Goal: Information Seeking & Learning: Learn about a topic

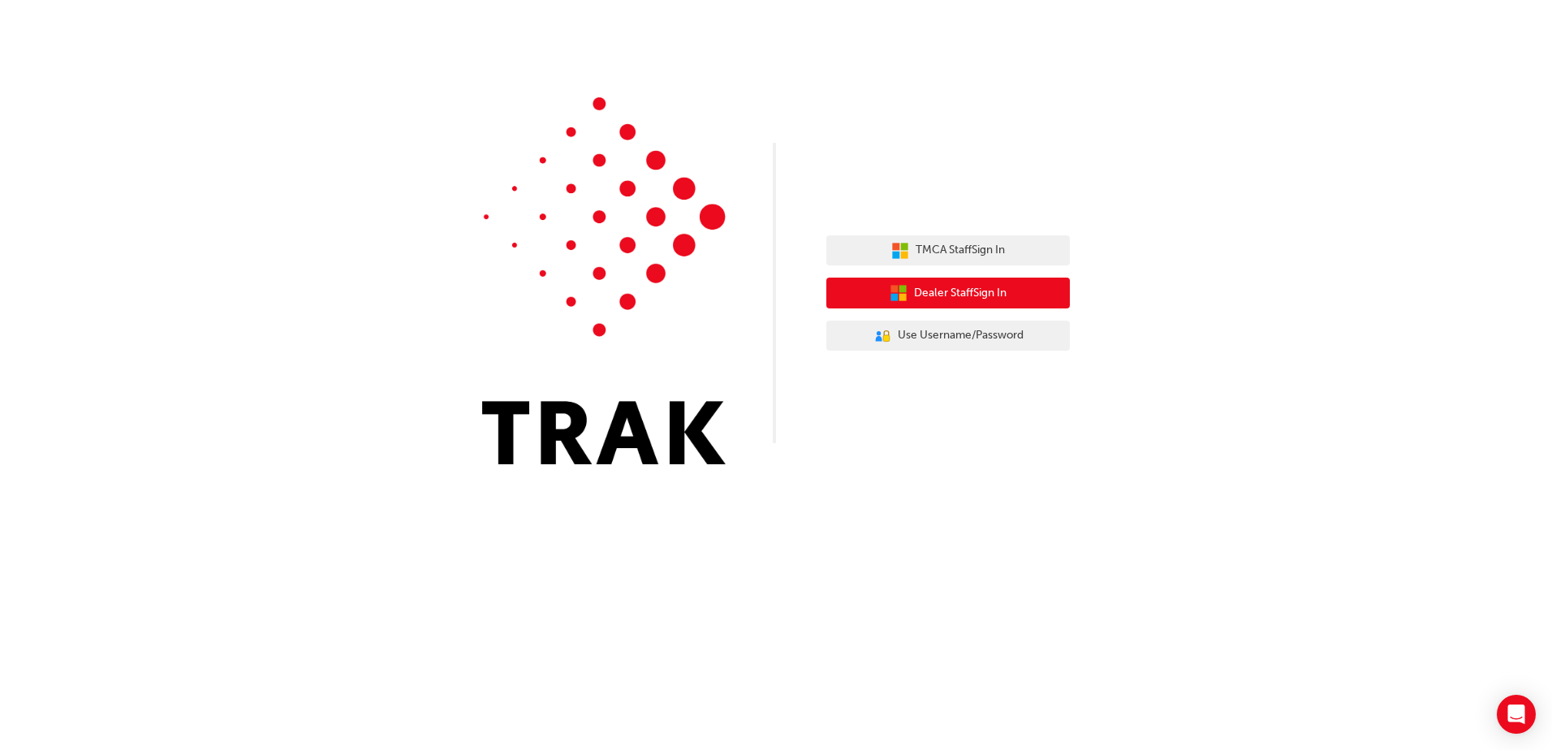
click at [933, 286] on span "Dealer Staff Sign In" at bounding box center [960, 293] width 93 height 19
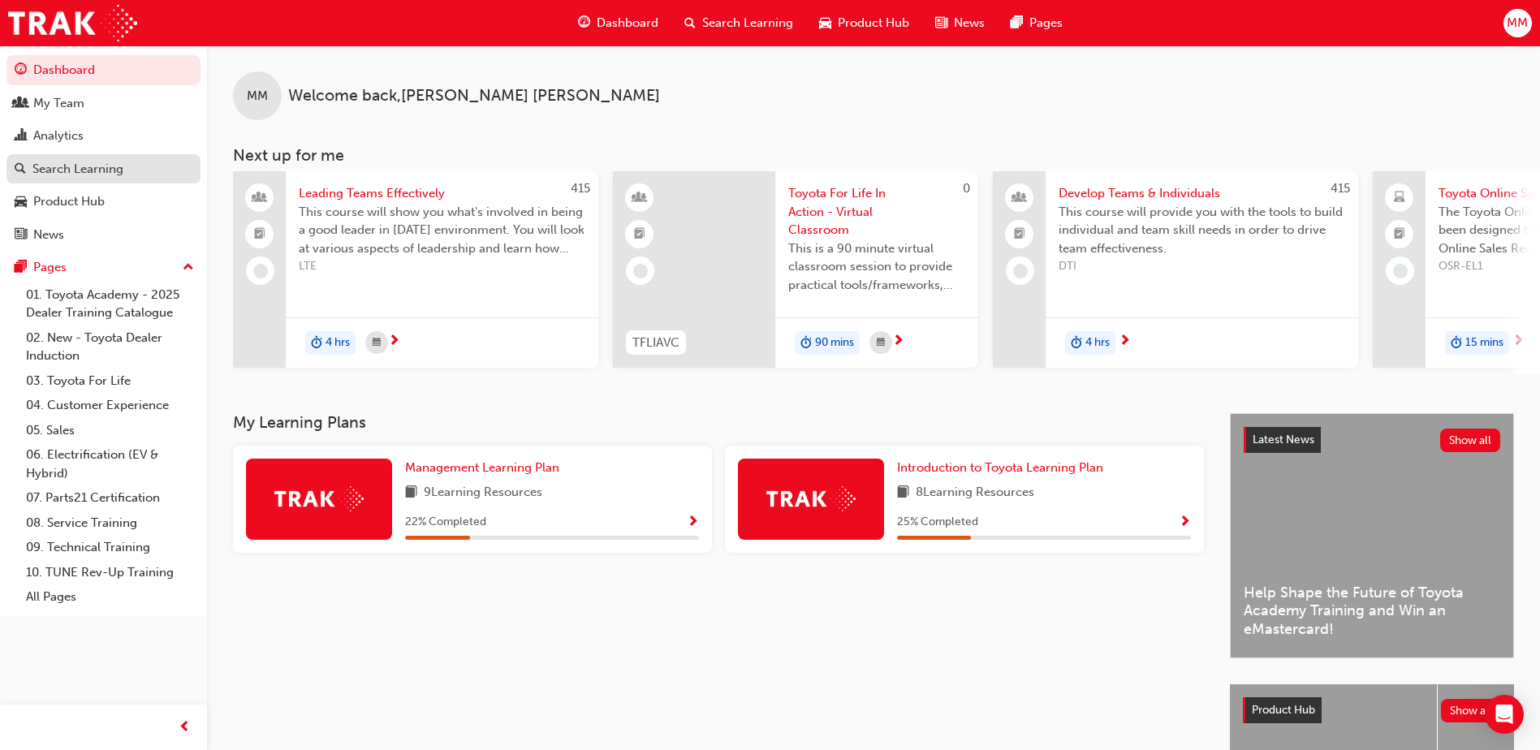
click at [67, 162] on div "Search Learning" at bounding box center [77, 169] width 91 height 19
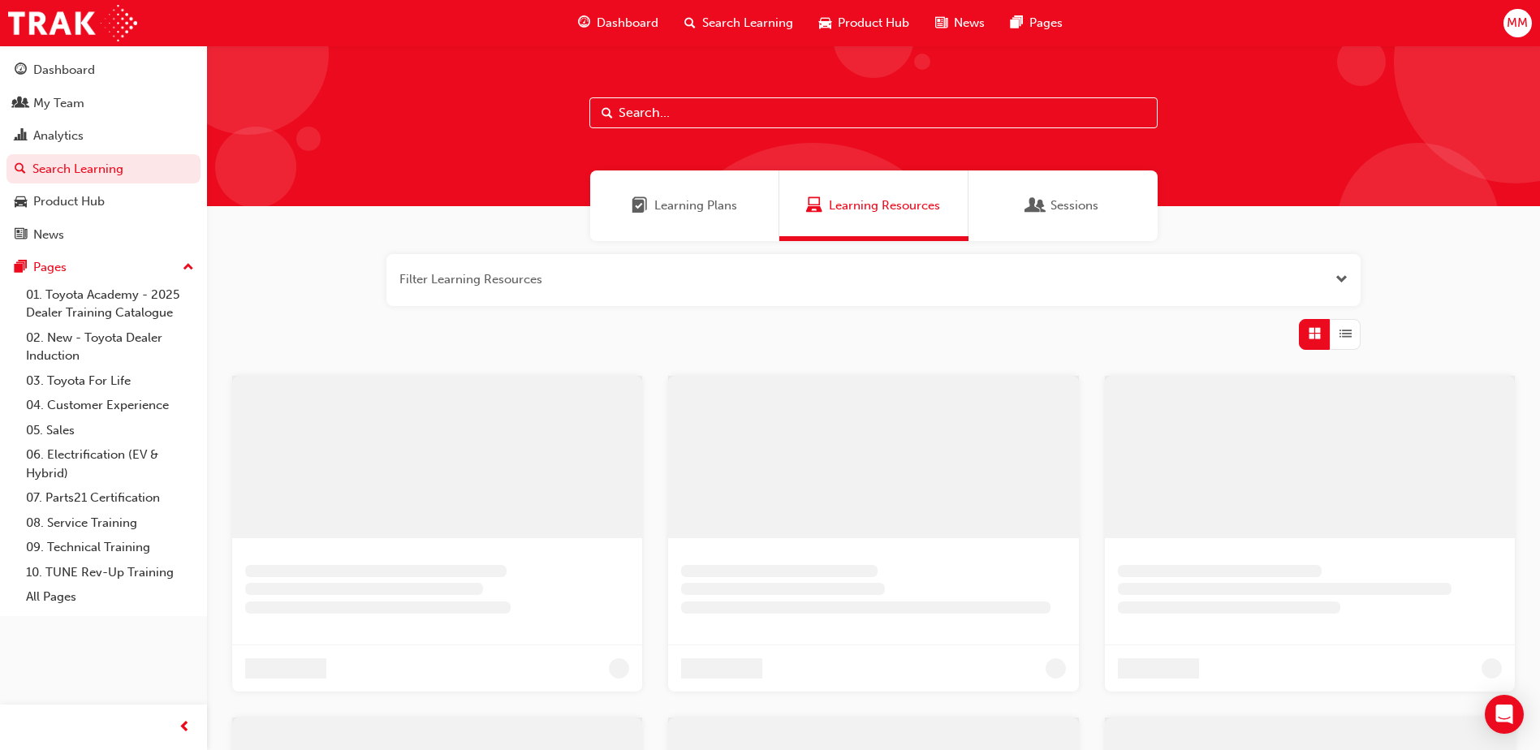
click at [686, 111] on input "text" at bounding box center [873, 112] width 568 height 31
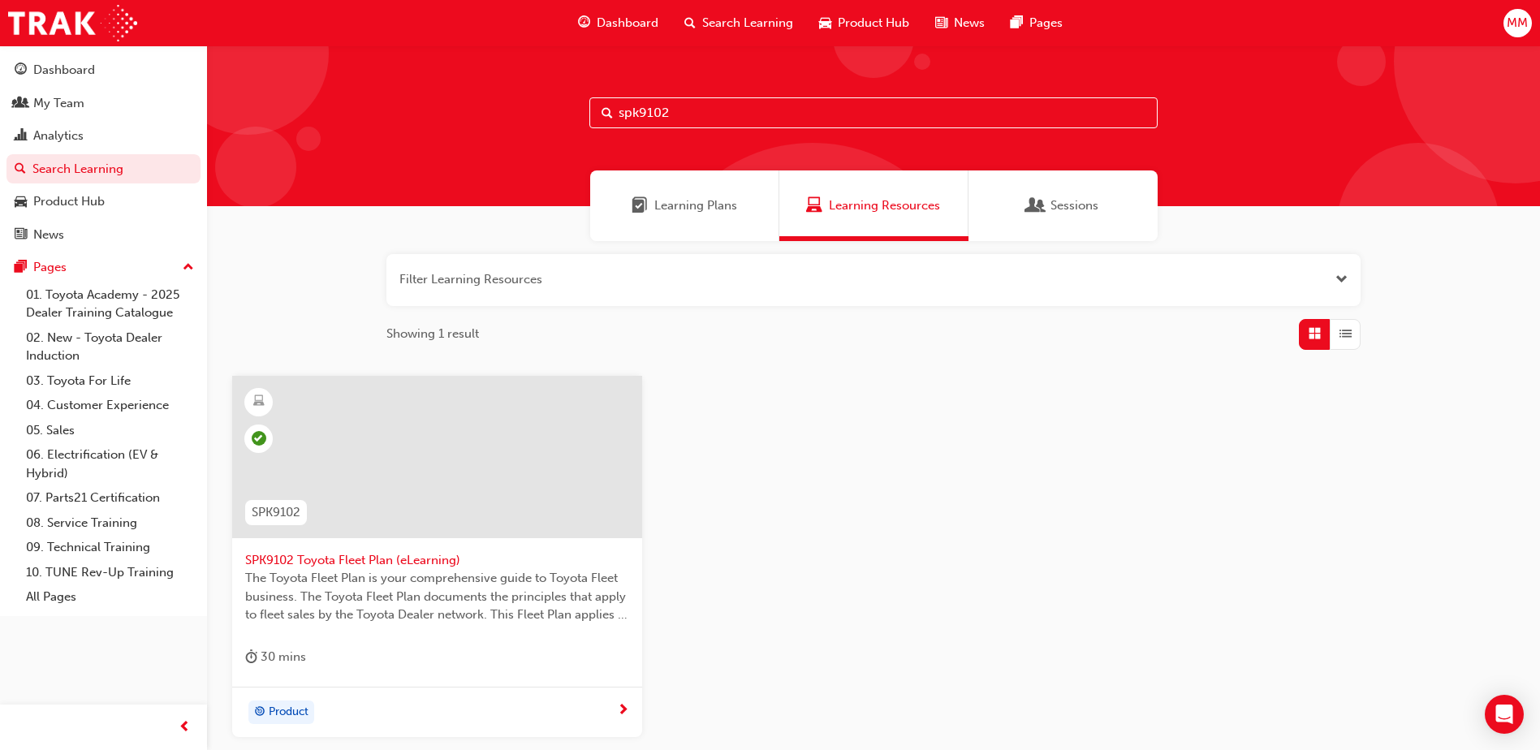
type input "spk9102"
click at [455, 438] on div at bounding box center [437, 457] width 410 height 162
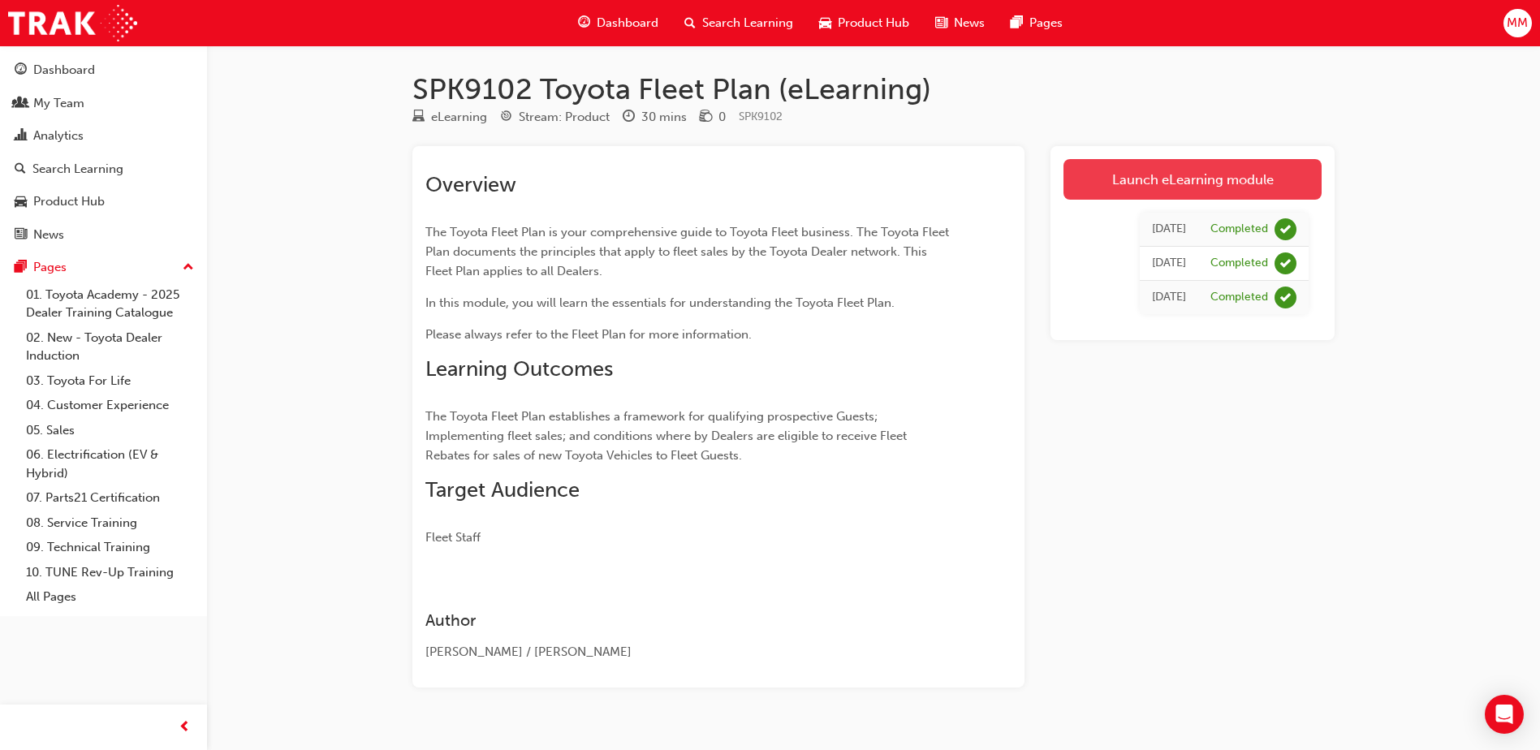
click at [1167, 183] on link "Launch eLearning module" at bounding box center [1193, 179] width 258 height 41
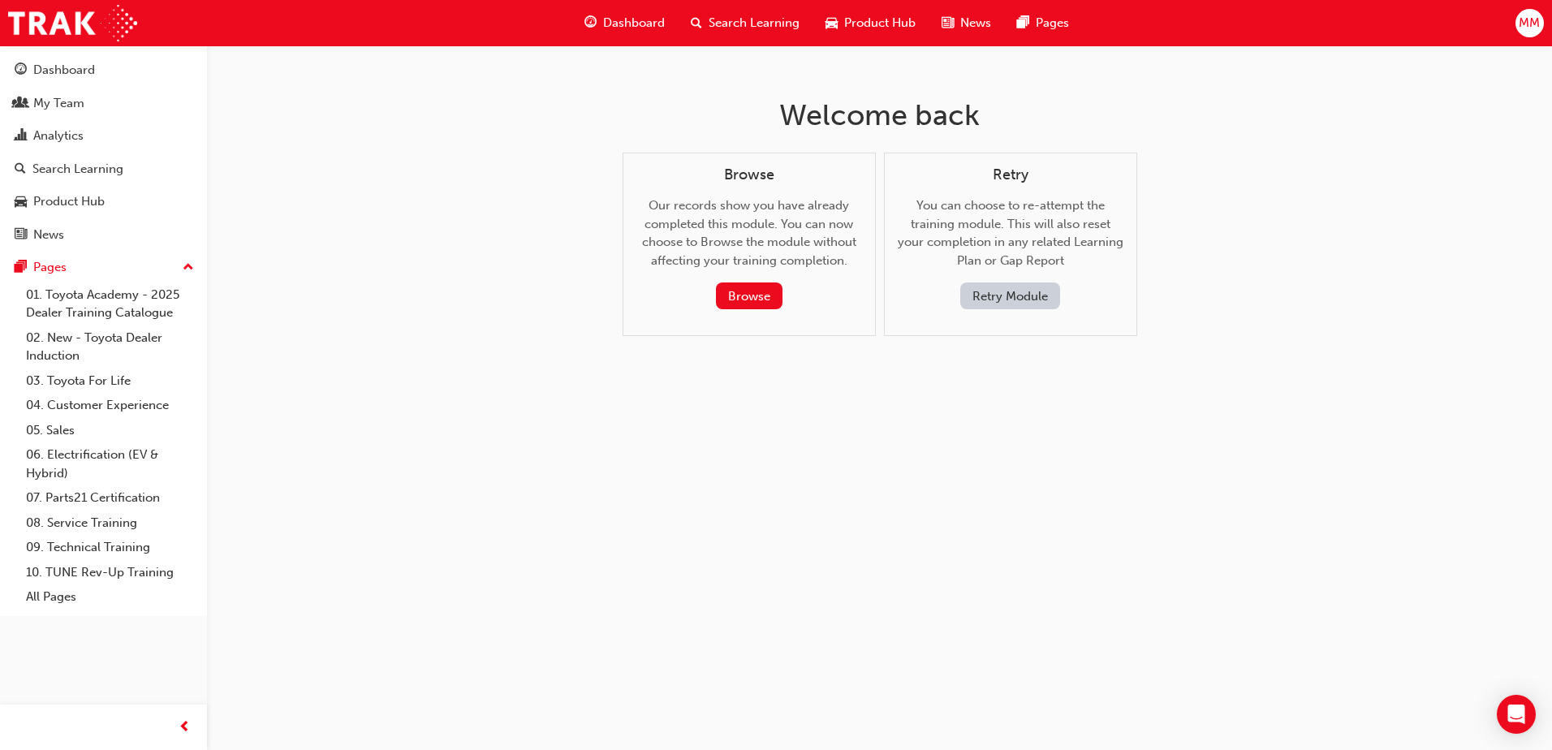
click at [1030, 308] on button "Retry Module" at bounding box center [1010, 296] width 100 height 27
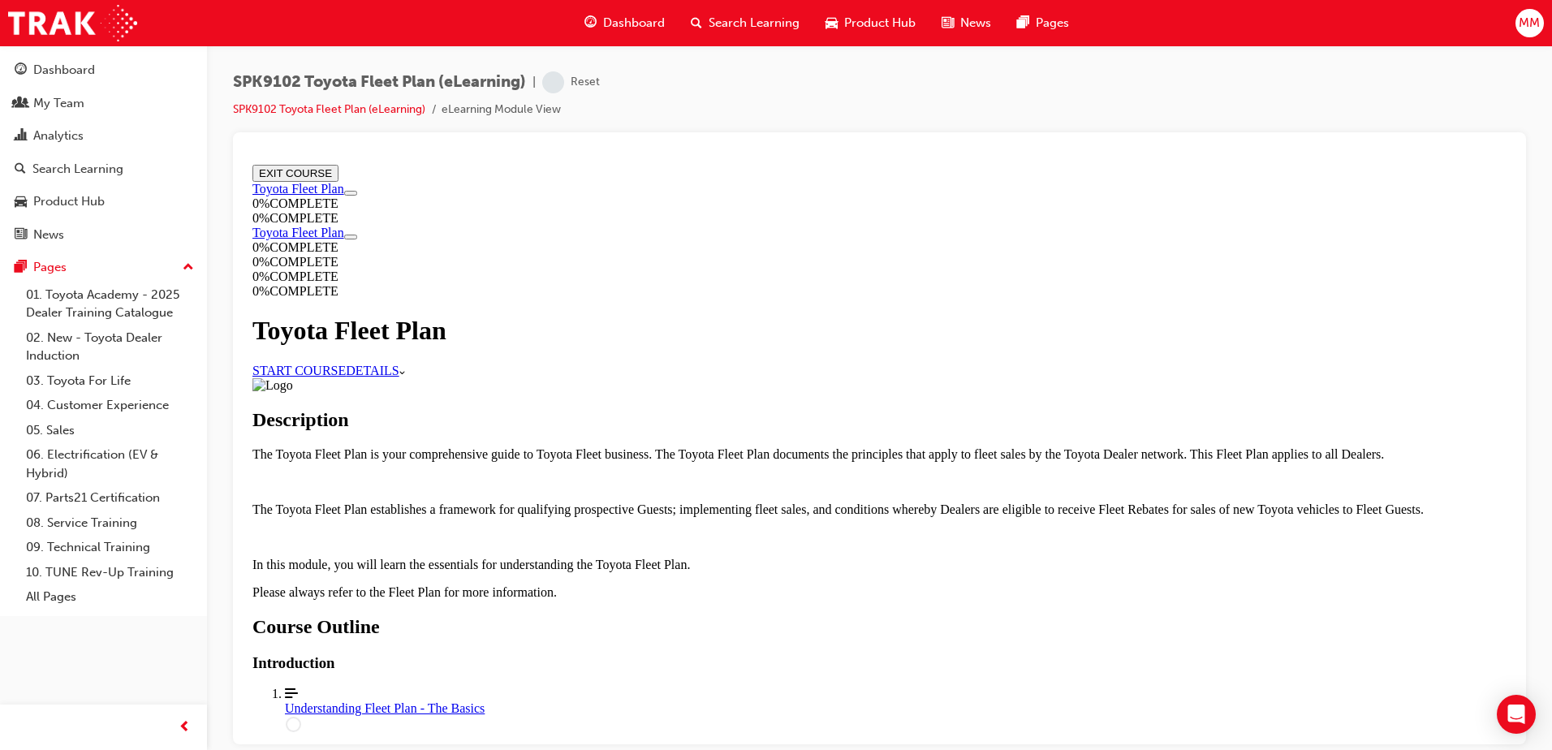
click at [346, 363] on link "START COURSE" at bounding box center [298, 370] width 93 height 14
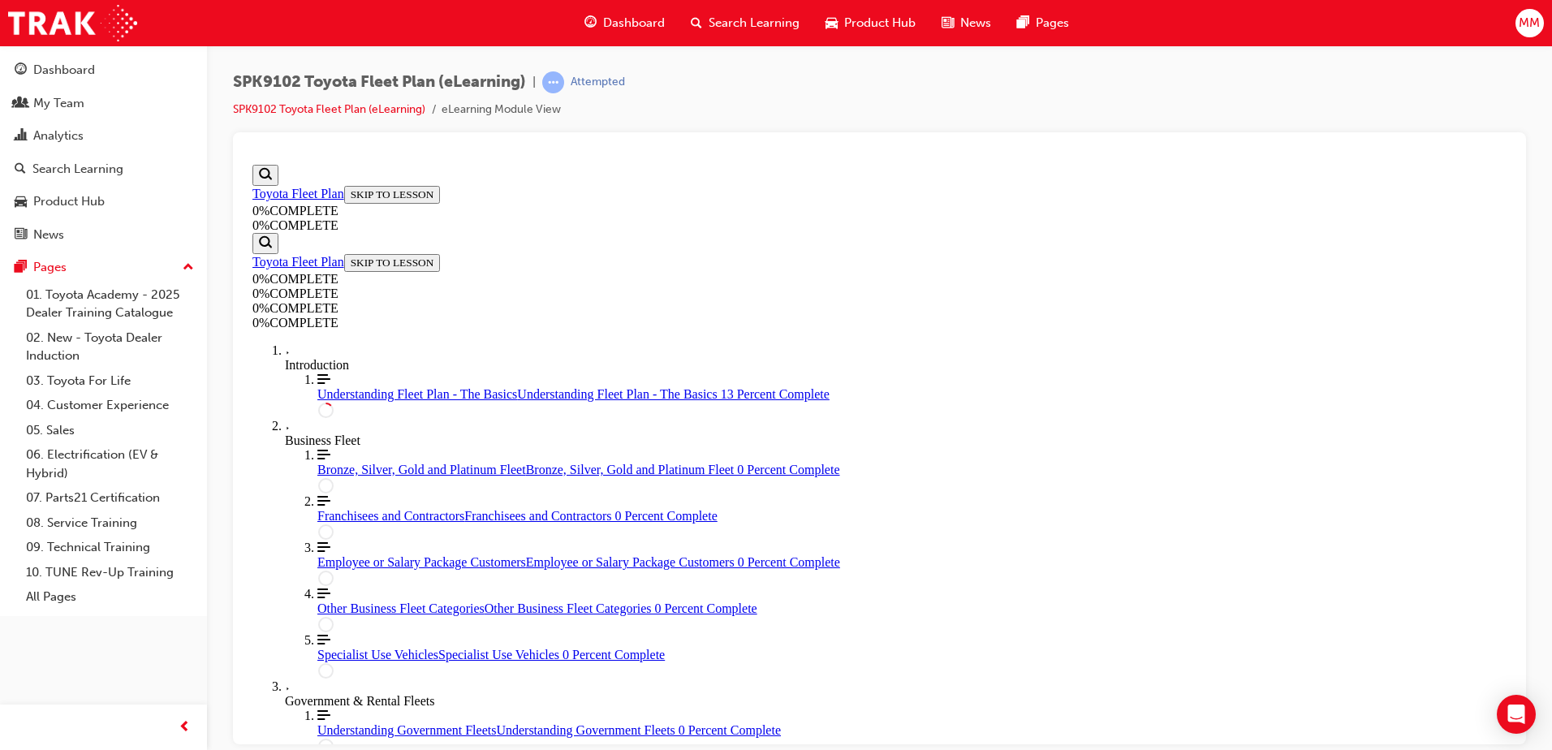
scroll to position [258, 0]
drag, startPoint x: 1186, startPoint y: 235, endPoint x: 1204, endPoint y: 240, distance: 18.7
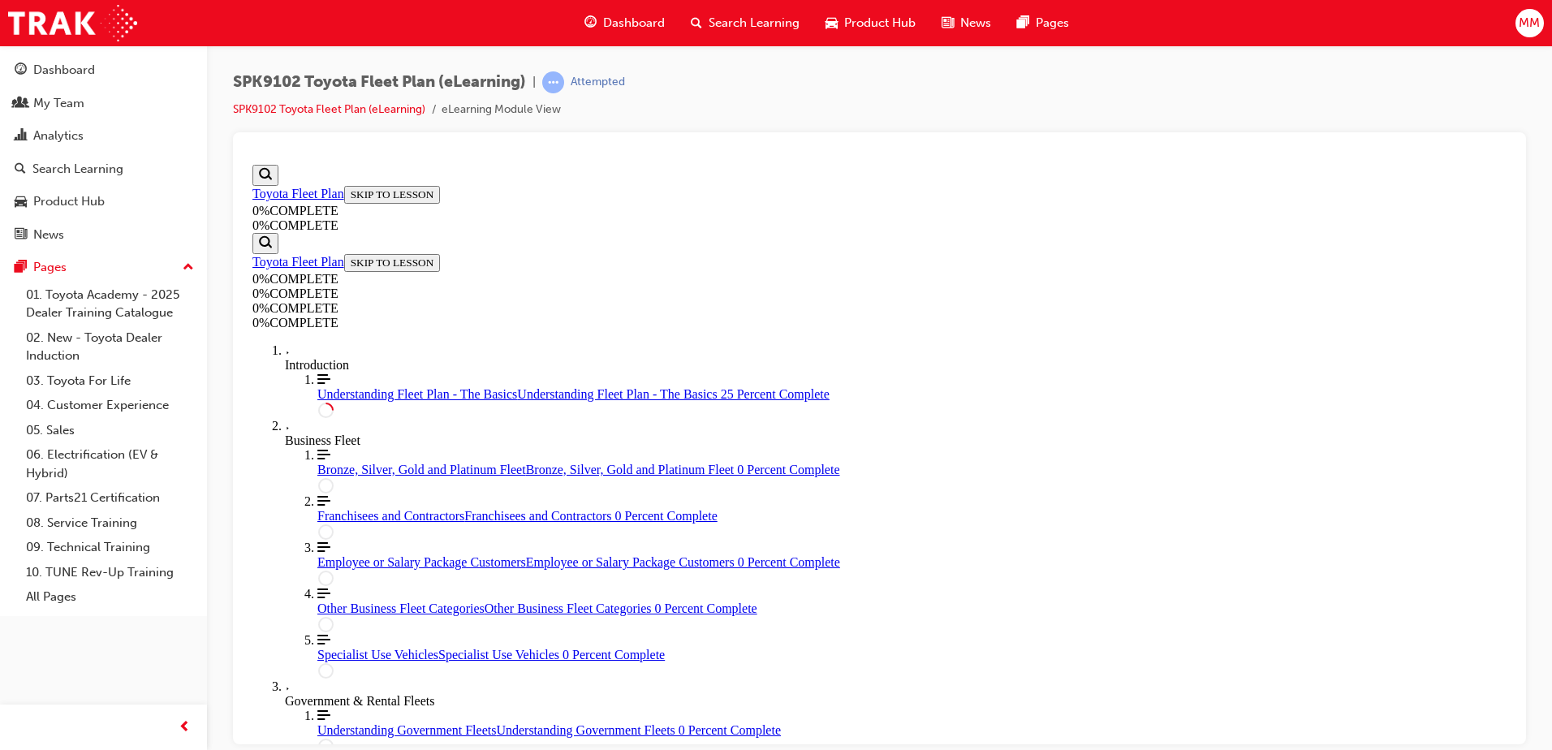
scroll to position [1012, 0]
drag, startPoint x: 1508, startPoint y: 256, endPoint x: 1767, endPoint y: 698, distance: 512.7
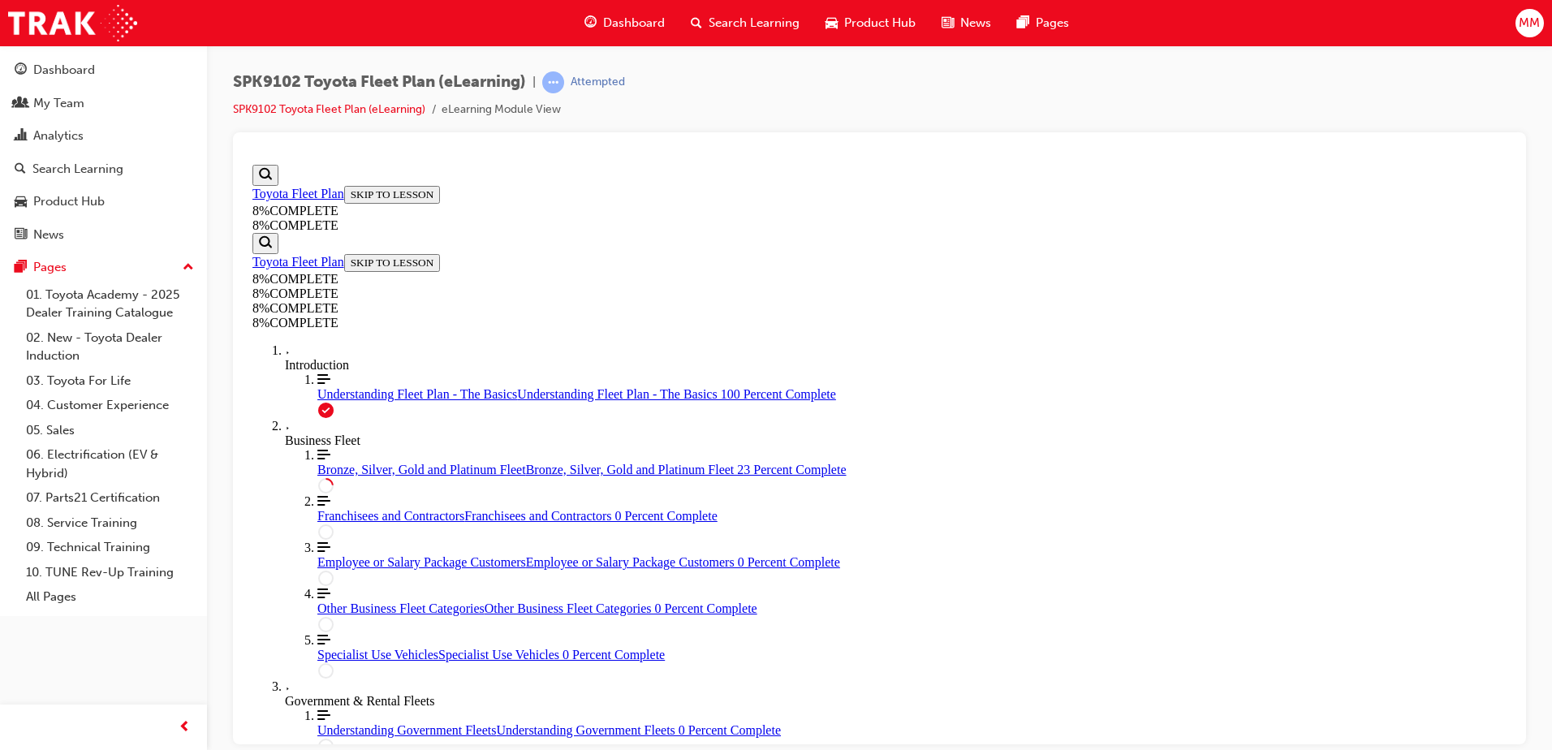
scroll to position [1454, 0]
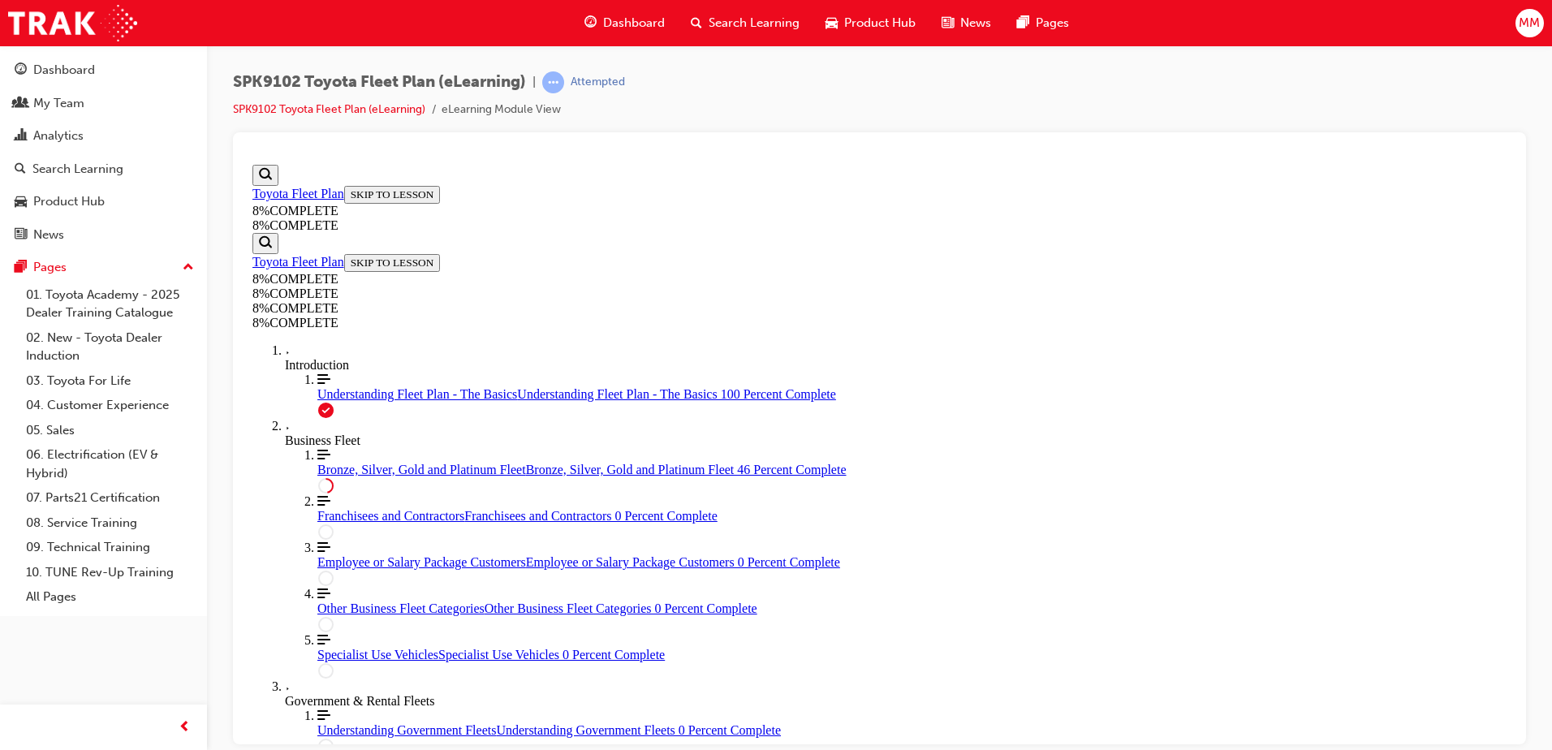
drag, startPoint x: 831, startPoint y: 251, endPoint x: 882, endPoint y: 252, distance: 51.2
drag, startPoint x: 835, startPoint y: 315, endPoint x: 901, endPoint y: 500, distance: 196.7
drag, startPoint x: 770, startPoint y: 358, endPoint x: 805, endPoint y: 357, distance: 34.1
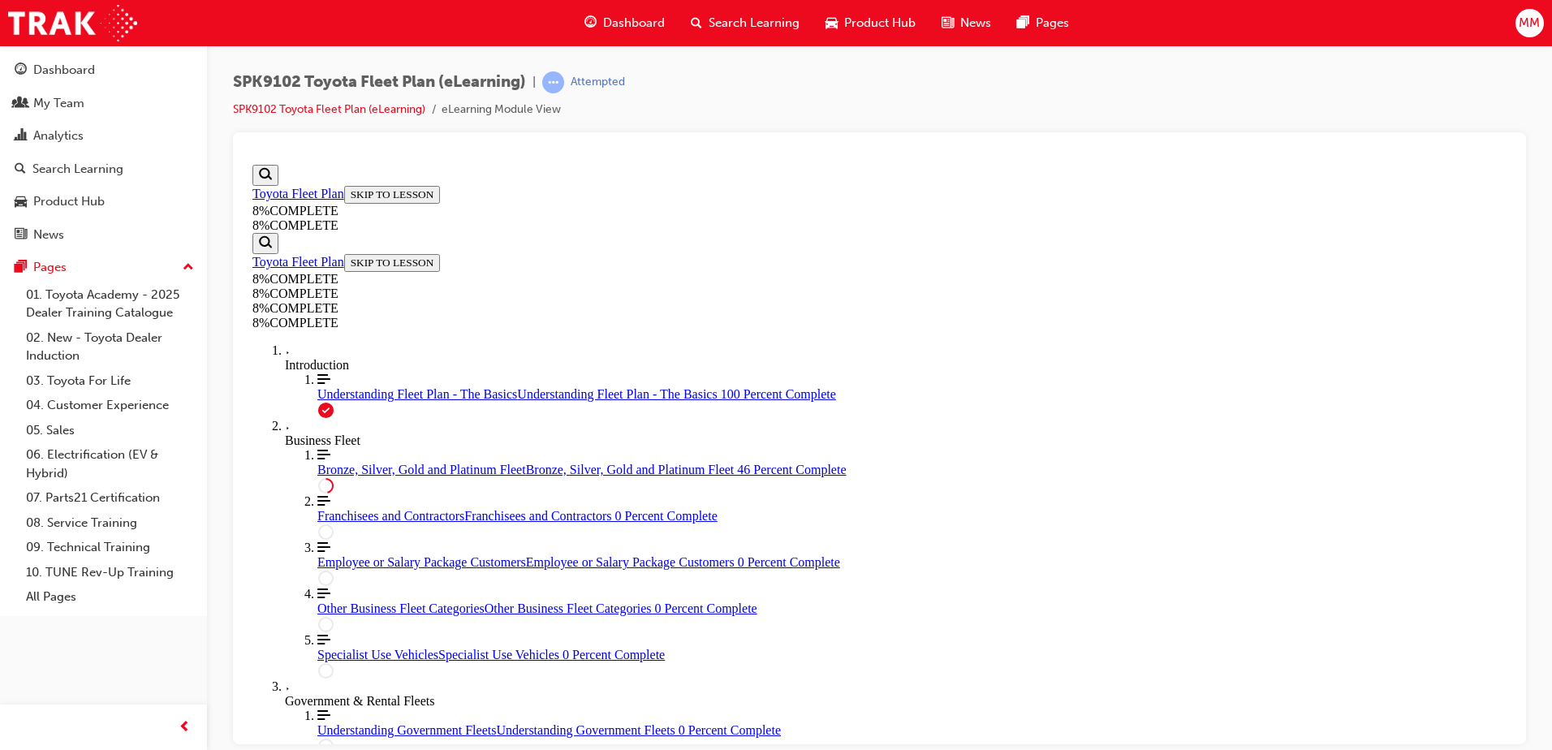
scroll to position [3620, 0]
drag, startPoint x: 799, startPoint y: 421, endPoint x: 844, endPoint y: 409, distance: 46.9
drag, startPoint x: 827, startPoint y: 491, endPoint x: 867, endPoint y: 490, distance: 39.8
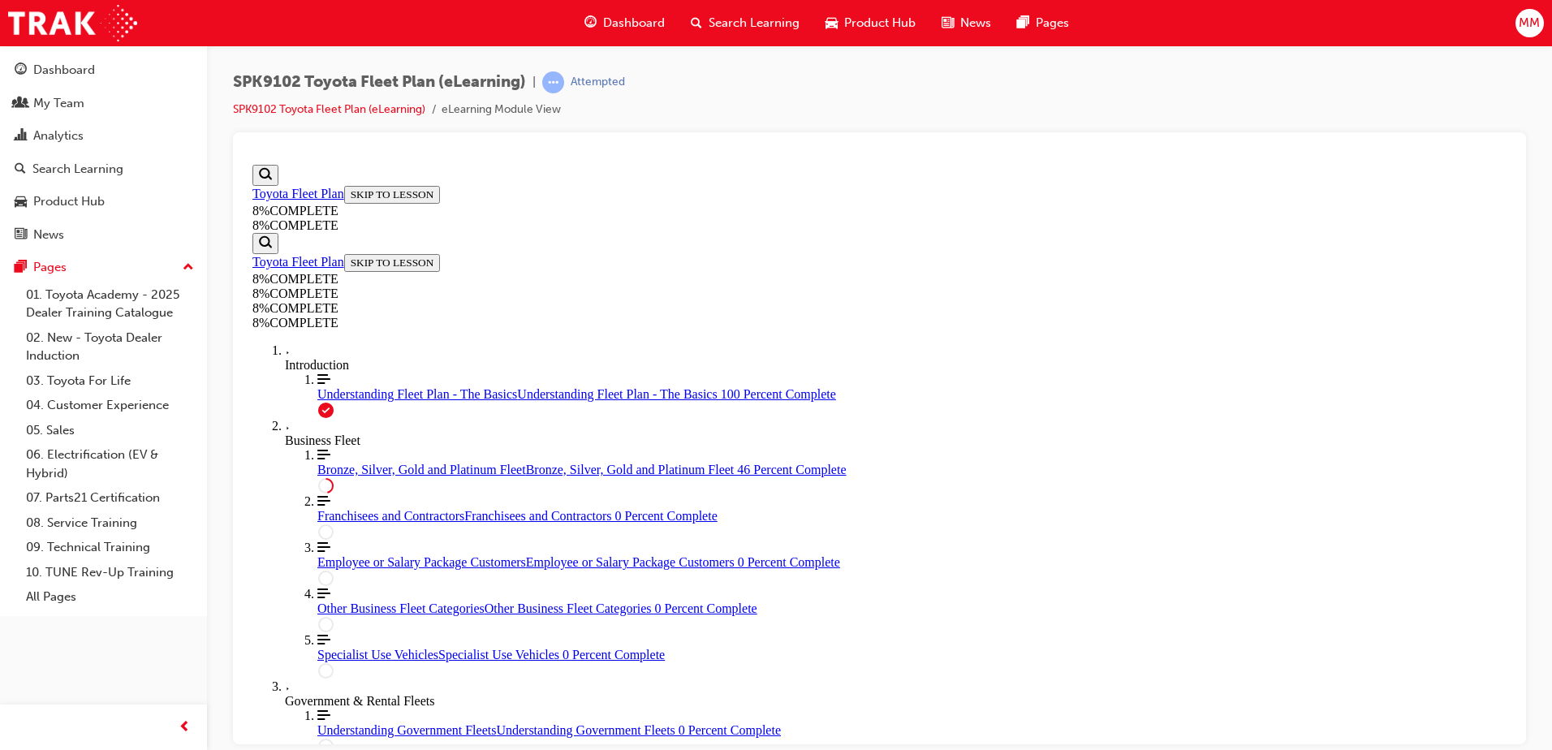
drag, startPoint x: 832, startPoint y: 439, endPoint x: 876, endPoint y: 356, distance: 94.4
drag, startPoint x: 1760, startPoint y: 763, endPoint x: 1510, endPoint y: 603, distance: 296.8
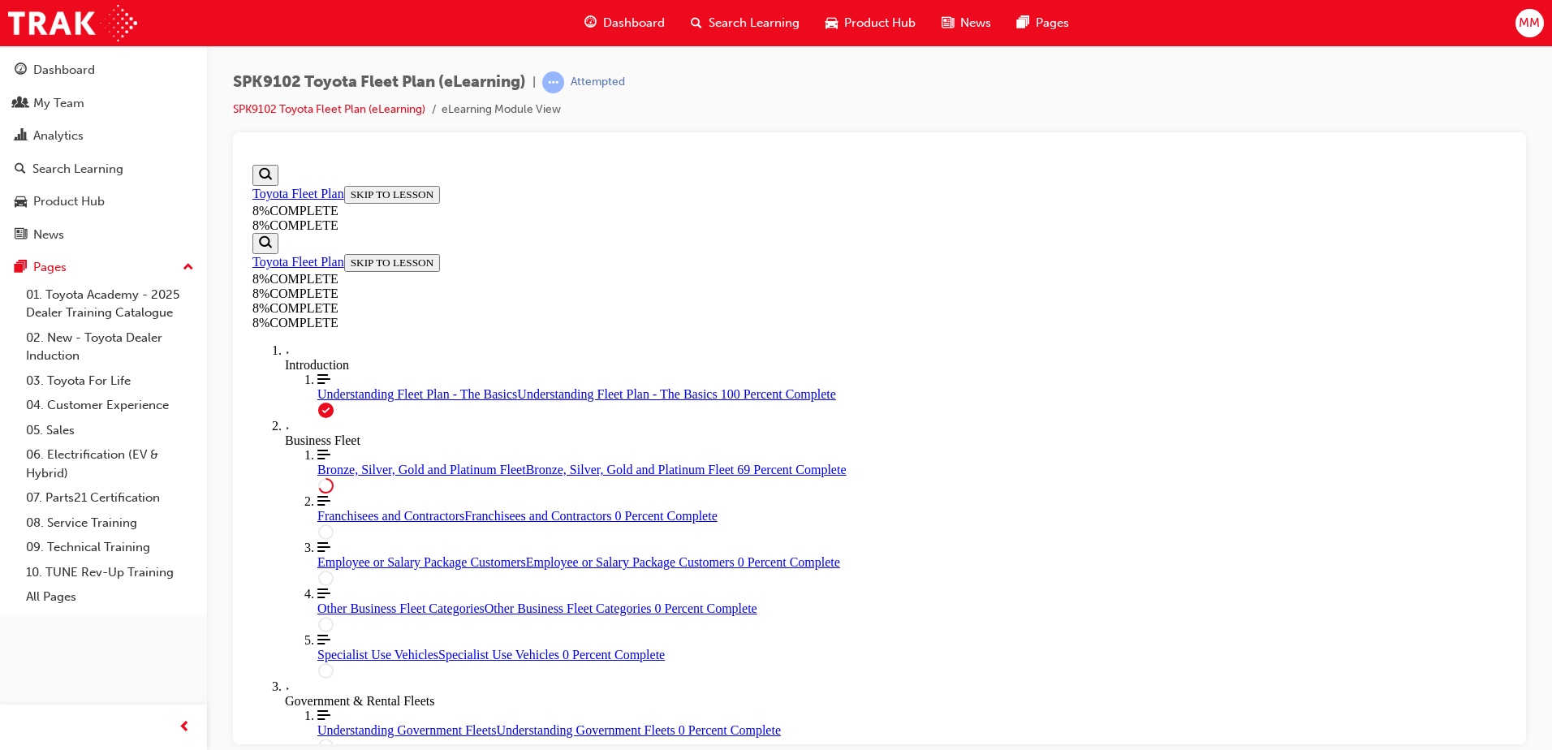
drag, startPoint x: 839, startPoint y: 519, endPoint x: 903, endPoint y: 520, distance: 63.3
drag, startPoint x: 846, startPoint y: 452, endPoint x: 899, endPoint y: 288, distance: 172.3
drag, startPoint x: 887, startPoint y: 434, endPoint x: 939, endPoint y: 436, distance: 52.8
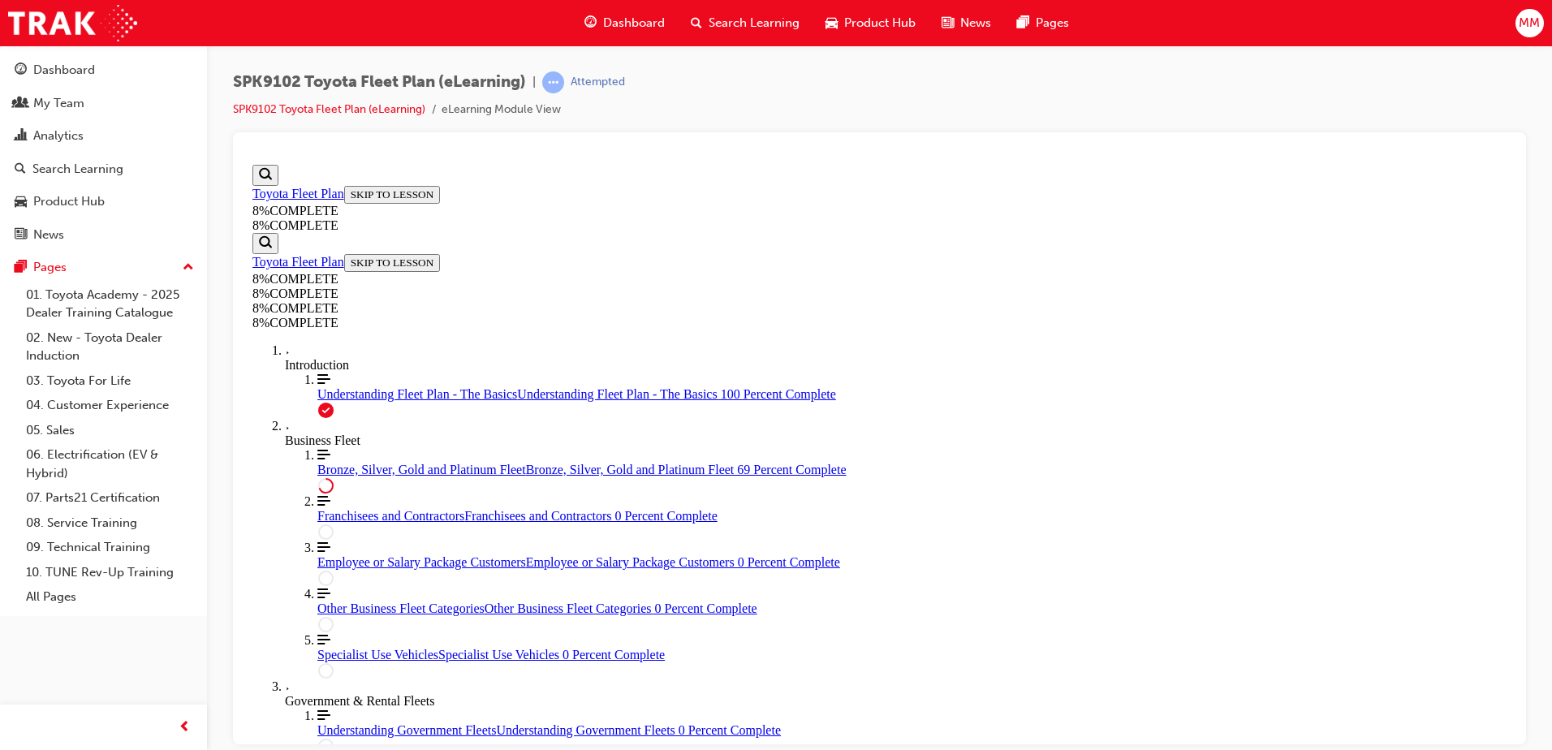
drag, startPoint x: 868, startPoint y: 593, endPoint x: 944, endPoint y: 587, distance: 76.5
drag, startPoint x: 883, startPoint y: 679, endPoint x: 946, endPoint y: 682, distance: 62.6
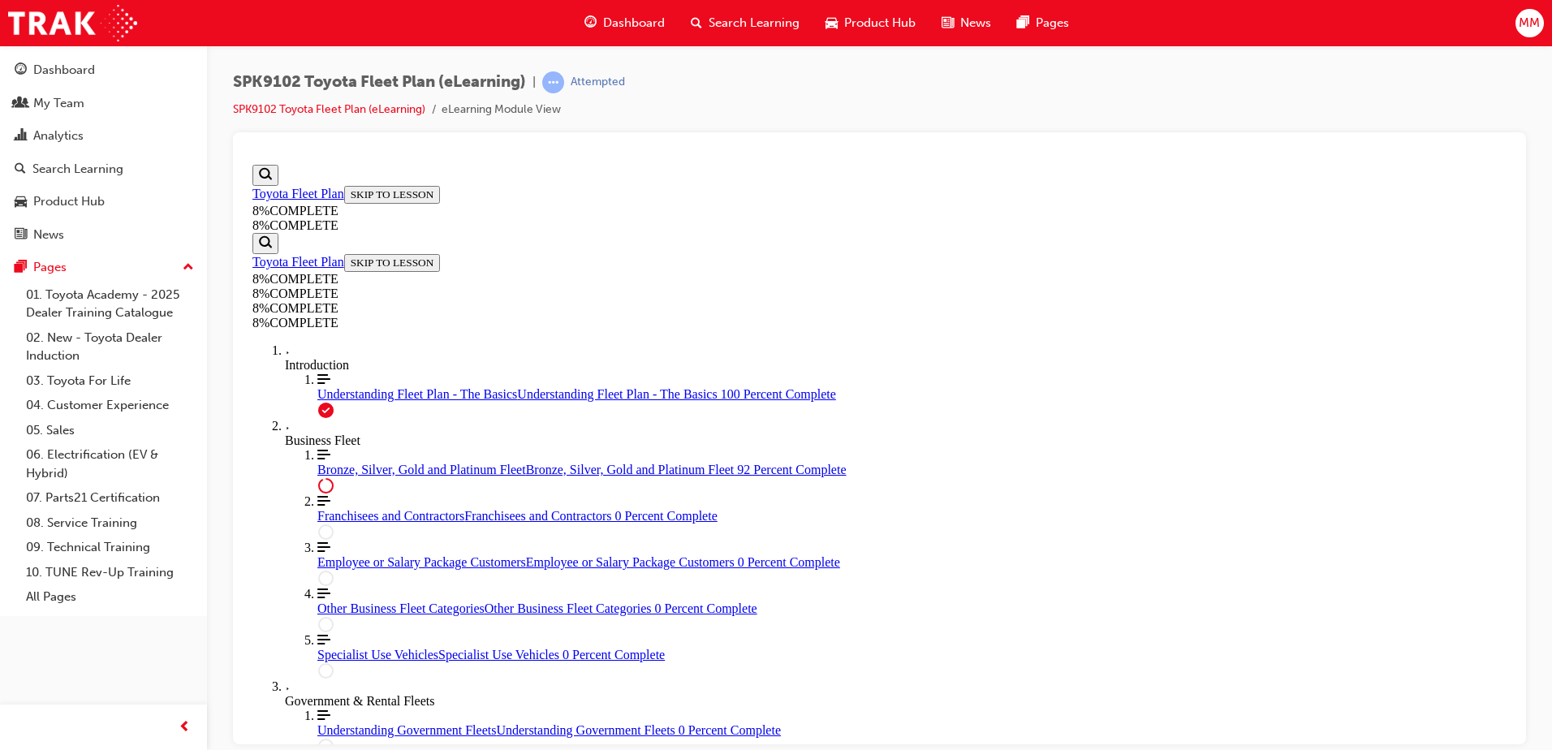
drag, startPoint x: 836, startPoint y: 510, endPoint x: 892, endPoint y: 506, distance: 56.2
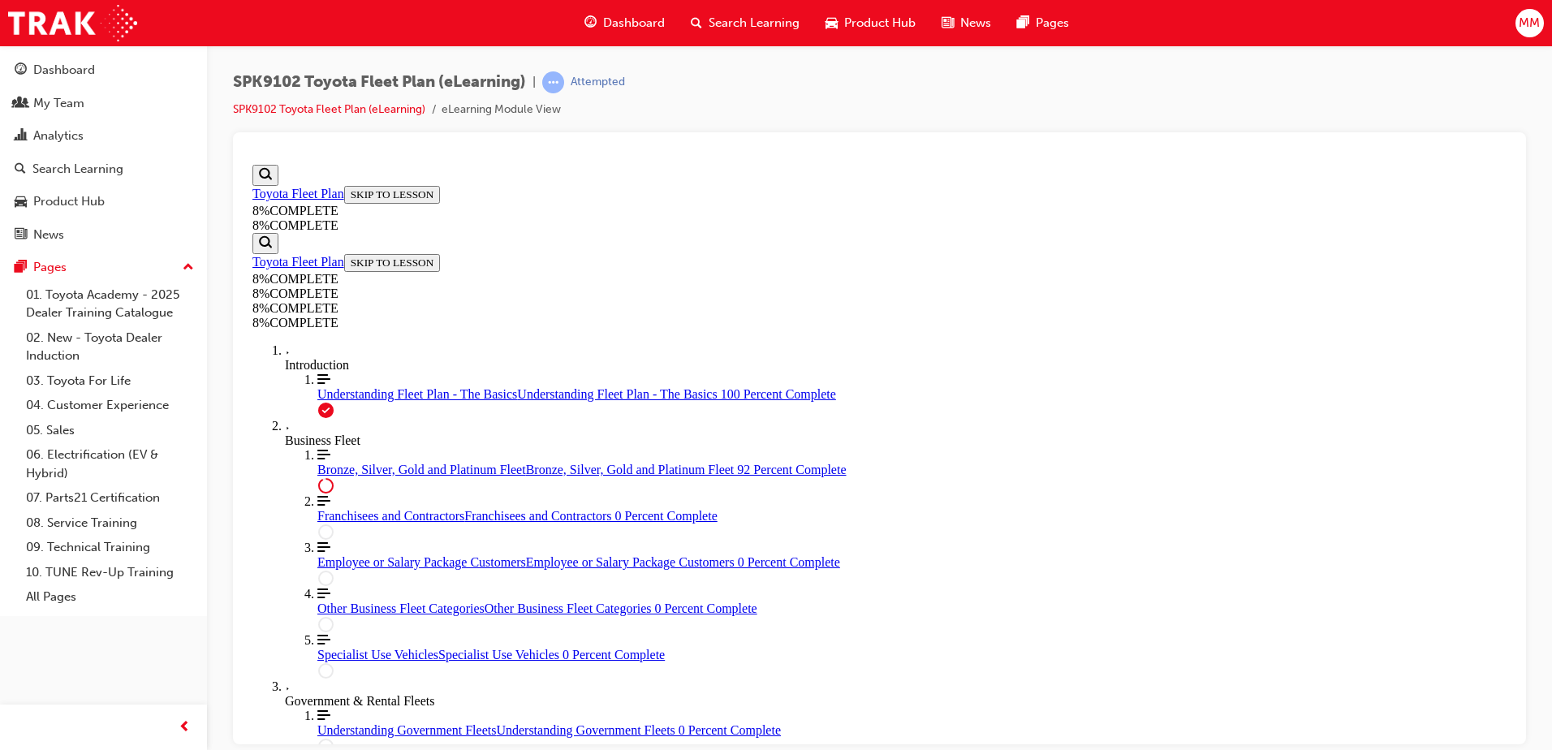
drag, startPoint x: 825, startPoint y: 278, endPoint x: 873, endPoint y: 434, distance: 163.8
drag, startPoint x: 826, startPoint y: 280, endPoint x: 887, endPoint y: 362, distance: 101.7
drag, startPoint x: 857, startPoint y: 296, endPoint x: 887, endPoint y: 279, distance: 35.2
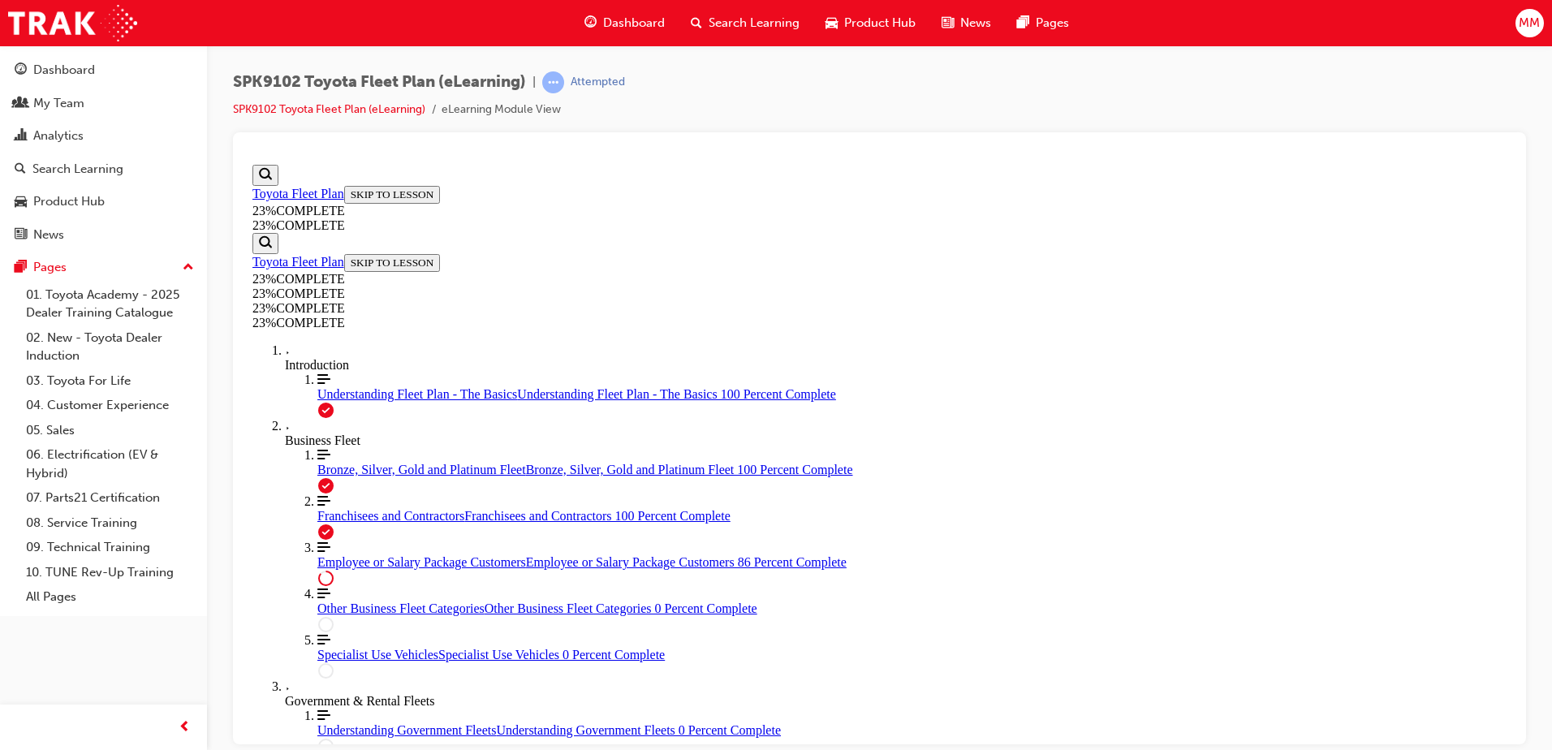
scroll to position [1852, 0]
drag, startPoint x: 1509, startPoint y: 289, endPoint x: 1777, endPoint y: 896, distance: 663.7
drag, startPoint x: 1174, startPoint y: 631, endPoint x: 1223, endPoint y: 588, distance: 65.0
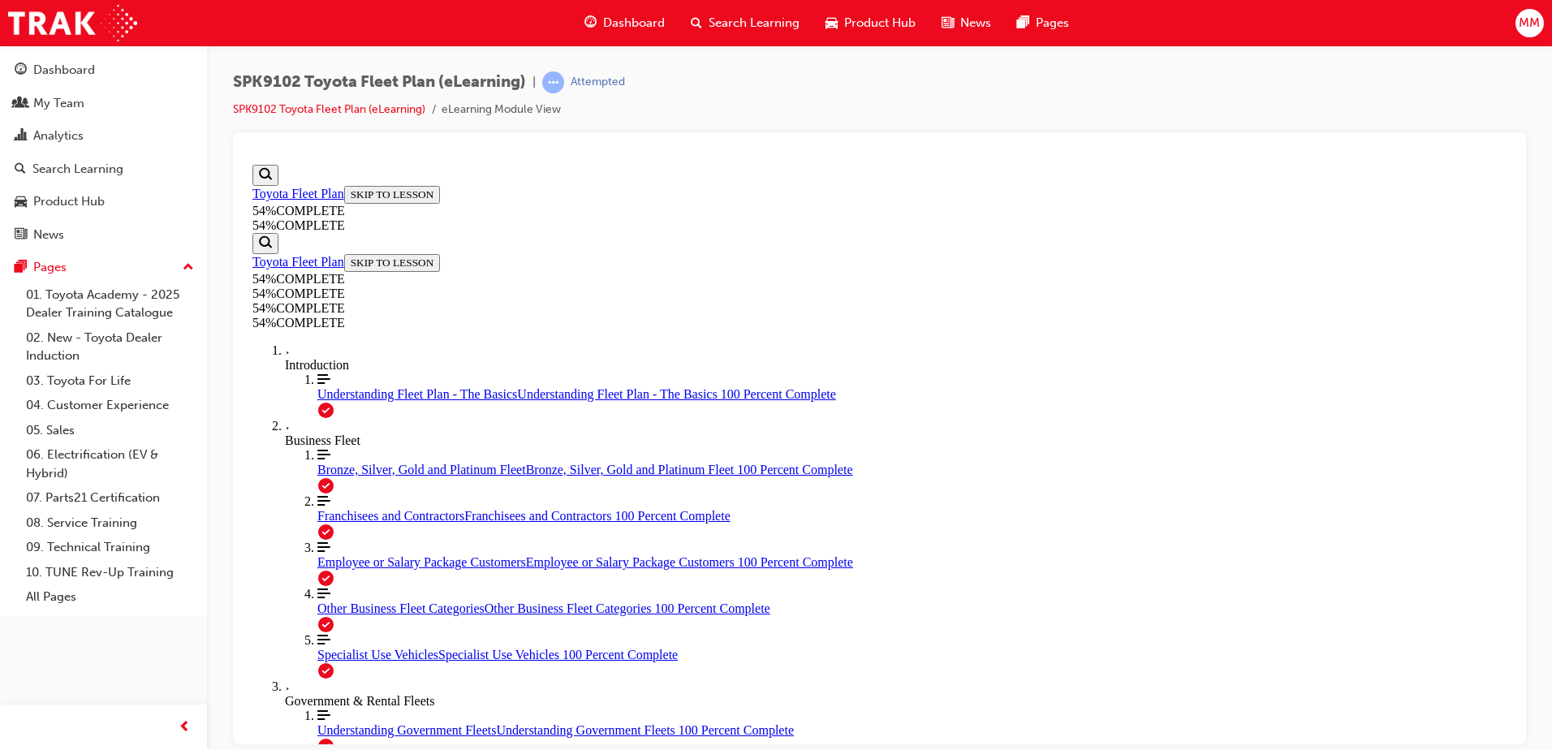
scroll to position [719, 0]
drag, startPoint x: 1504, startPoint y: 473, endPoint x: 1767, endPoint y: 658, distance: 321.2
drag, startPoint x: 1509, startPoint y: 270, endPoint x: 1759, endPoint y: 815, distance: 600.1
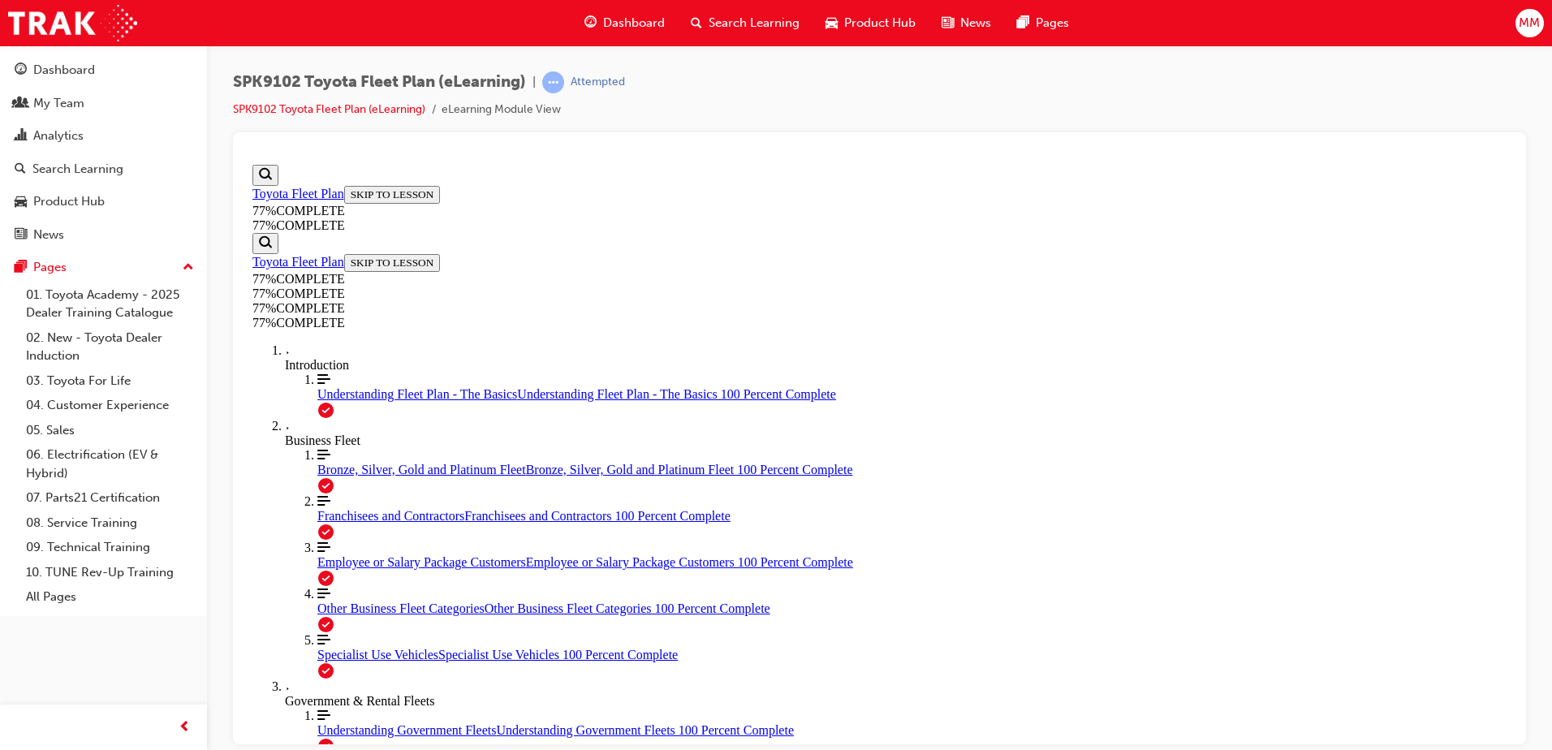
drag, startPoint x: 1499, startPoint y: 356, endPoint x: 1503, endPoint y: 411, distance: 55.4
drag, startPoint x: 1510, startPoint y: 330, endPoint x: 1763, endPoint y: 637, distance: 396.8
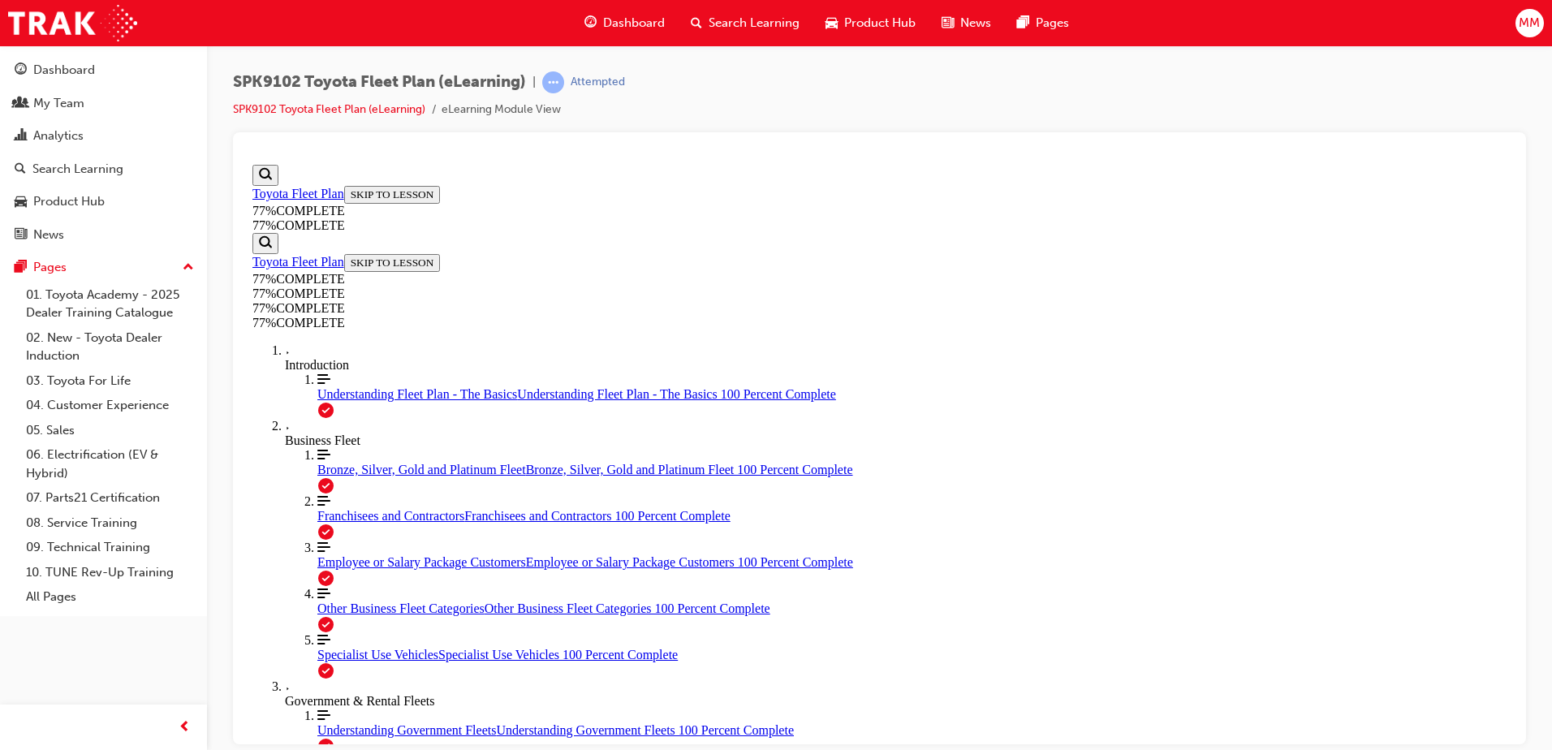
scroll to position [1599, 0]
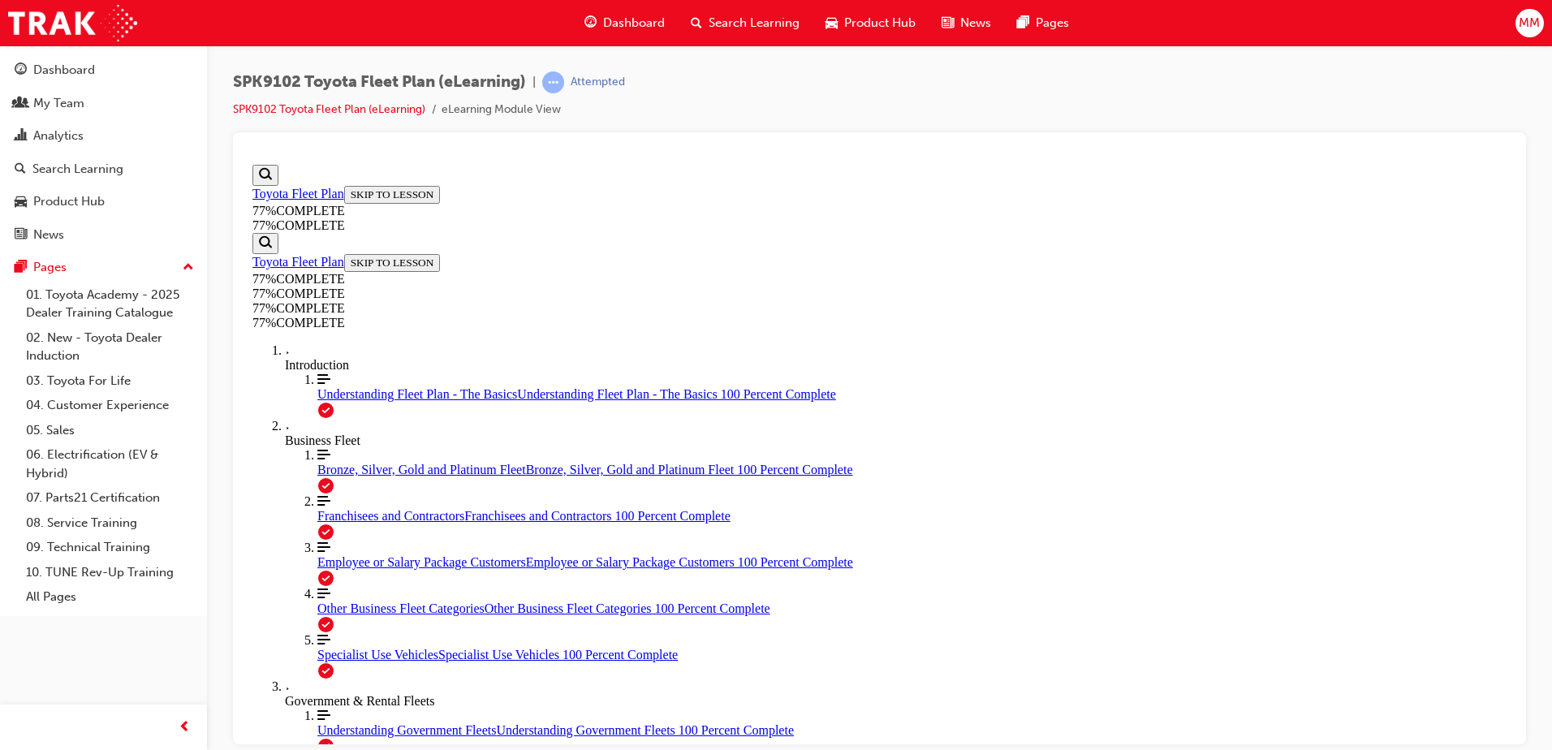
drag, startPoint x: 1504, startPoint y: 211, endPoint x: 1763, endPoint y: 857, distance: 696.2
drag, startPoint x: 1029, startPoint y: 437, endPoint x: 1045, endPoint y: 428, distance: 17.8
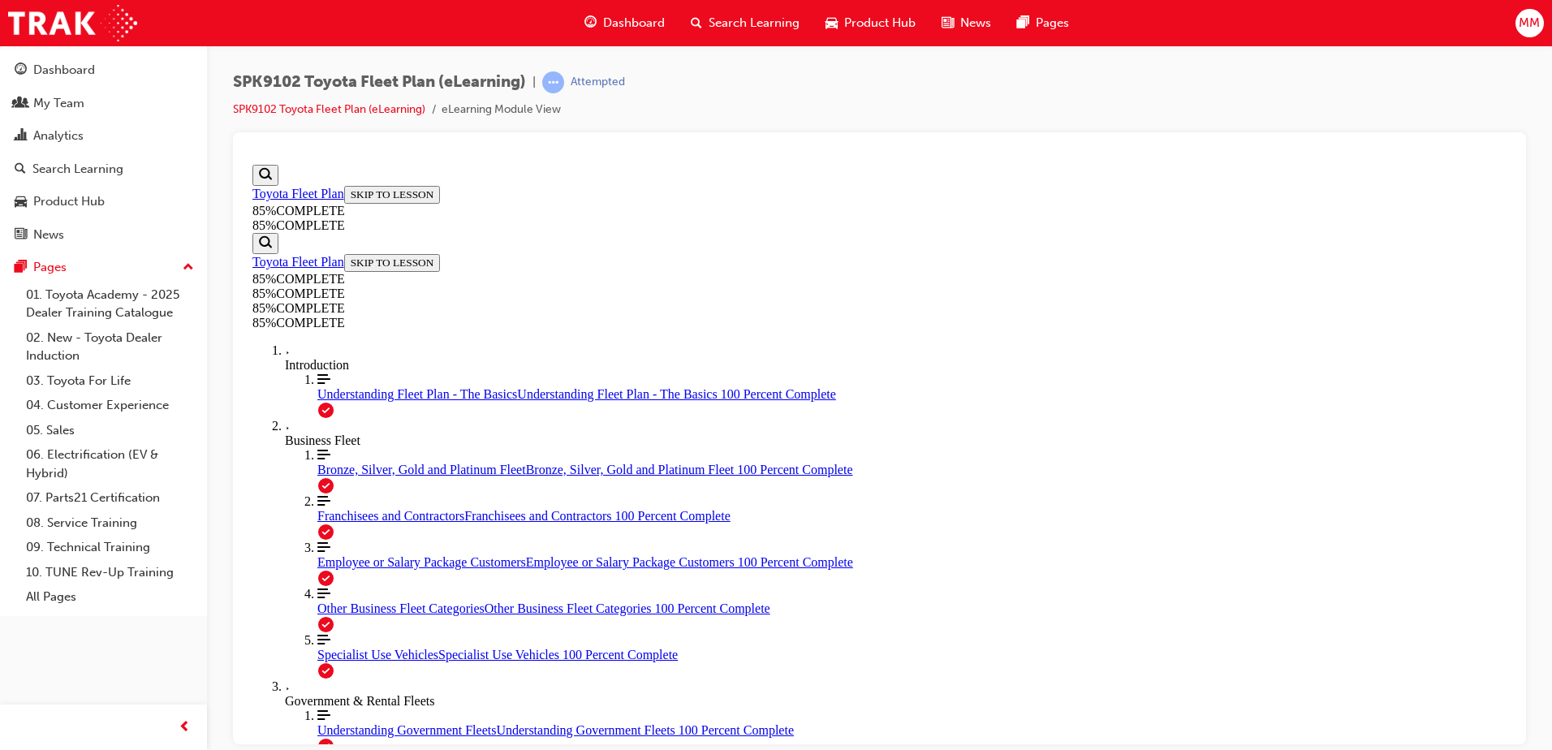
scroll to position [5549, 0]
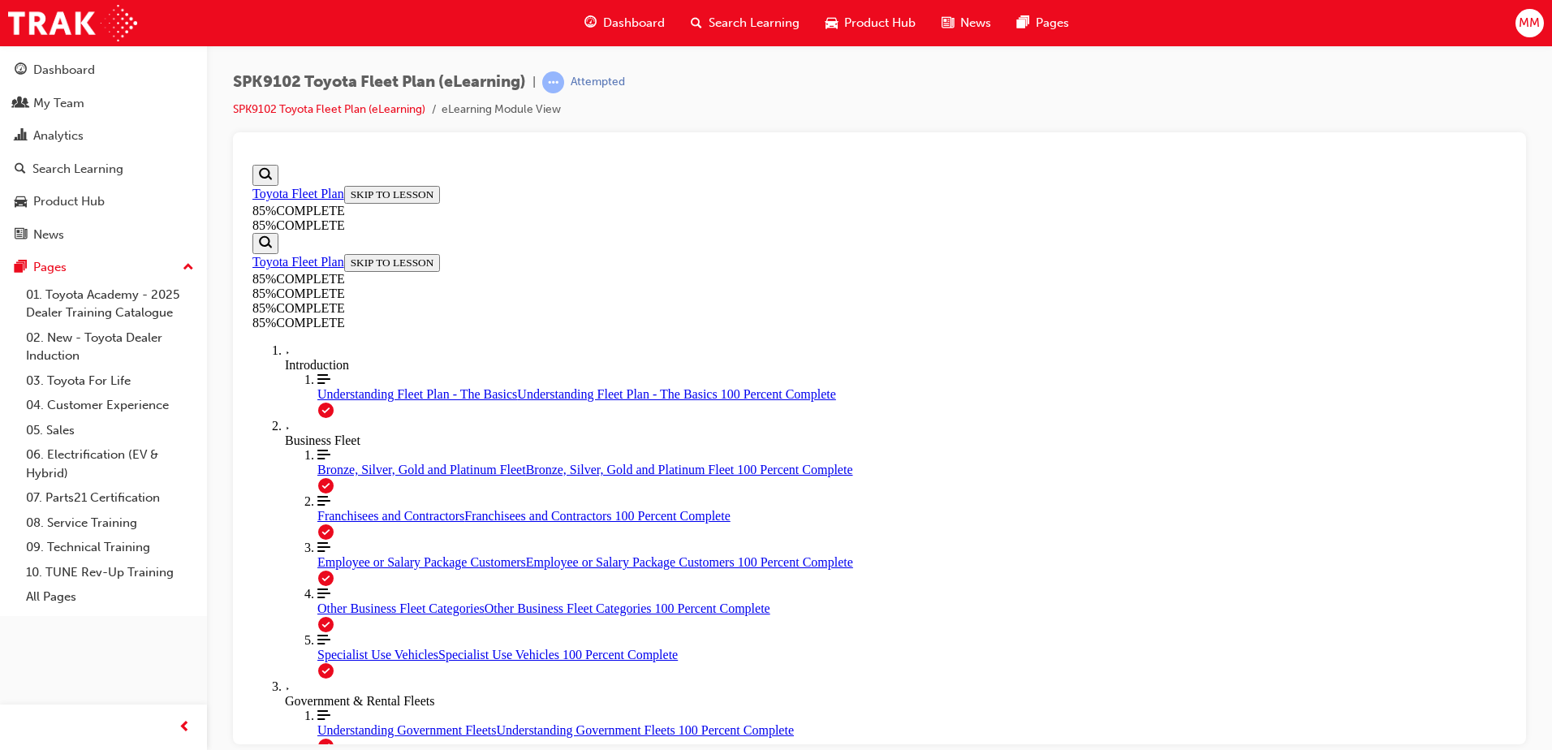
drag, startPoint x: 1508, startPoint y: 671, endPoint x: 1760, endPoint y: 895, distance: 337.0
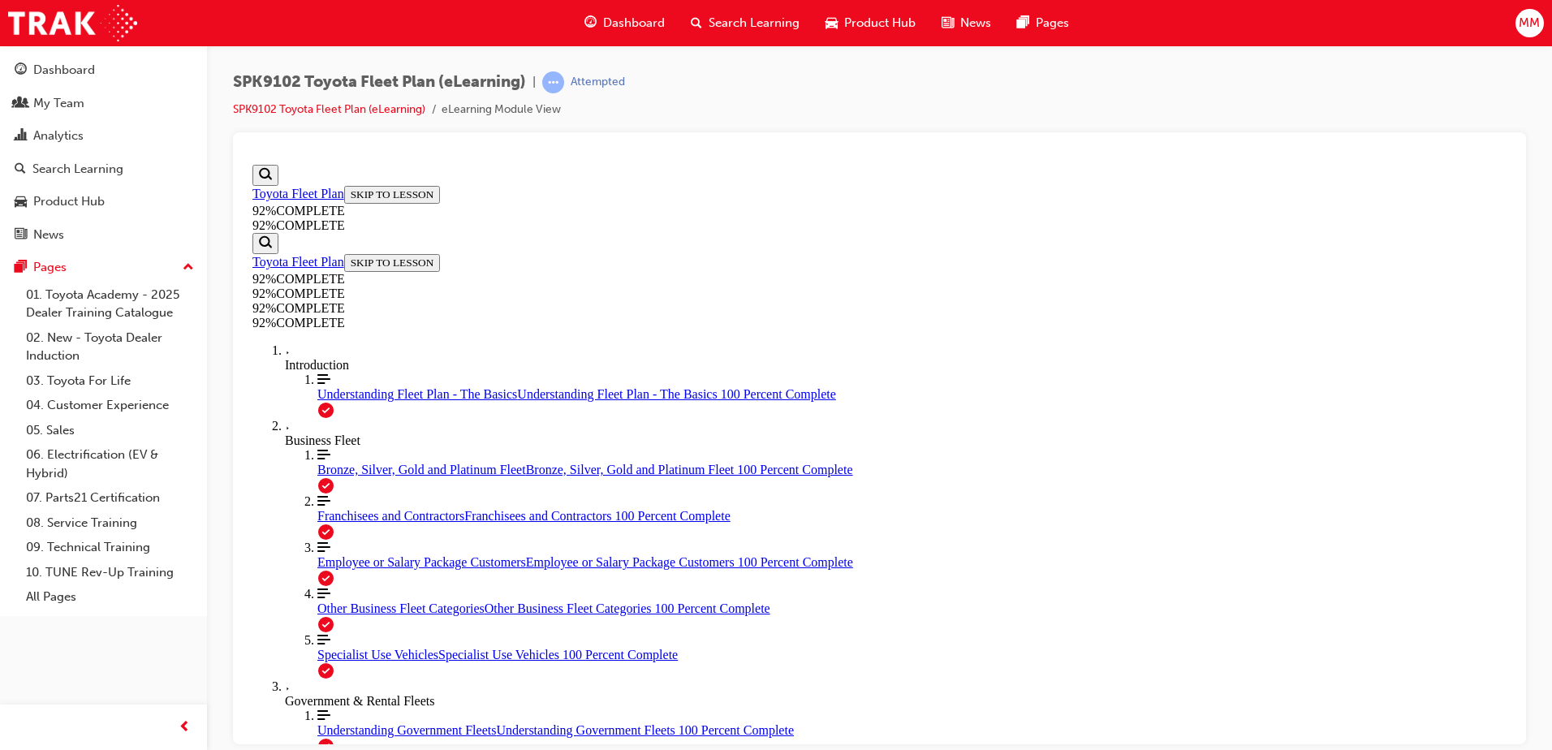
drag, startPoint x: 874, startPoint y: 665, endPoint x: 928, endPoint y: 645, distance: 57.8
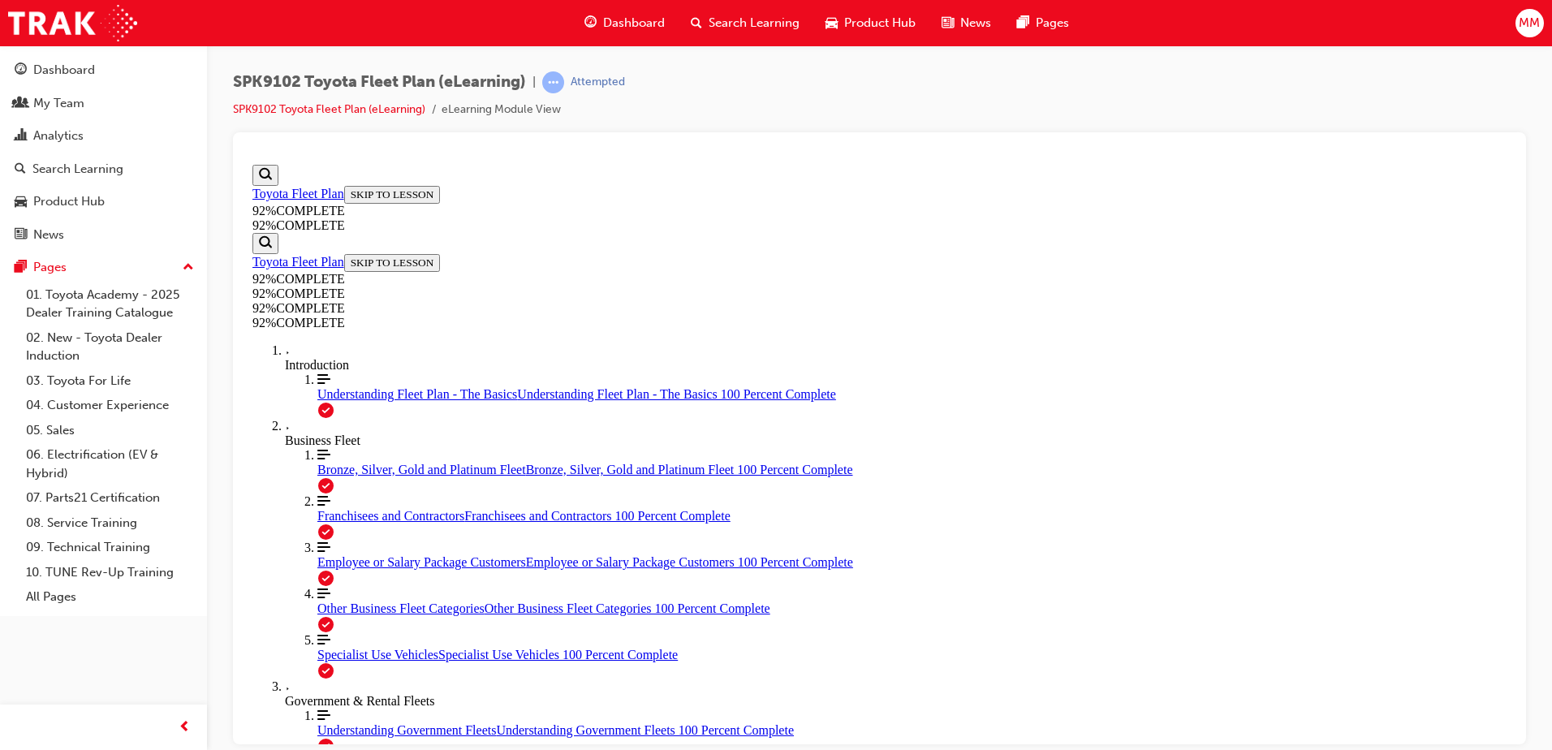
drag, startPoint x: 874, startPoint y: 545, endPoint x: 920, endPoint y: 587, distance: 62.6
drag, startPoint x: 859, startPoint y: 524, endPoint x: 904, endPoint y: 514, distance: 46.5
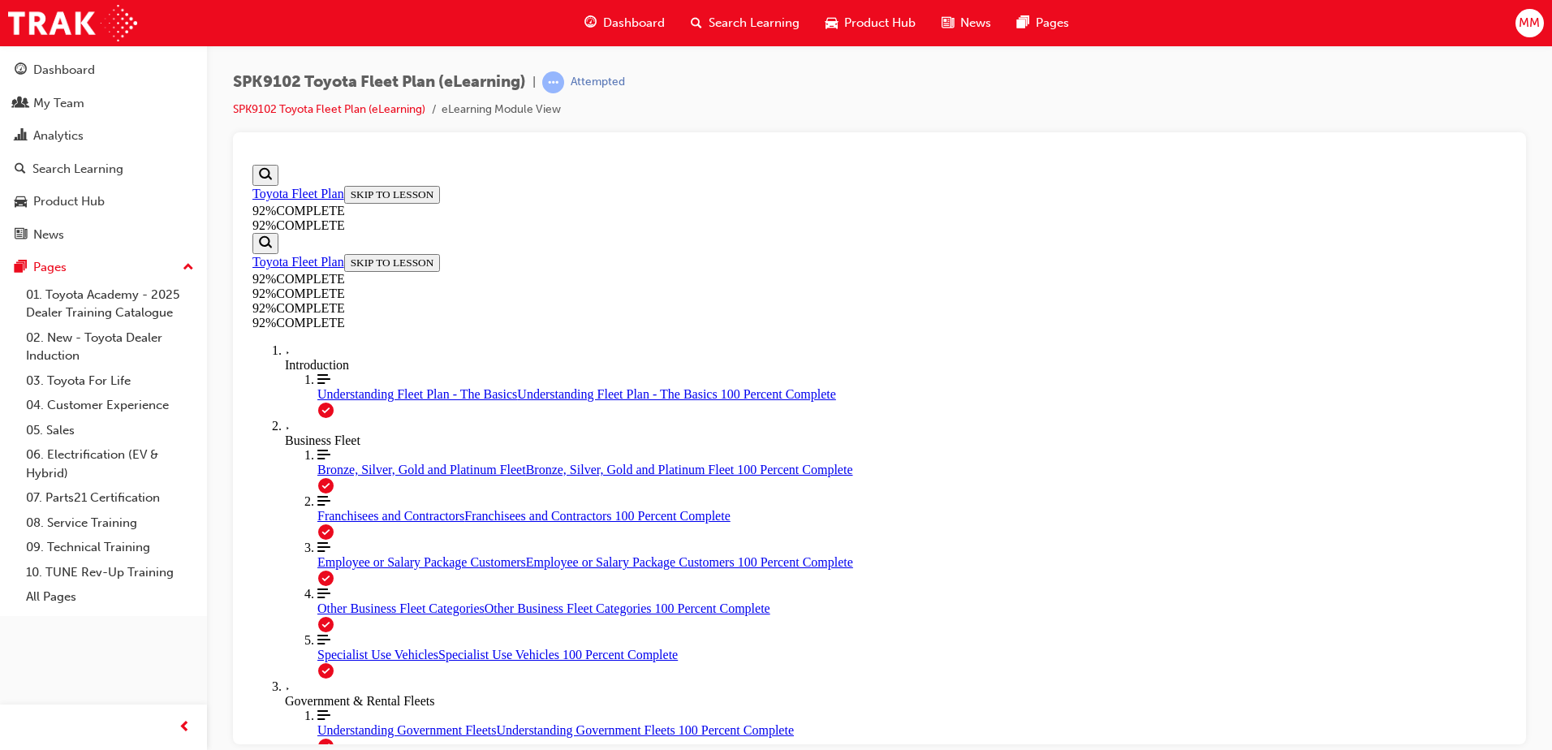
drag, startPoint x: 852, startPoint y: 612, endPoint x: 862, endPoint y: 621, distance: 13.8
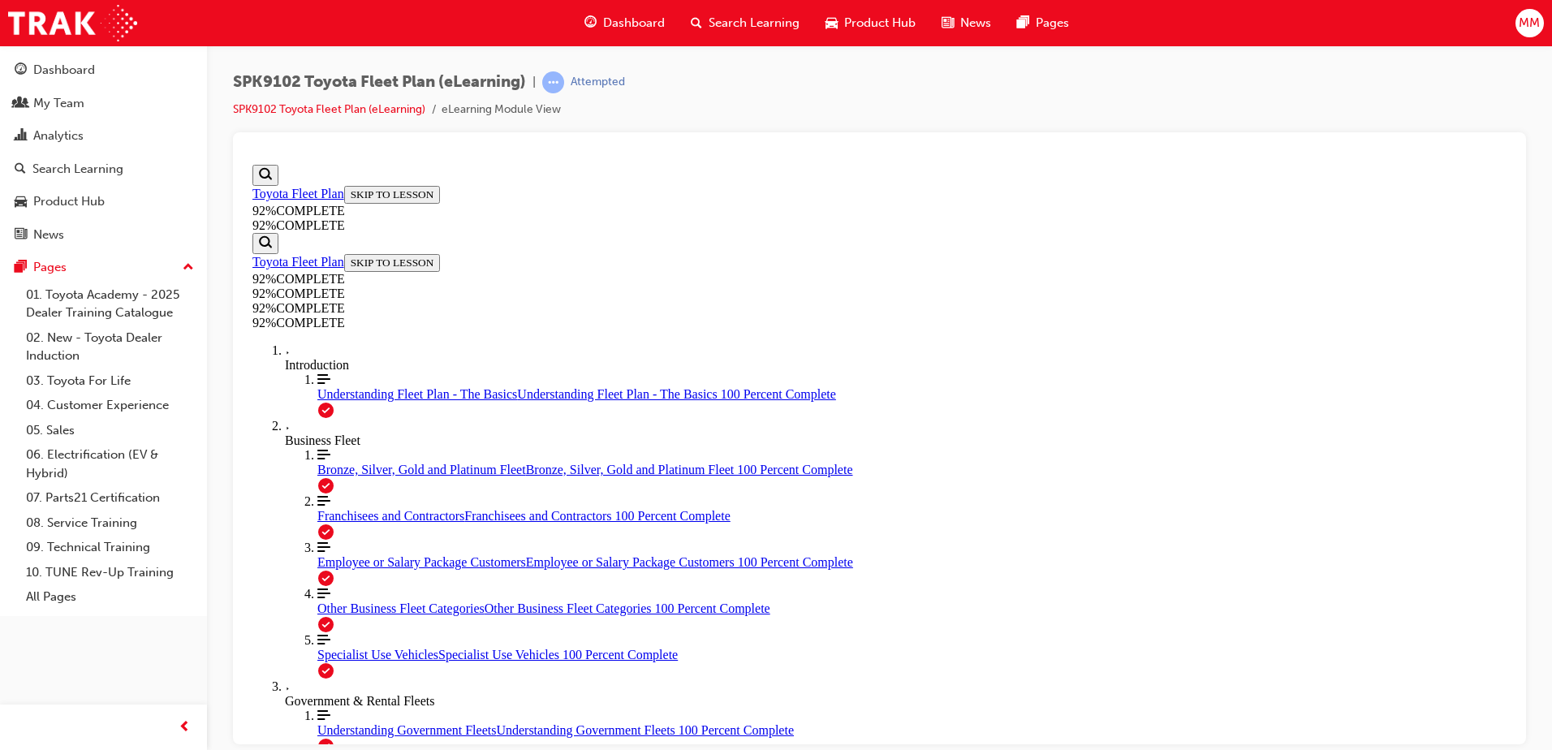
drag, startPoint x: 921, startPoint y: 612, endPoint x: 1000, endPoint y: 722, distance: 135.0
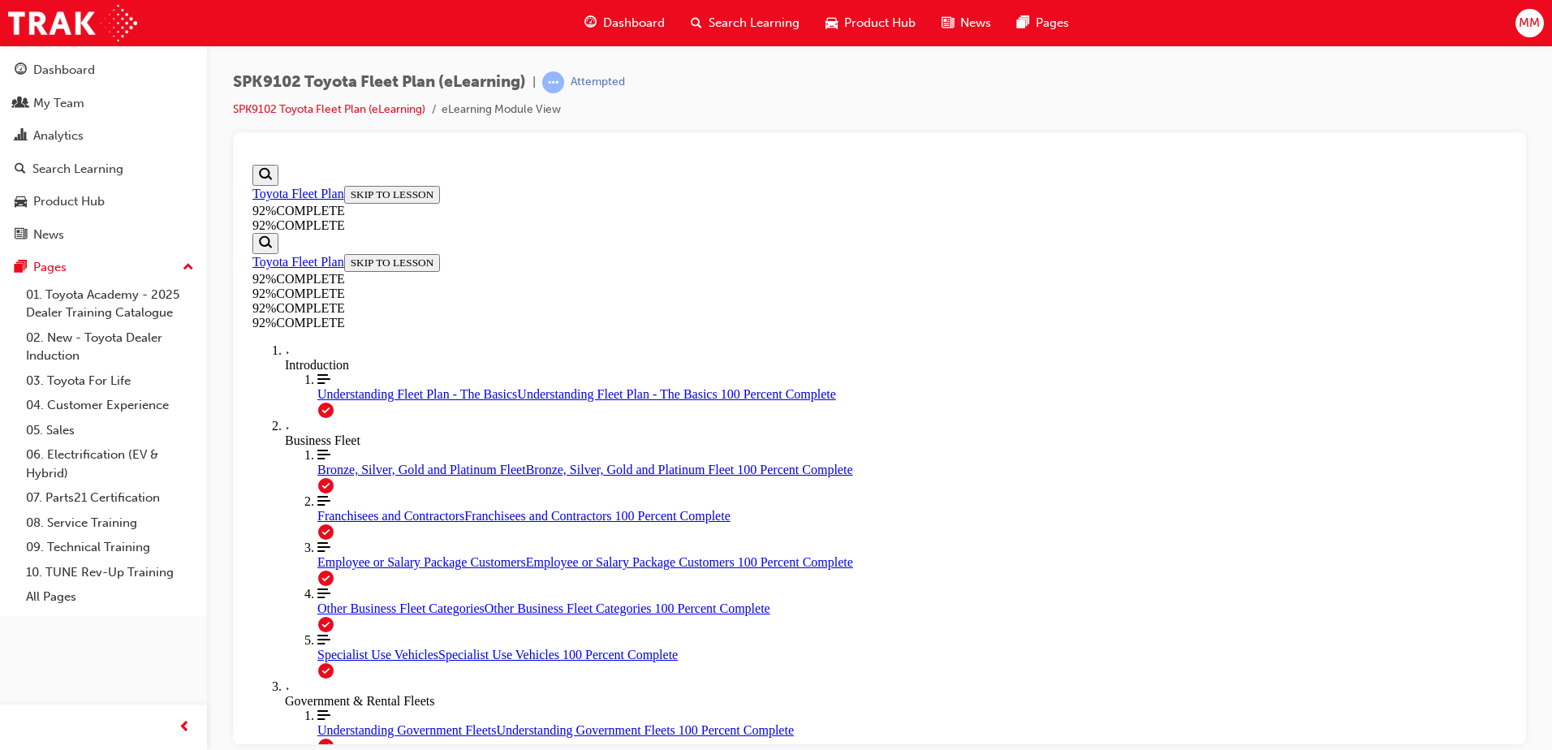
scroll to position [59, 0]
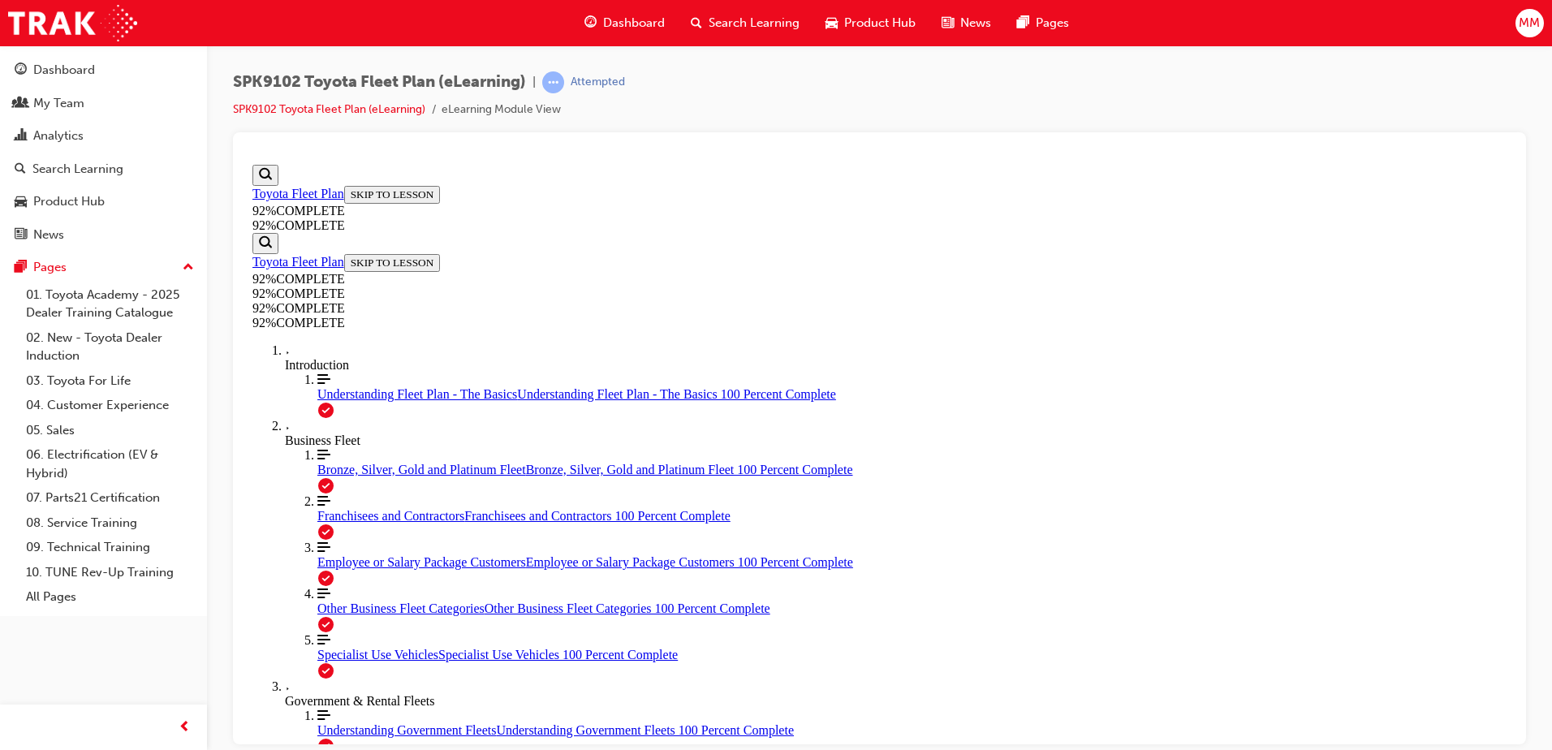
scroll to position [174, 0]
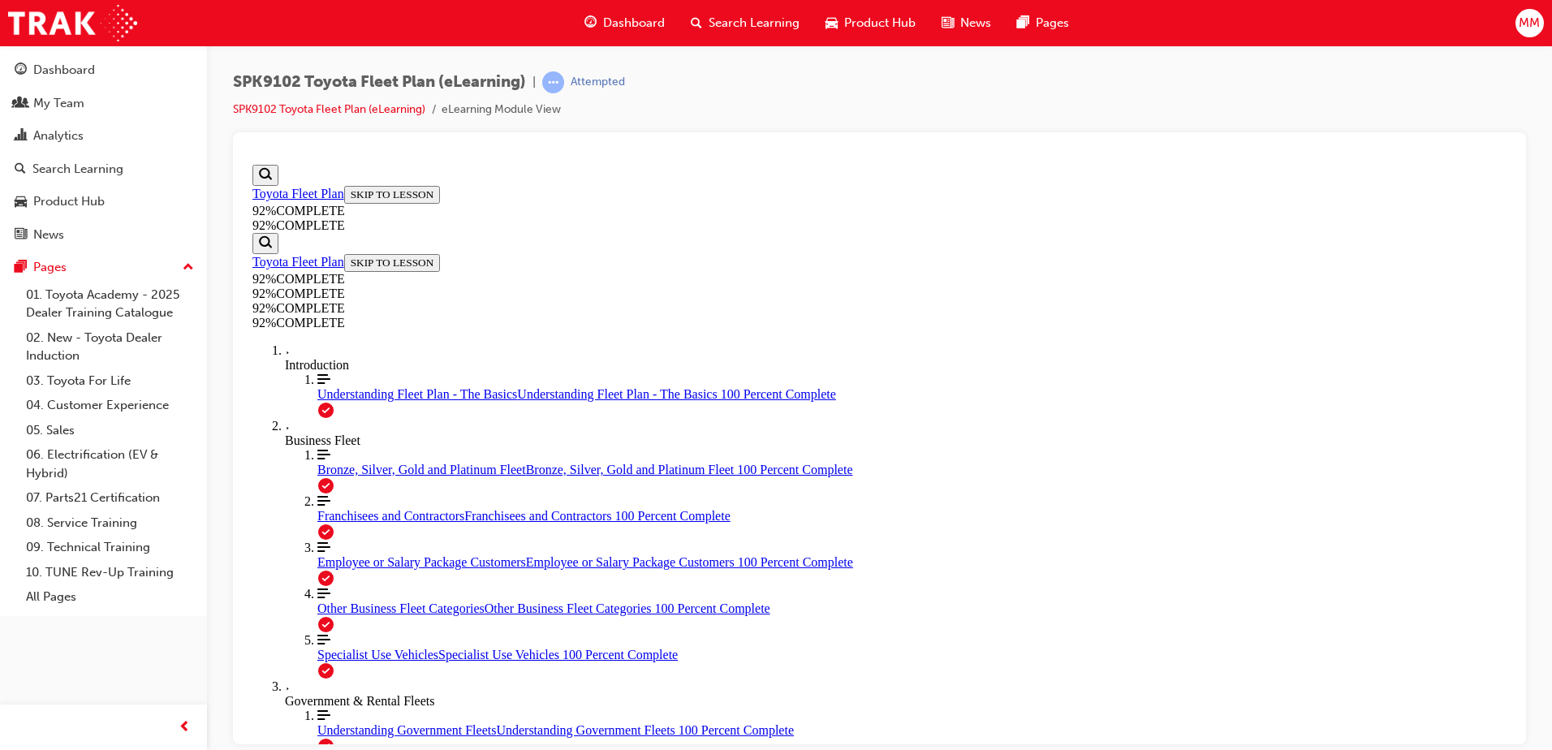
scroll to position [138, 0]
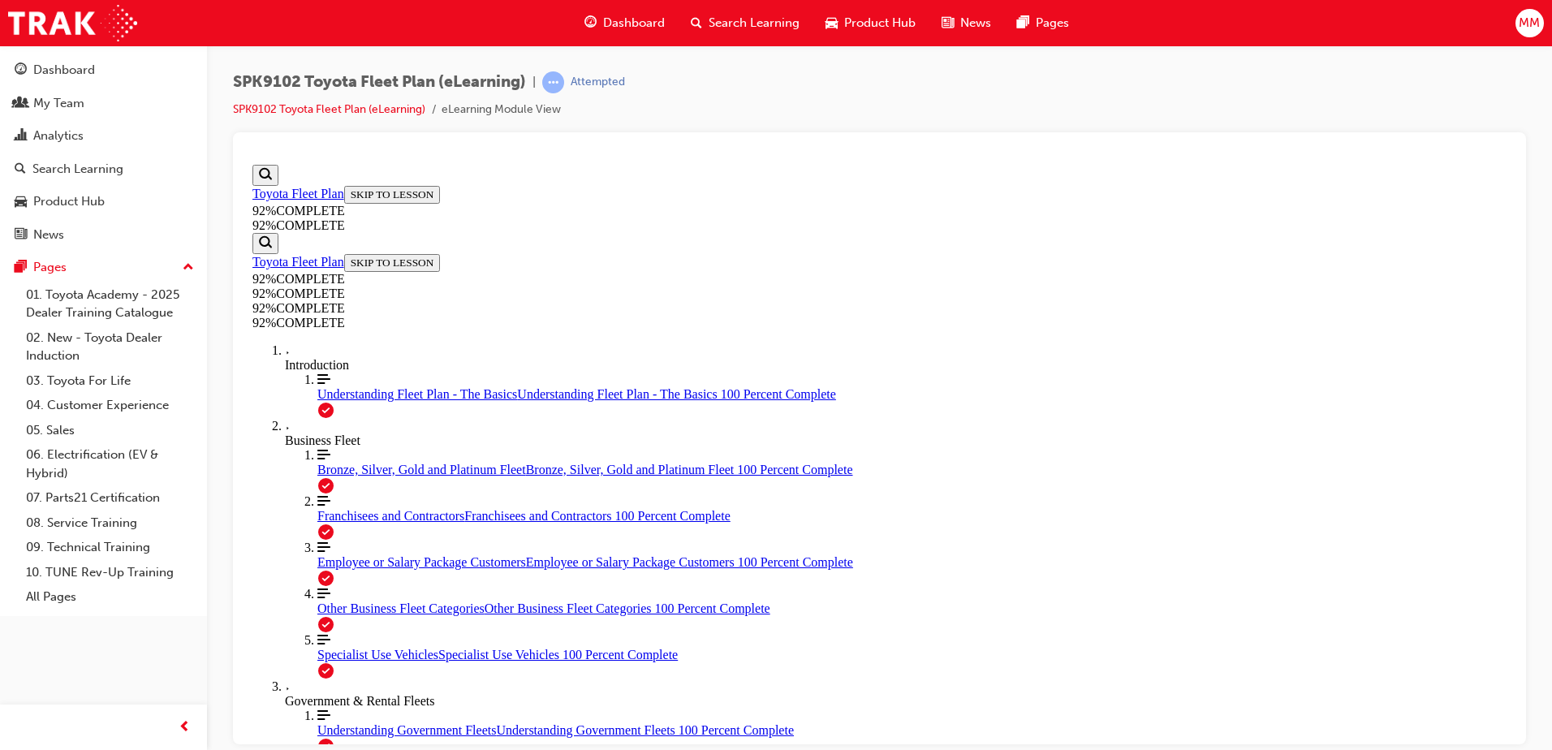
scroll to position [59, 0]
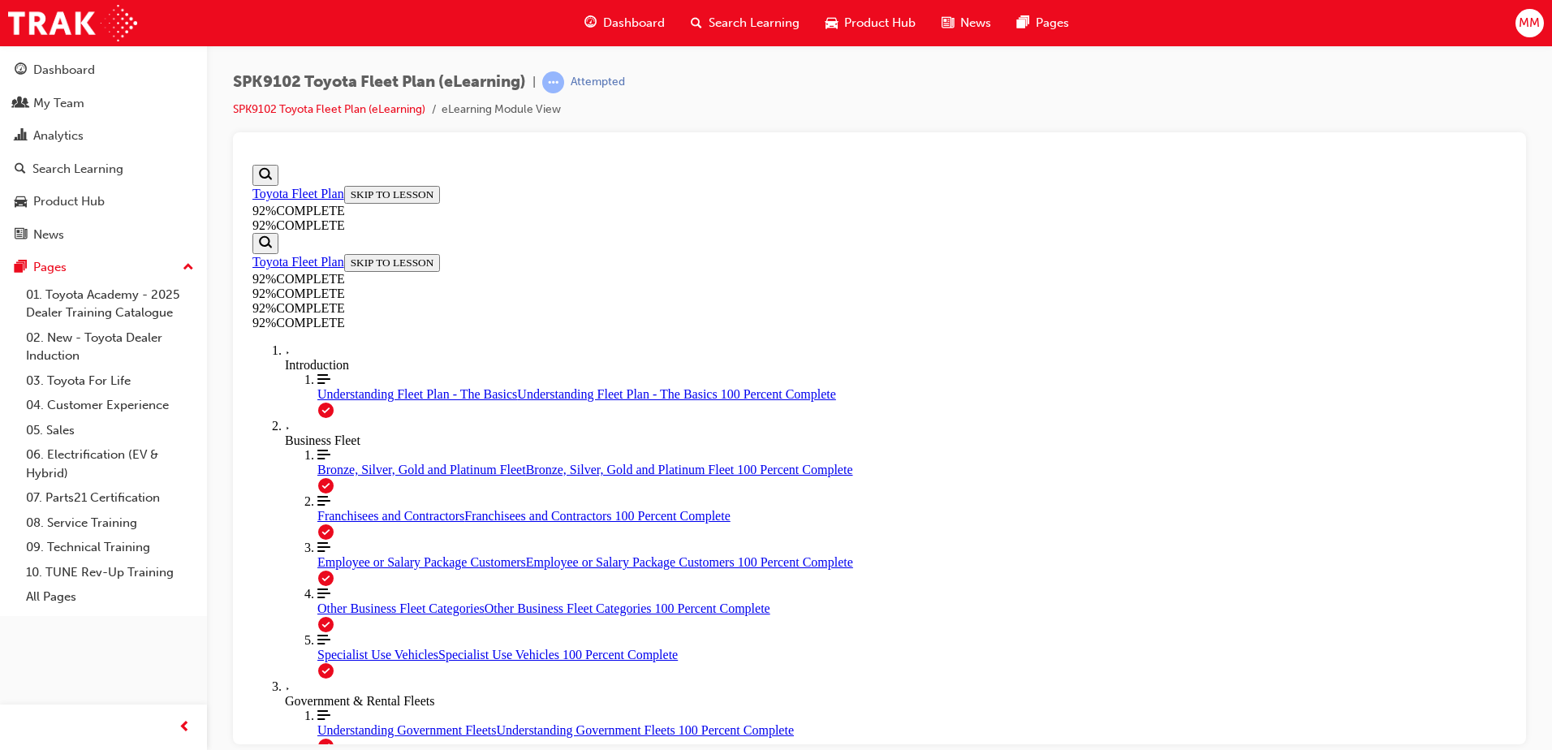
drag, startPoint x: 1514, startPoint y: 351, endPoint x: 1520, endPoint y: 384, distance: 33.8
click at [1520, 384] on div at bounding box center [879, 438] width 1293 height 612
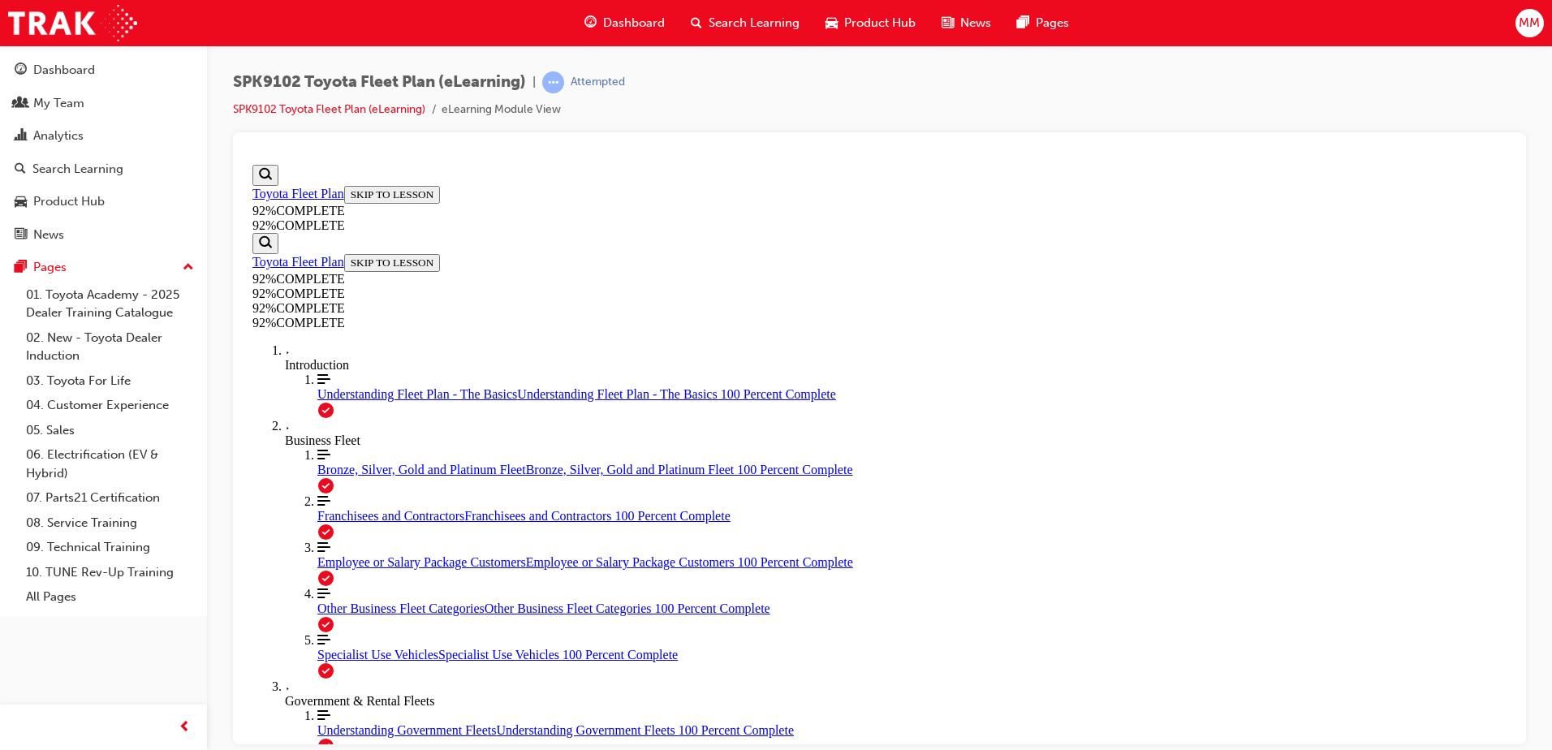
scroll to position [58, 0]
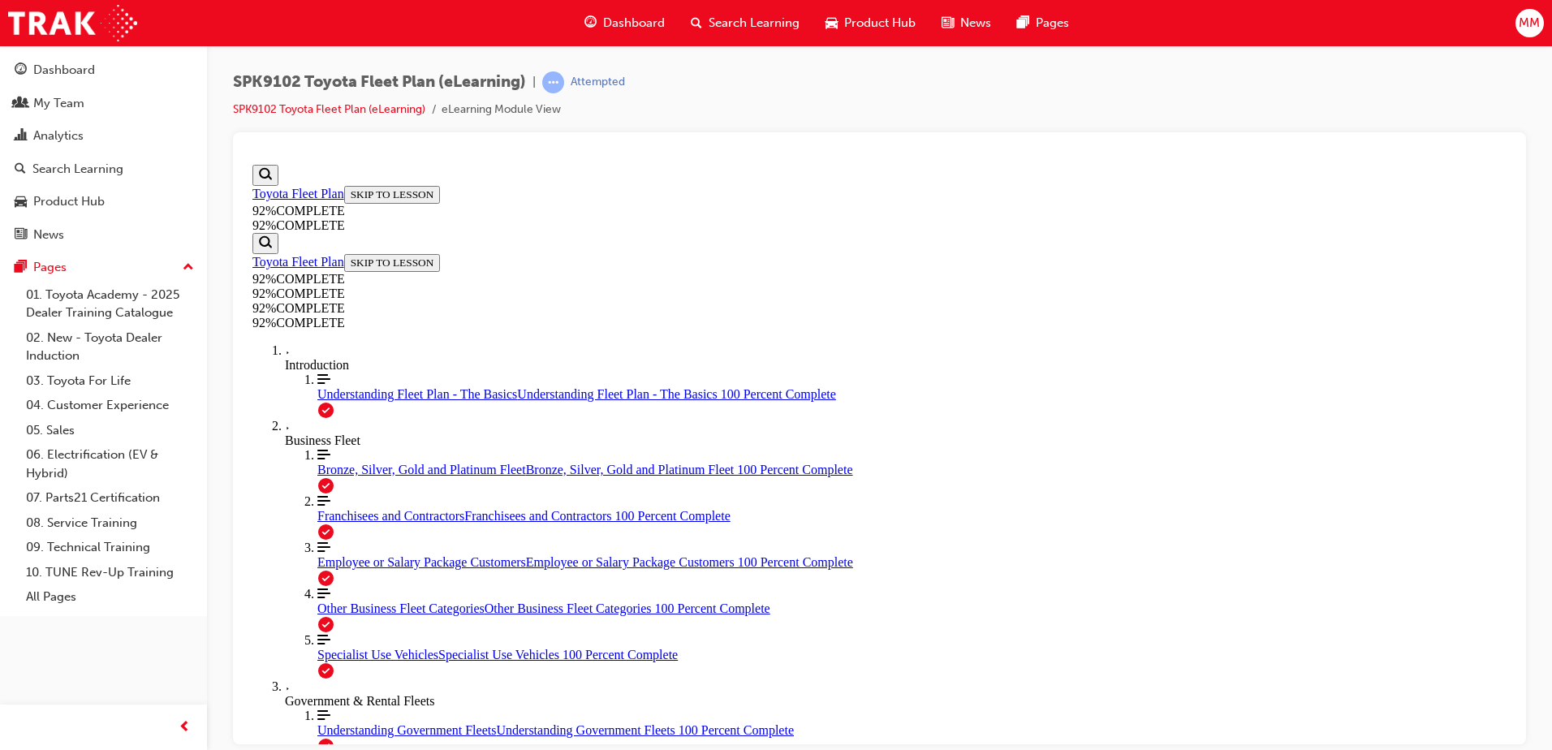
drag, startPoint x: 1505, startPoint y: 366, endPoint x: 1759, endPoint y: 615, distance: 355.4
drag, startPoint x: 832, startPoint y: 419, endPoint x: 895, endPoint y: 438, distance: 65.2
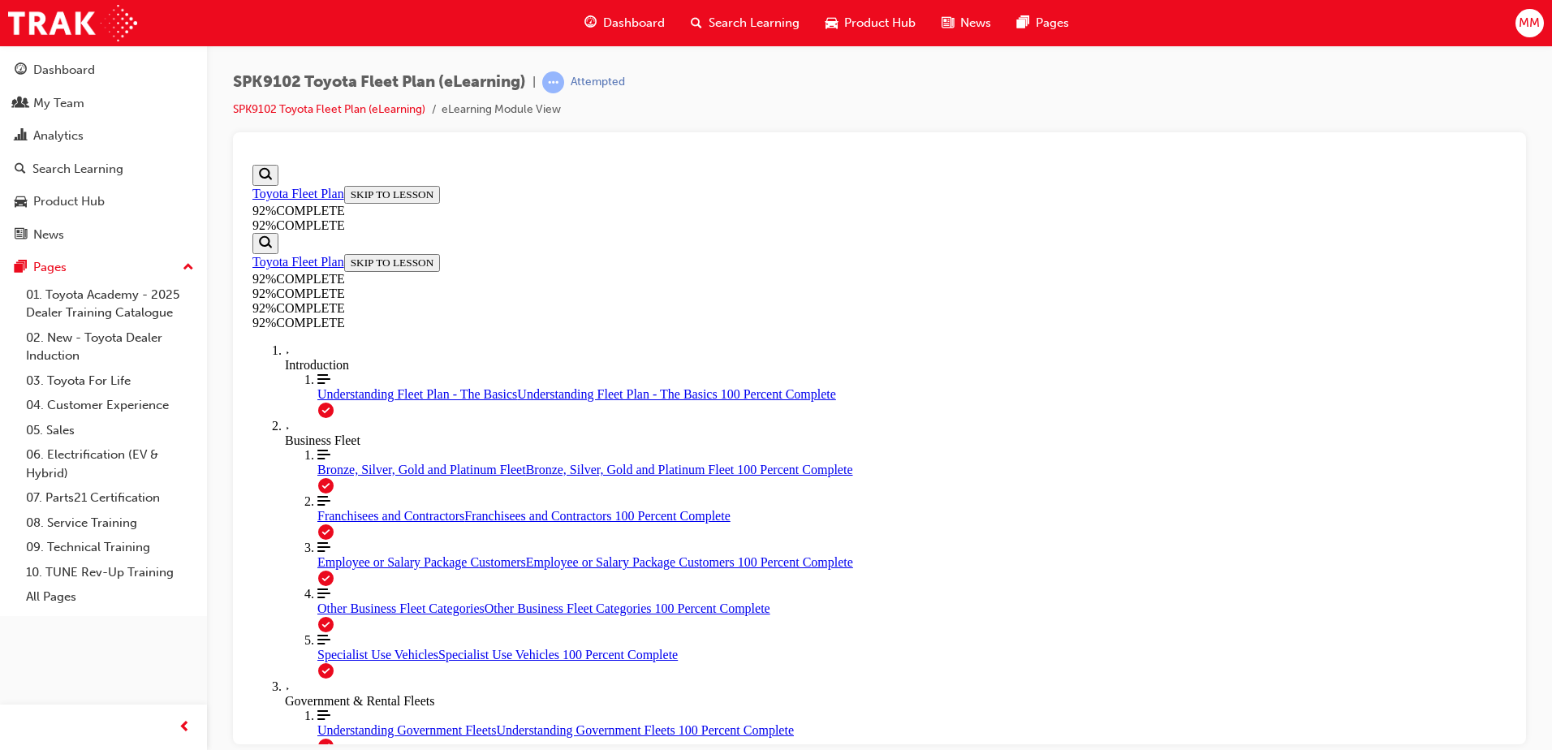
drag, startPoint x: 865, startPoint y: 500, endPoint x: 897, endPoint y: 524, distance: 39.5
drag, startPoint x: 875, startPoint y: 554, endPoint x: 945, endPoint y: 559, distance: 70.1
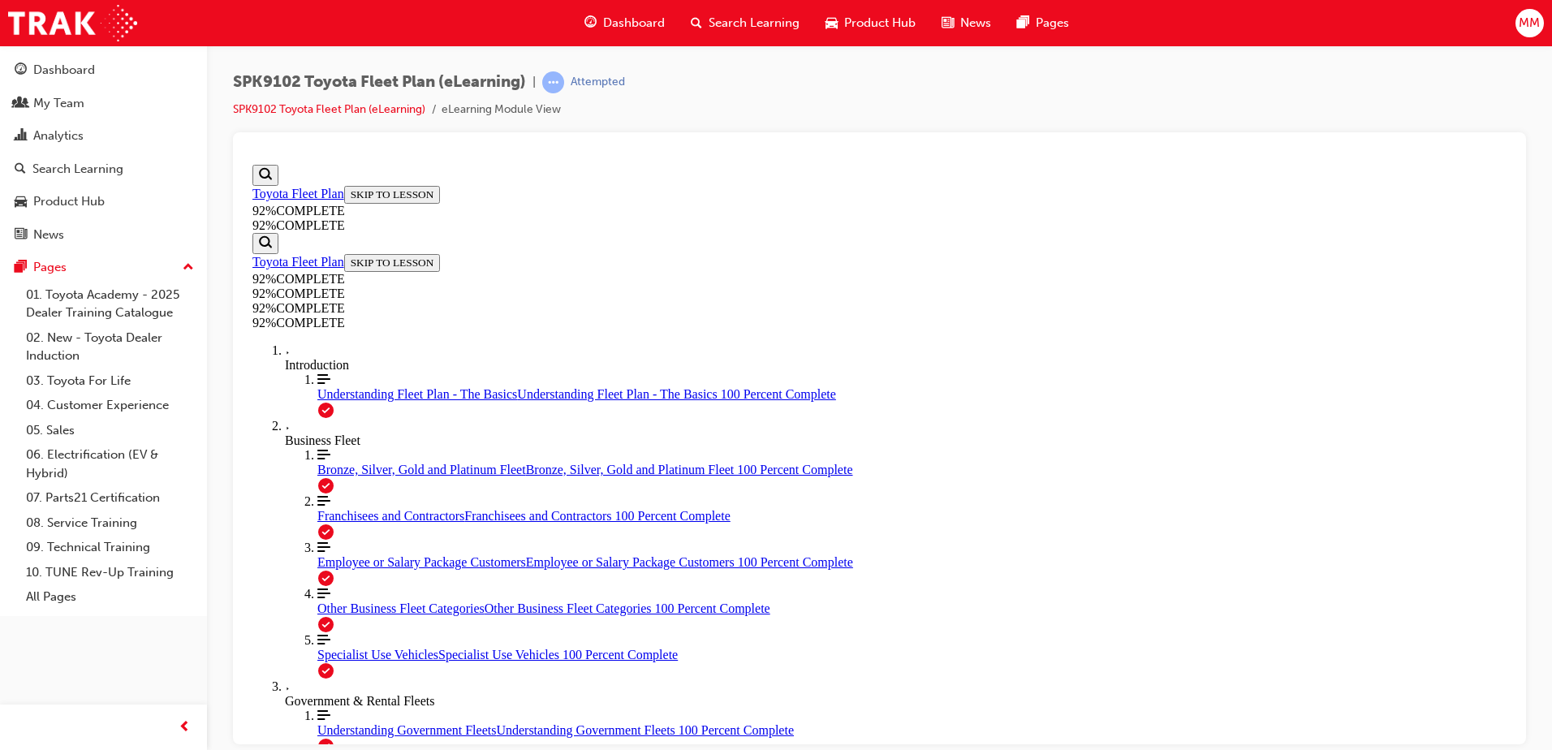
scroll to position [332, 0]
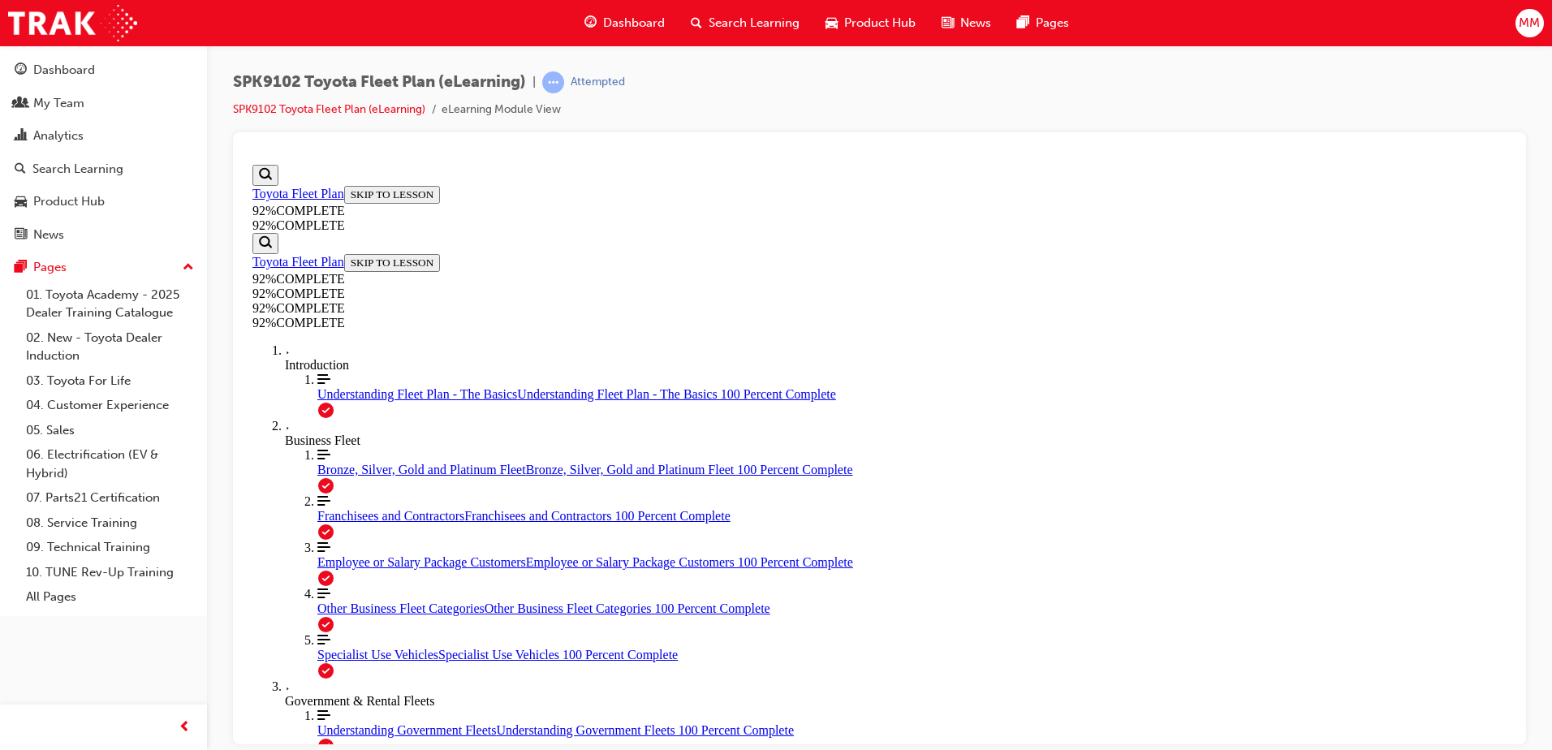
drag, startPoint x: 753, startPoint y: 550, endPoint x: 781, endPoint y: 560, distance: 29.6
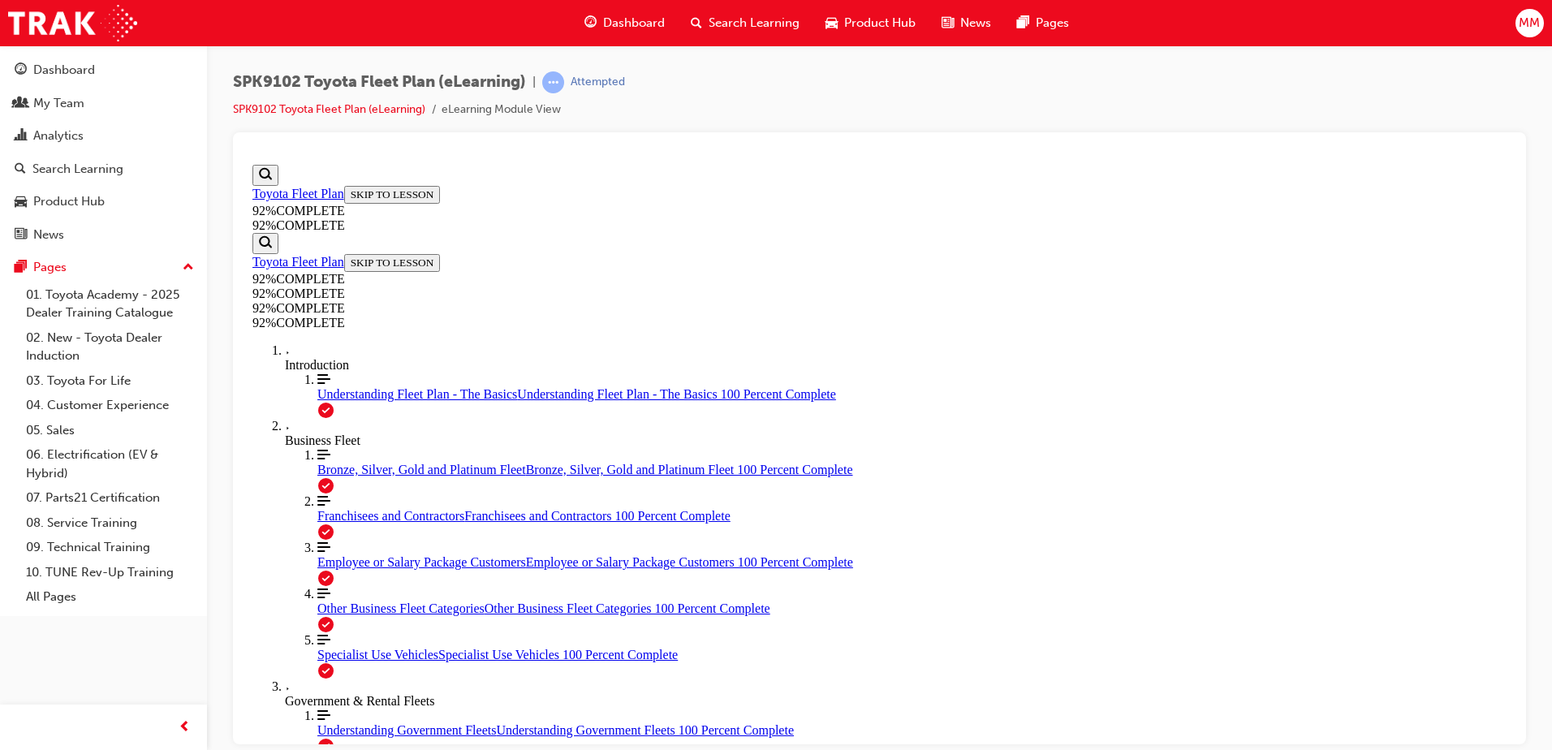
scroll to position [255, 0]
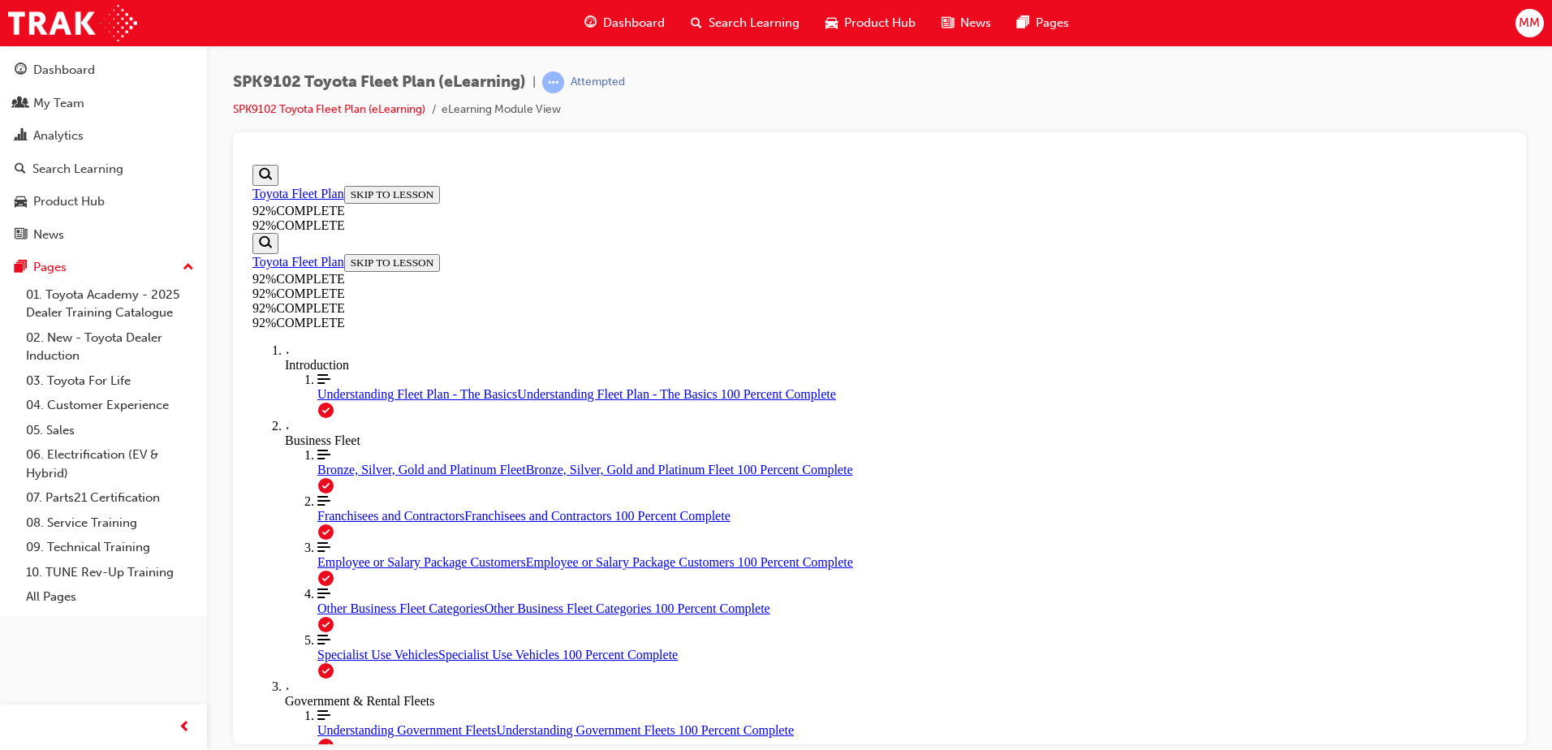
scroll to position [307, 0]
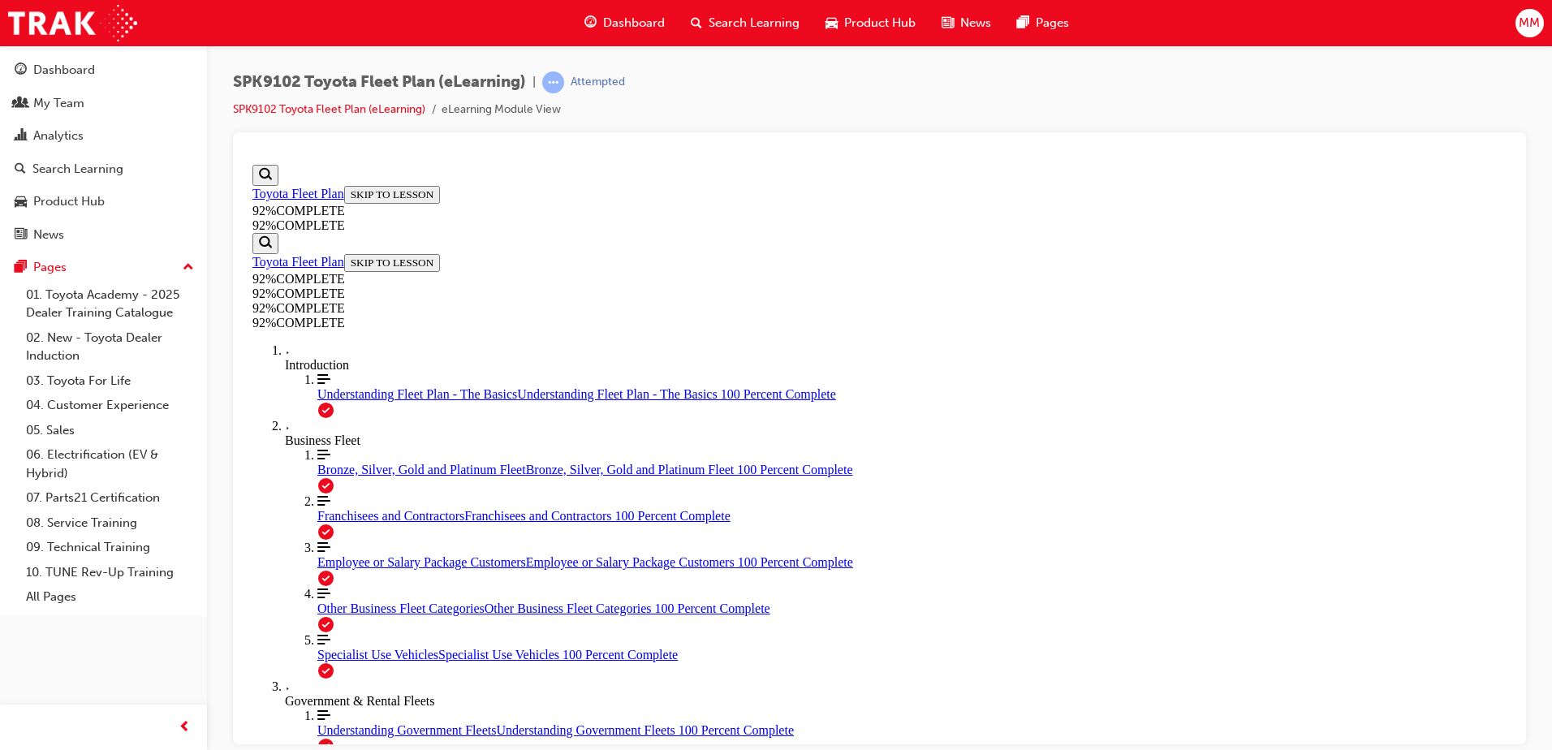
scroll to position [174, 0]
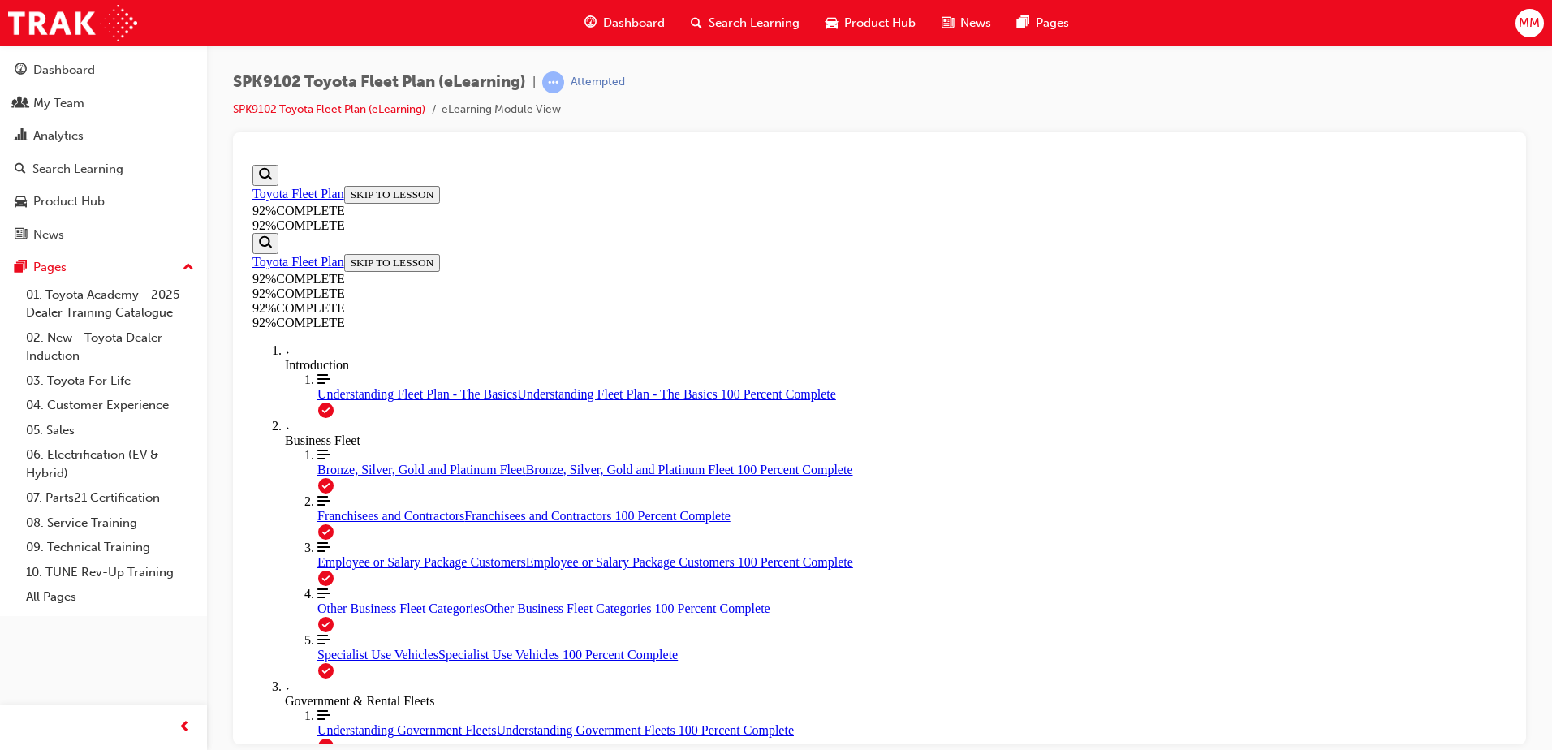
scroll to position [104, 0]
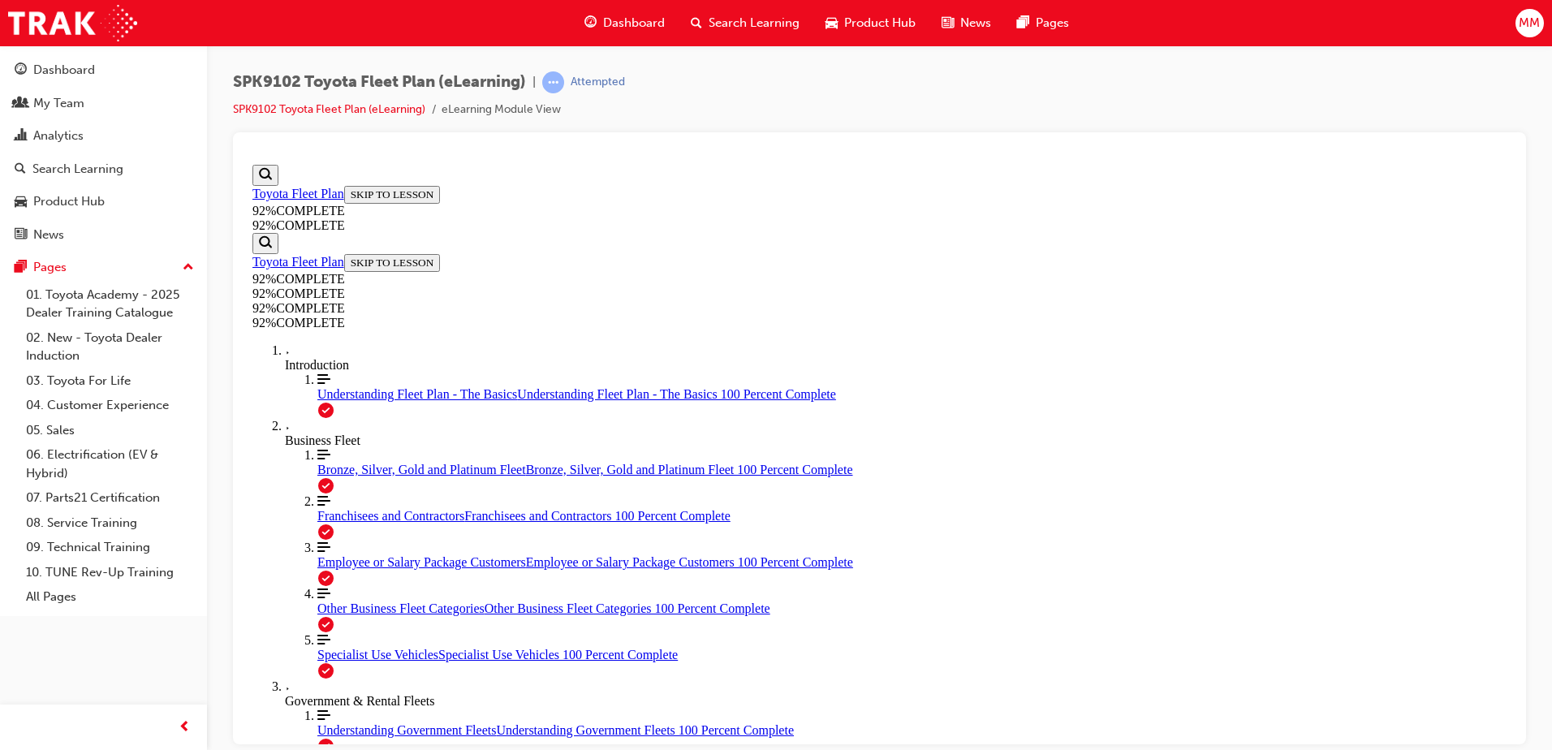
scroll to position [59, 0]
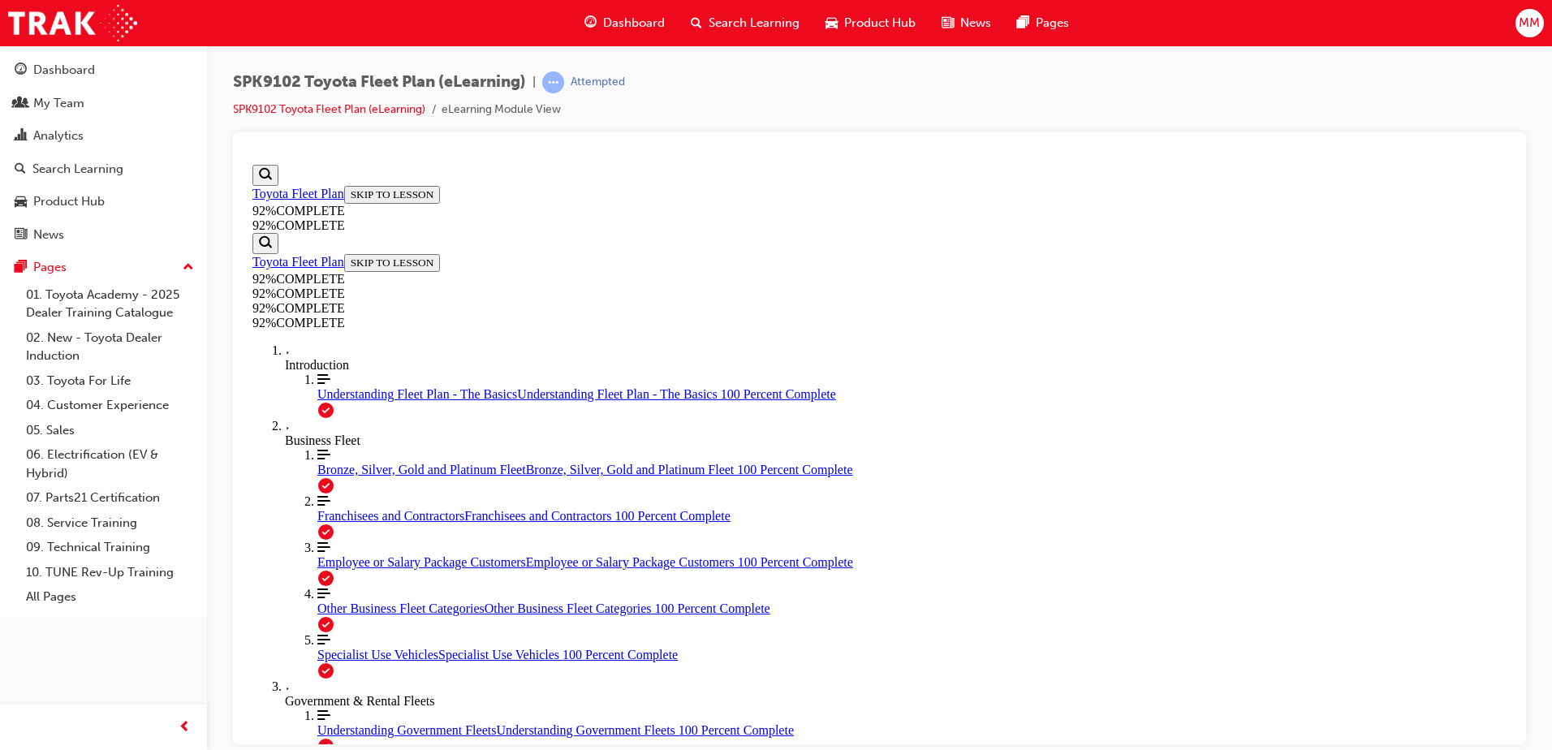
scroll to position [177, 0]
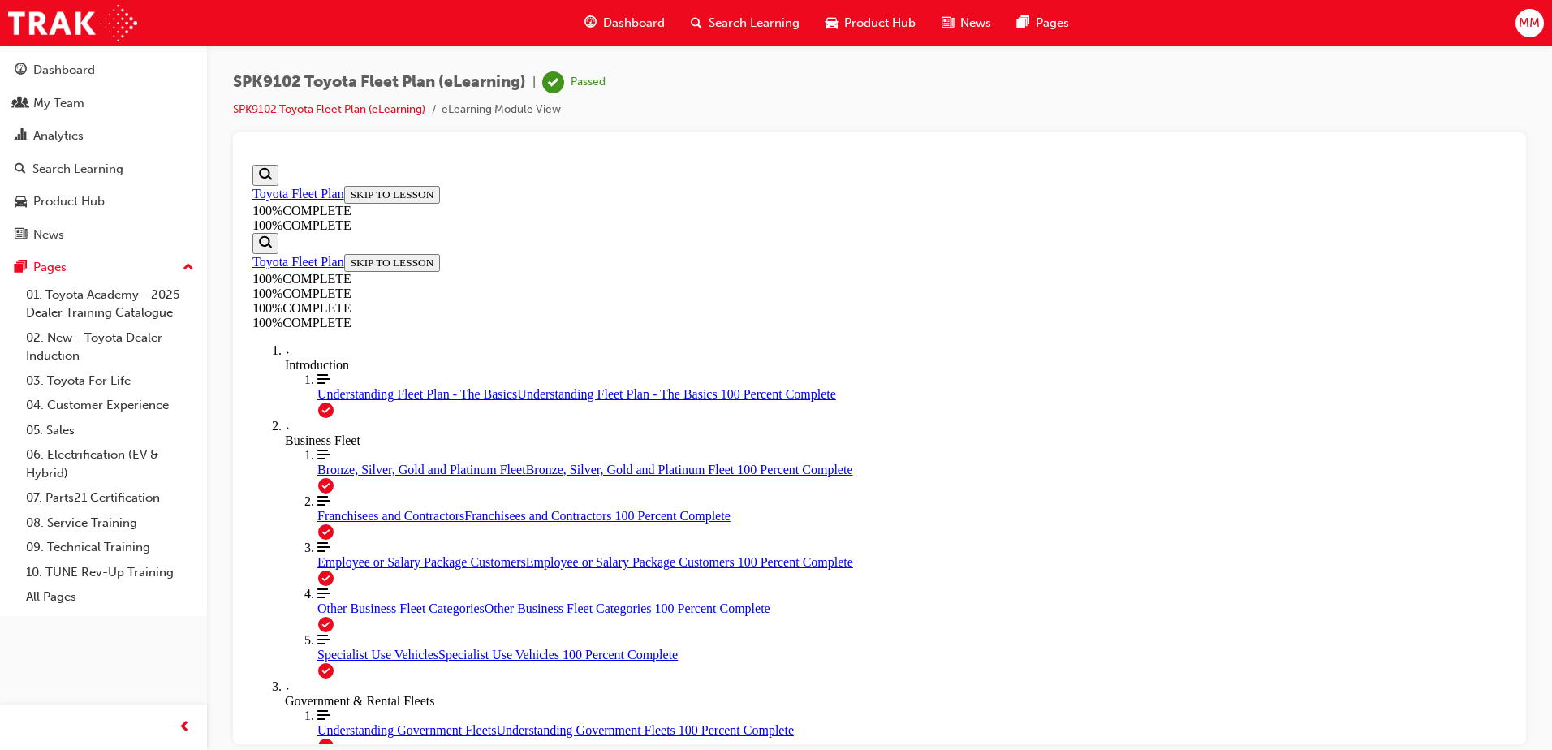
drag, startPoint x: 1504, startPoint y: 365, endPoint x: 1766, endPoint y: 751, distance: 467.0
click at [127, 167] on div "Search Learning" at bounding box center [104, 169] width 178 height 20
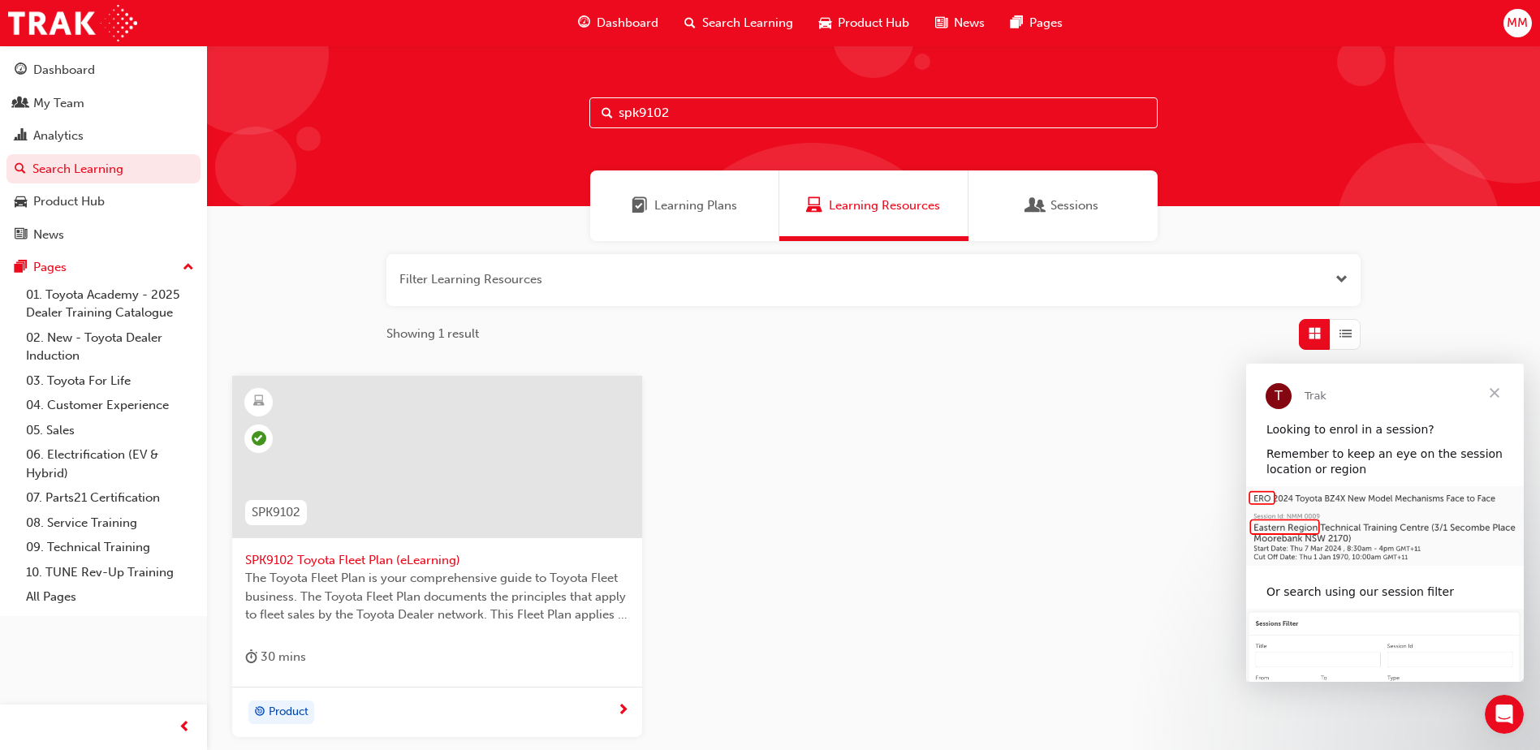
click at [684, 107] on input "spk9102" at bounding box center [873, 112] width 568 height 31
type input "spk9103"
click at [505, 516] on div at bounding box center [437, 457] width 410 height 162
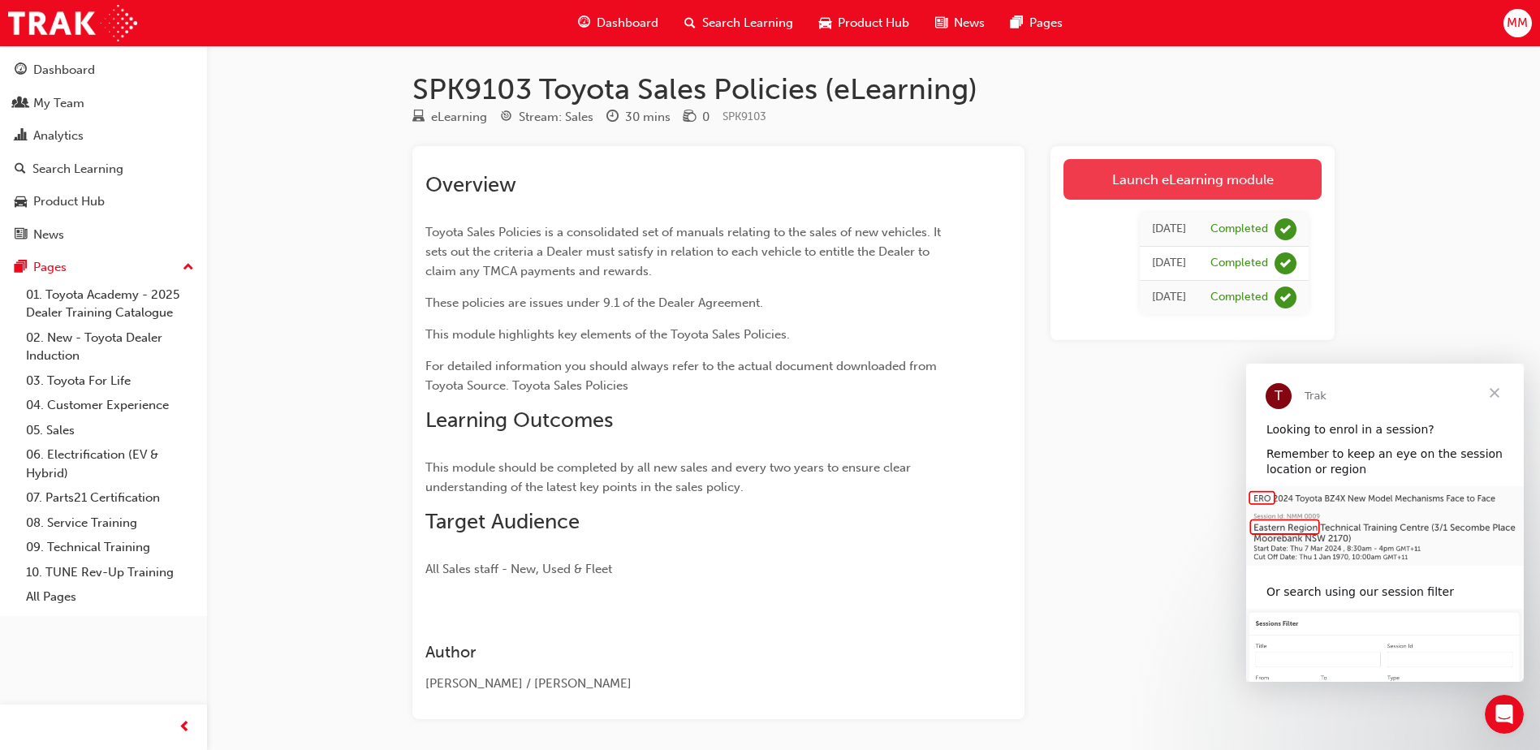
click at [1215, 183] on link "Launch eLearning module" at bounding box center [1193, 179] width 258 height 41
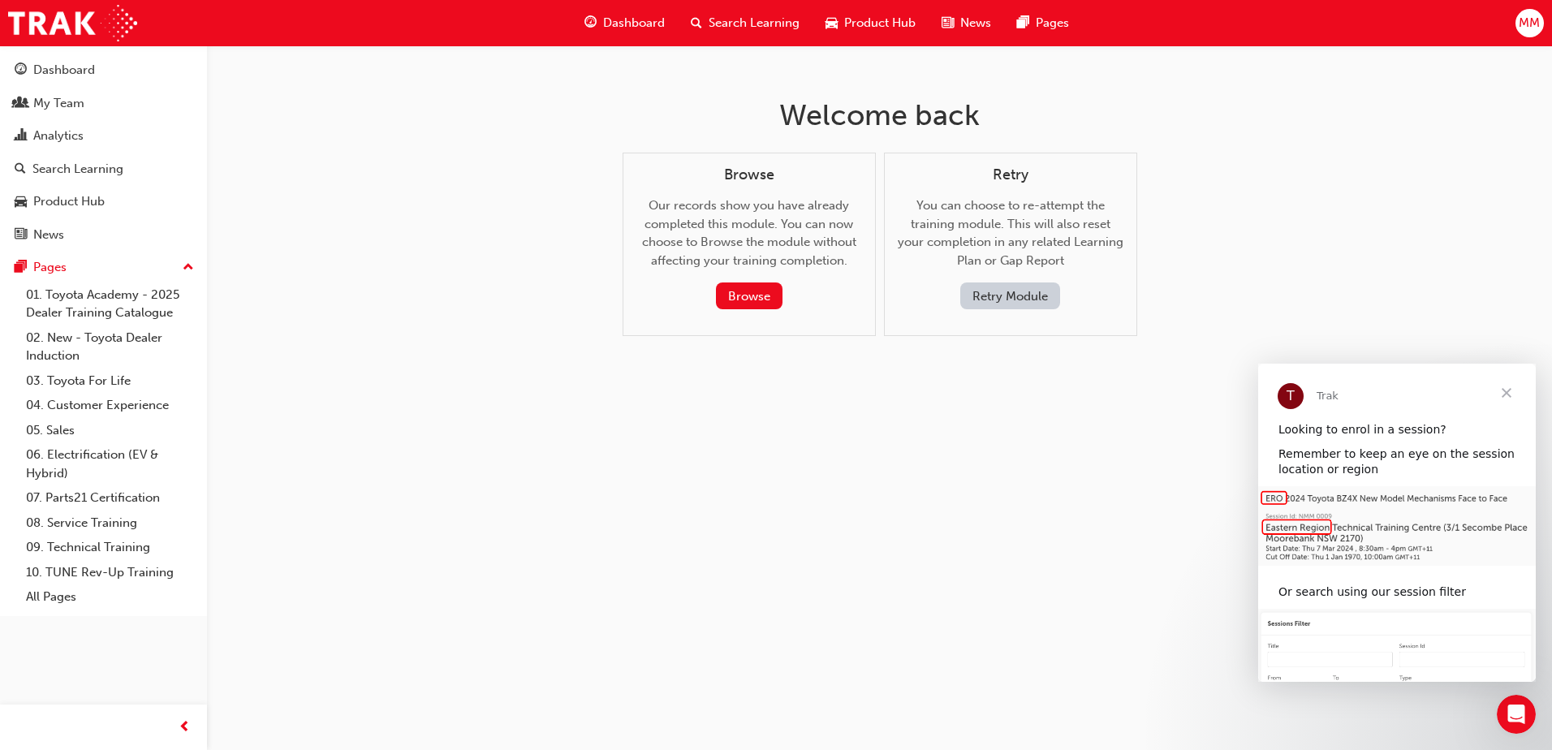
click at [1015, 306] on button "Retry Module" at bounding box center [1010, 296] width 100 height 27
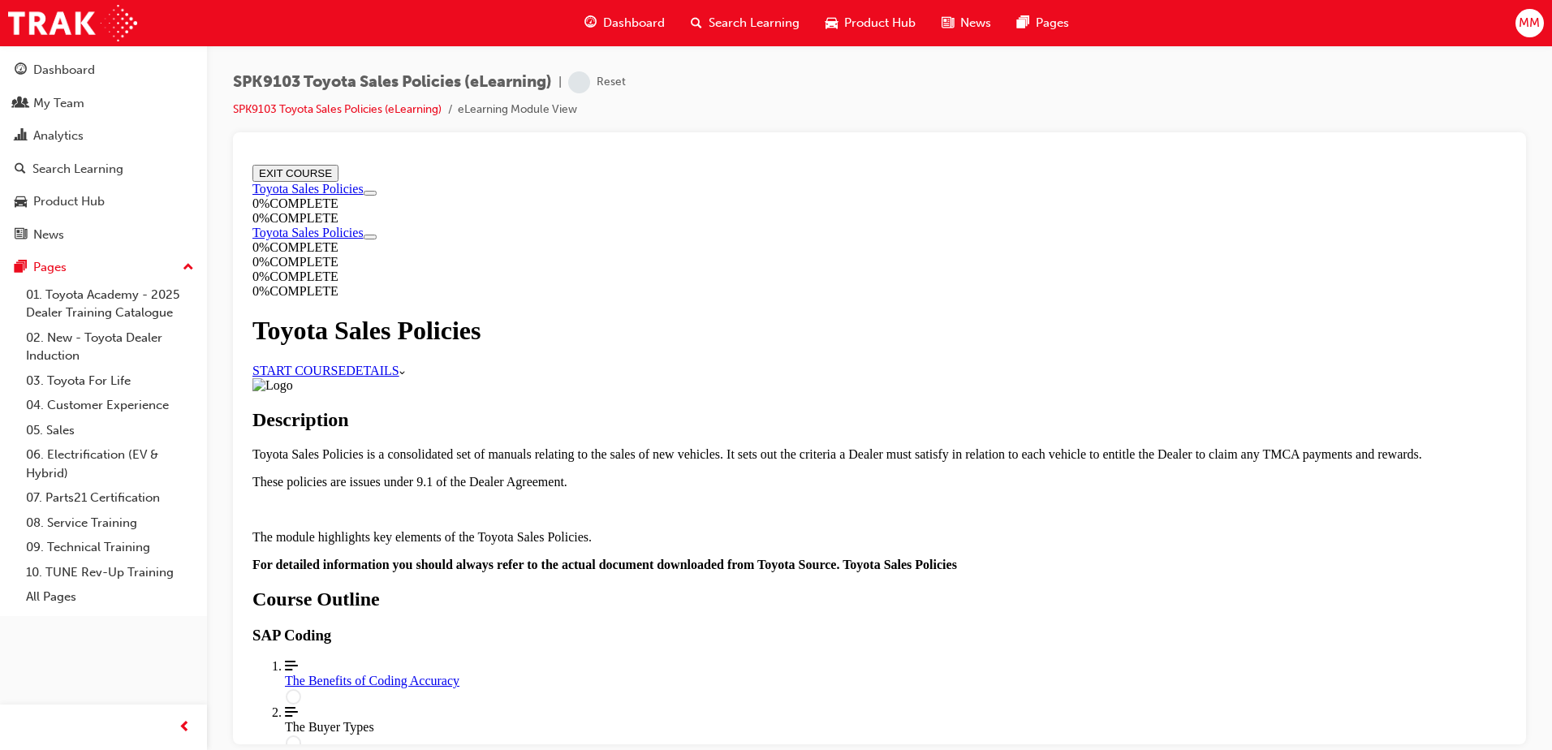
click at [346, 363] on link "START COURSE" at bounding box center [298, 370] width 93 height 14
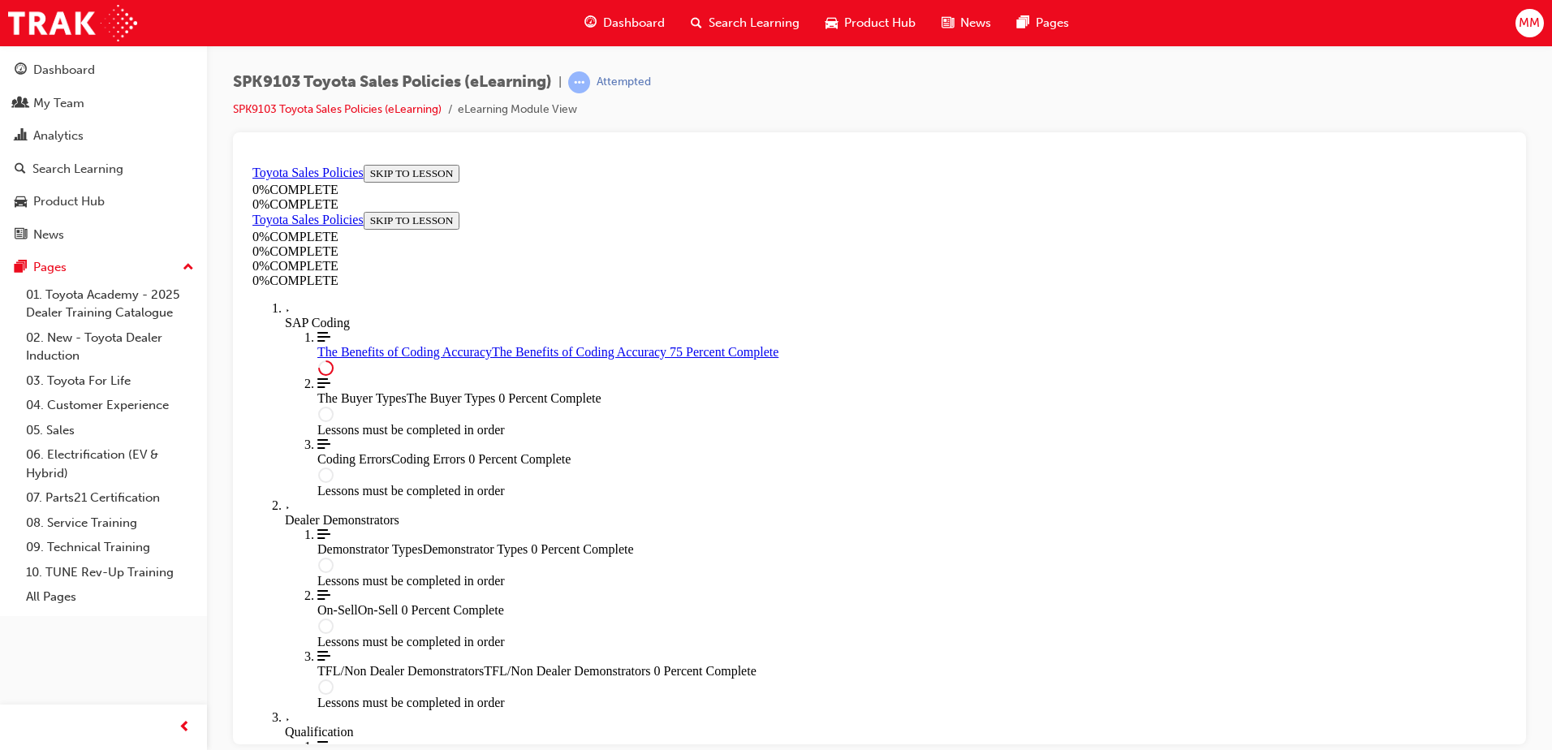
scroll to position [802, 0]
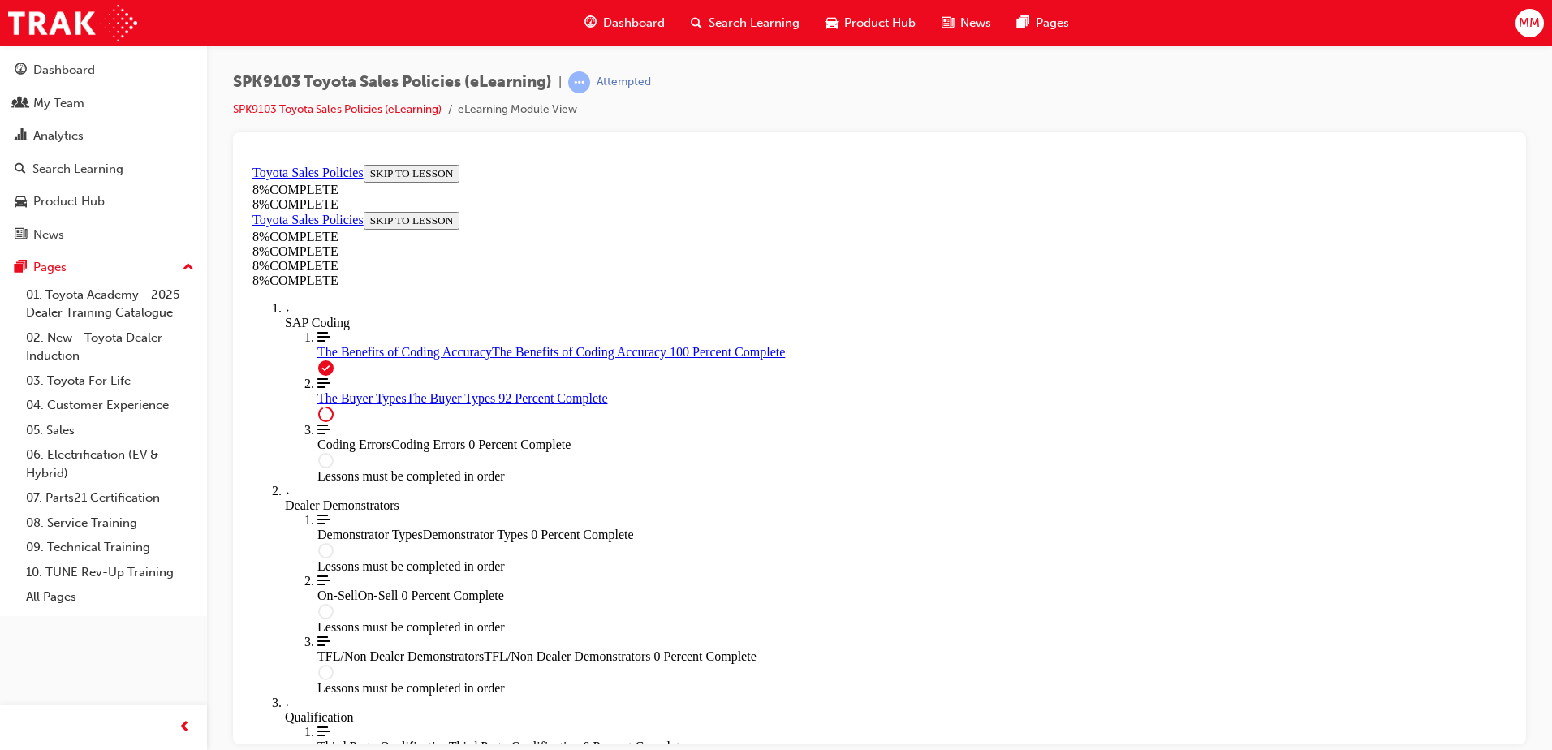
scroll to position [6666, 0]
drag, startPoint x: 1507, startPoint y: 196, endPoint x: 1797, endPoint y: 844, distance: 709.3
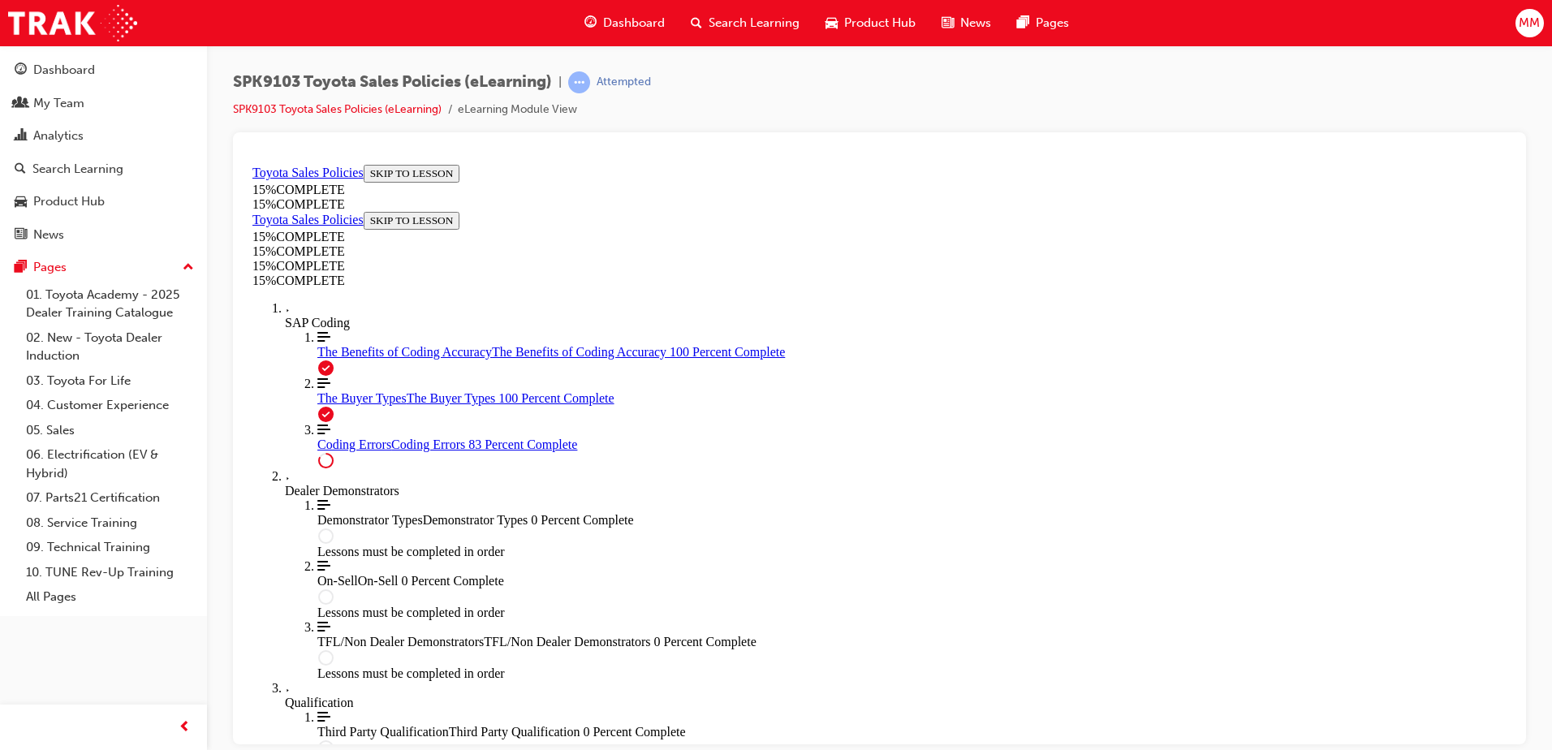
scroll to position [1303, 0]
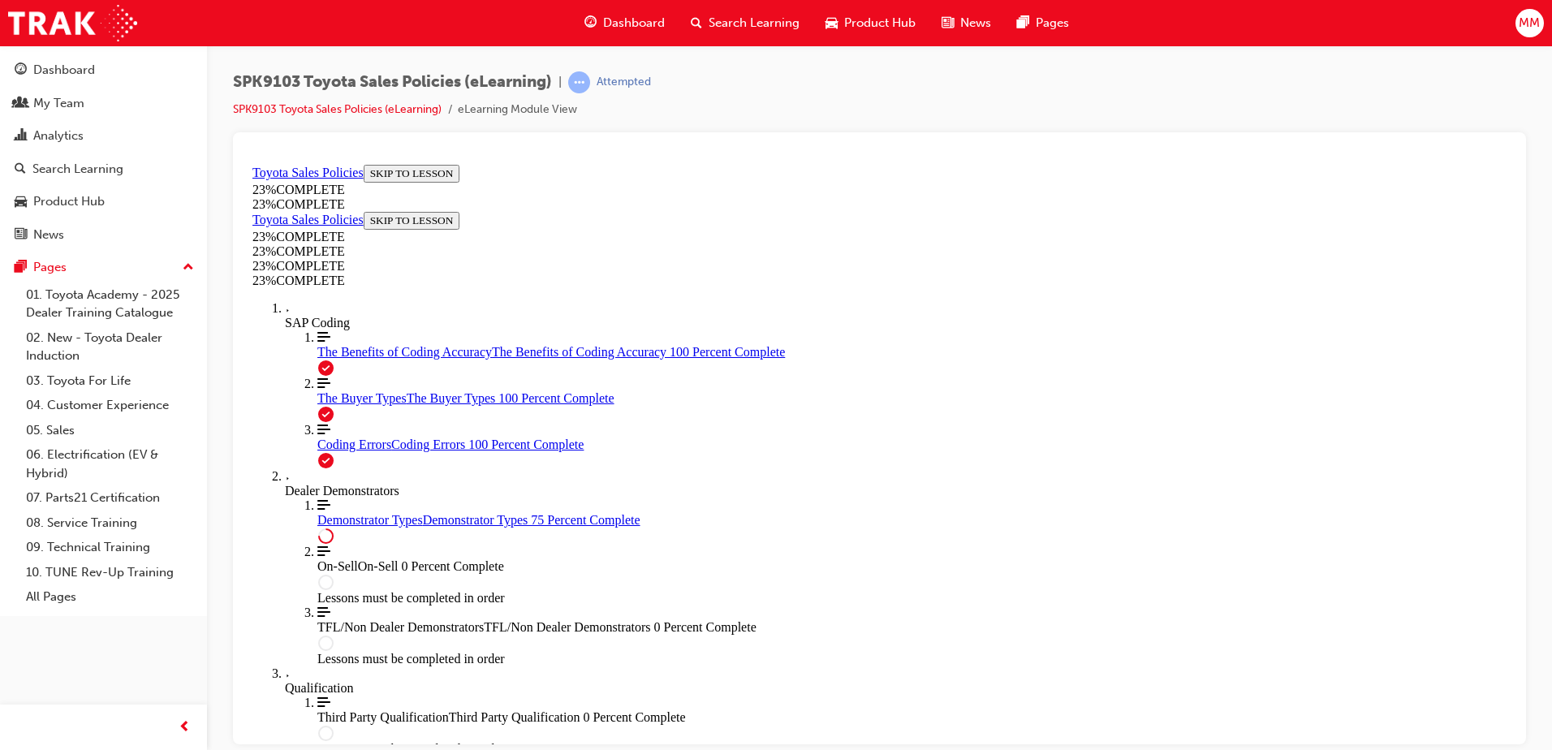
scroll to position [749, 0]
drag, startPoint x: 1506, startPoint y: 231, endPoint x: 1770, endPoint y: 749, distance: 581.3
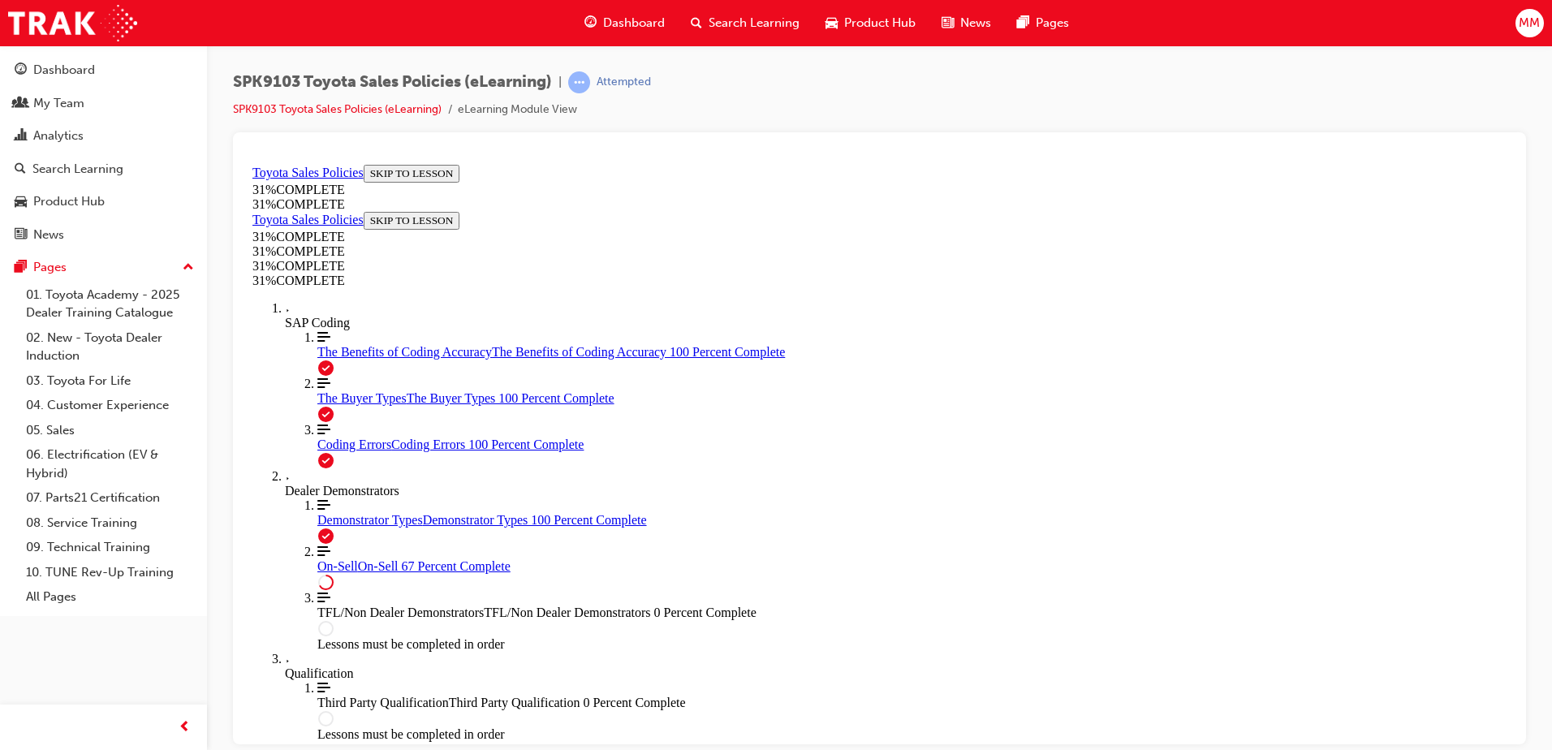
scroll to position [900, 0]
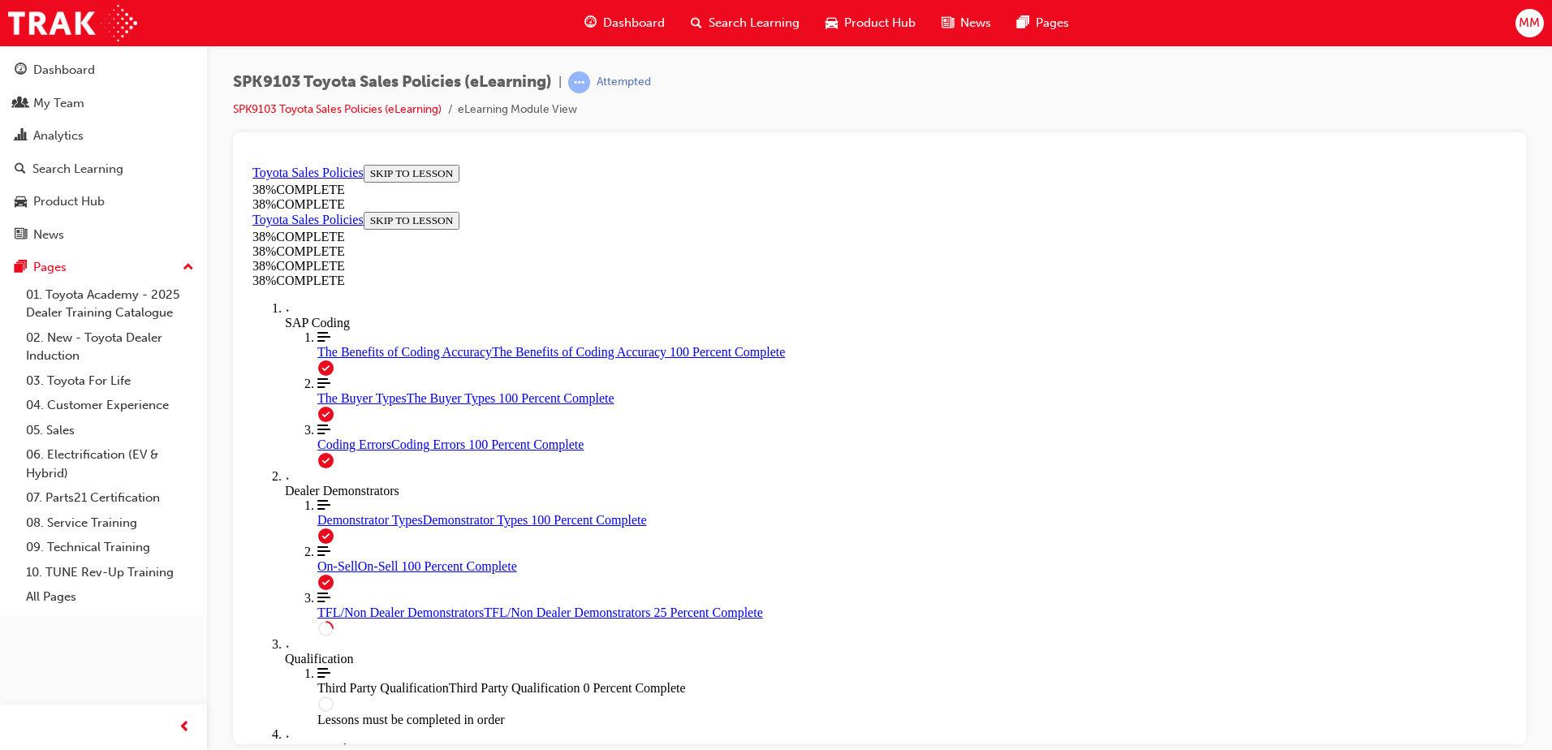
scroll to position [457, 0]
drag, startPoint x: 1759, startPoint y: 390, endPoint x: 1502, endPoint y: 283, distance: 278.5
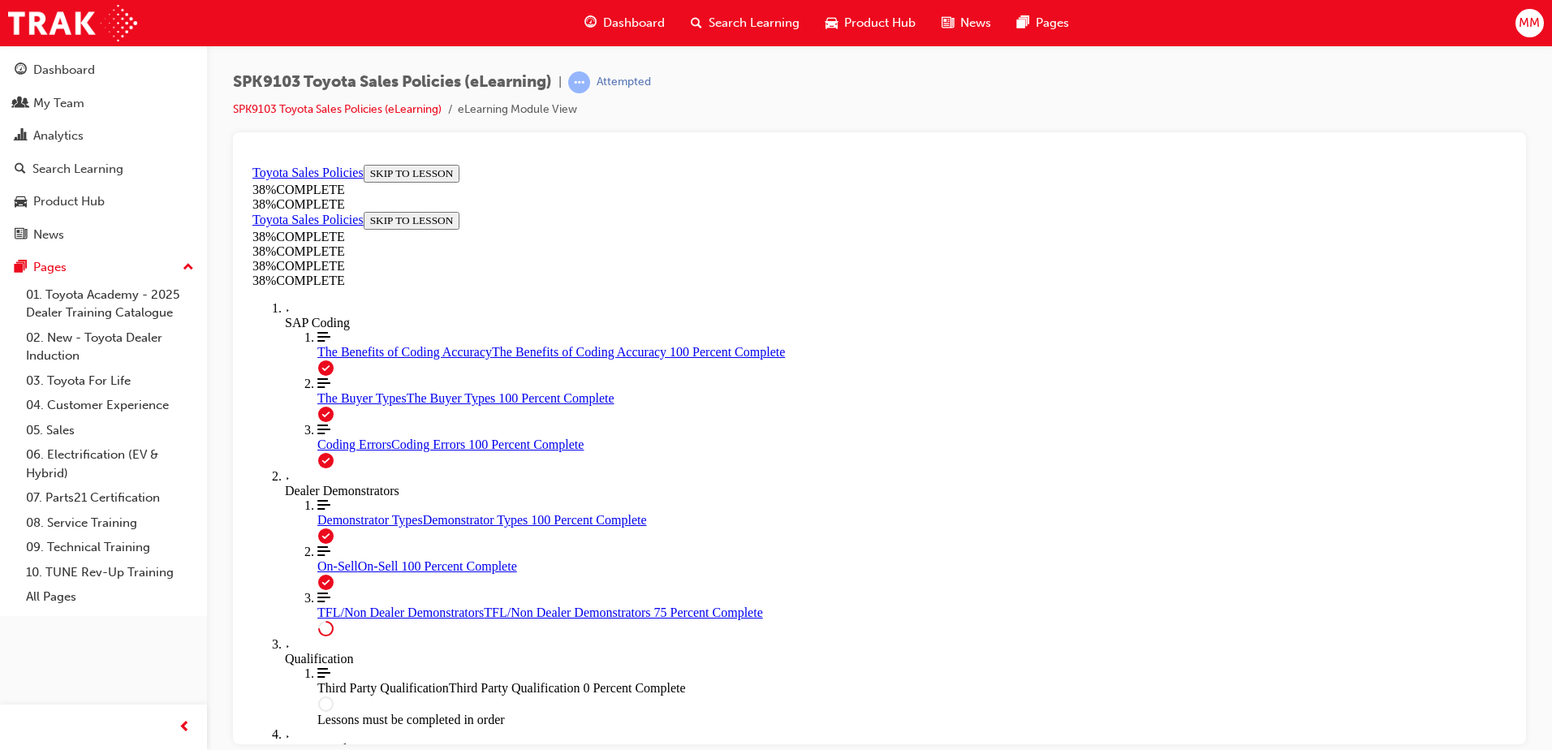
drag, startPoint x: 693, startPoint y: 442, endPoint x: 684, endPoint y: 461, distance: 20.7
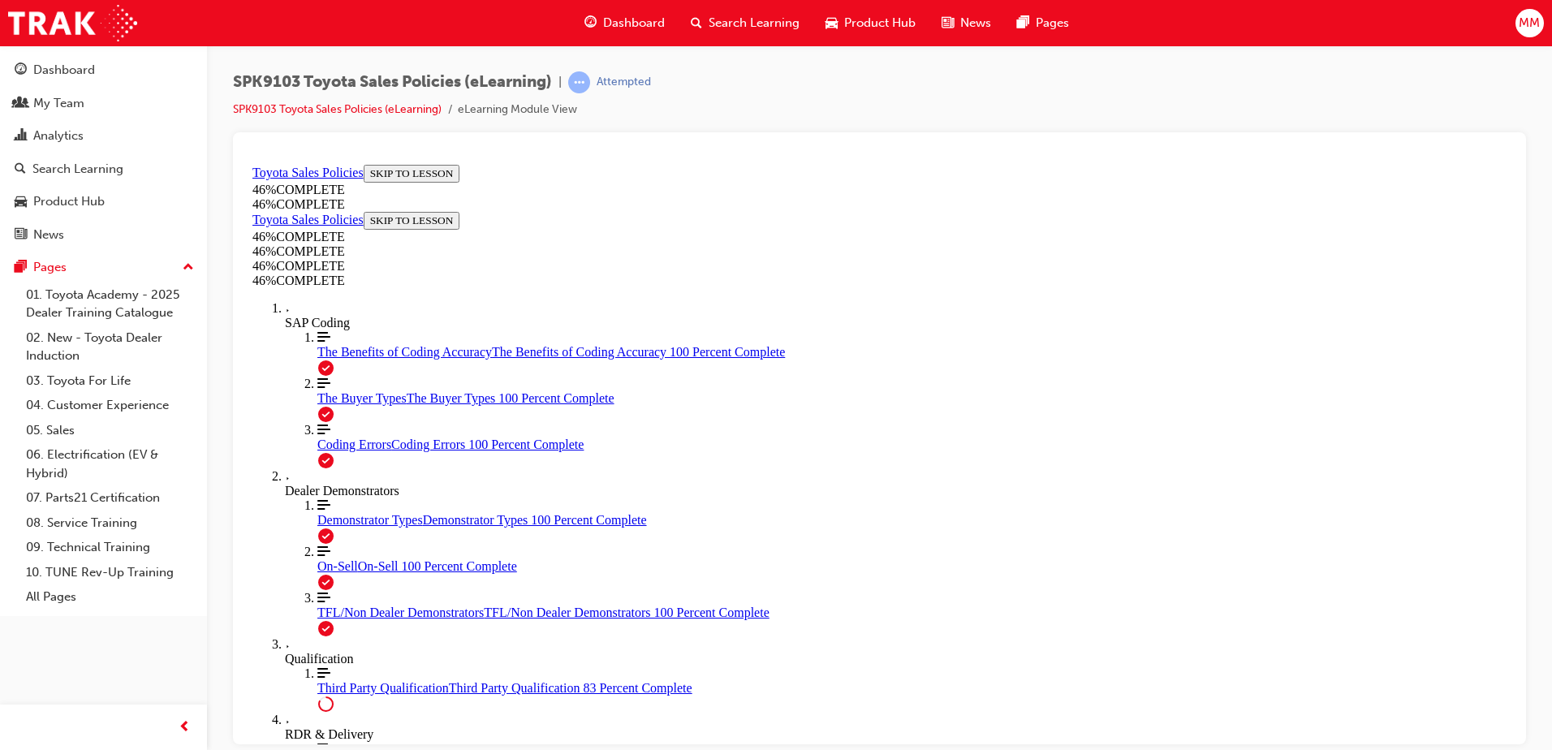
scroll to position [0, 0]
drag, startPoint x: 1510, startPoint y: 336, endPoint x: 1761, endPoint y: 740, distance: 475.1
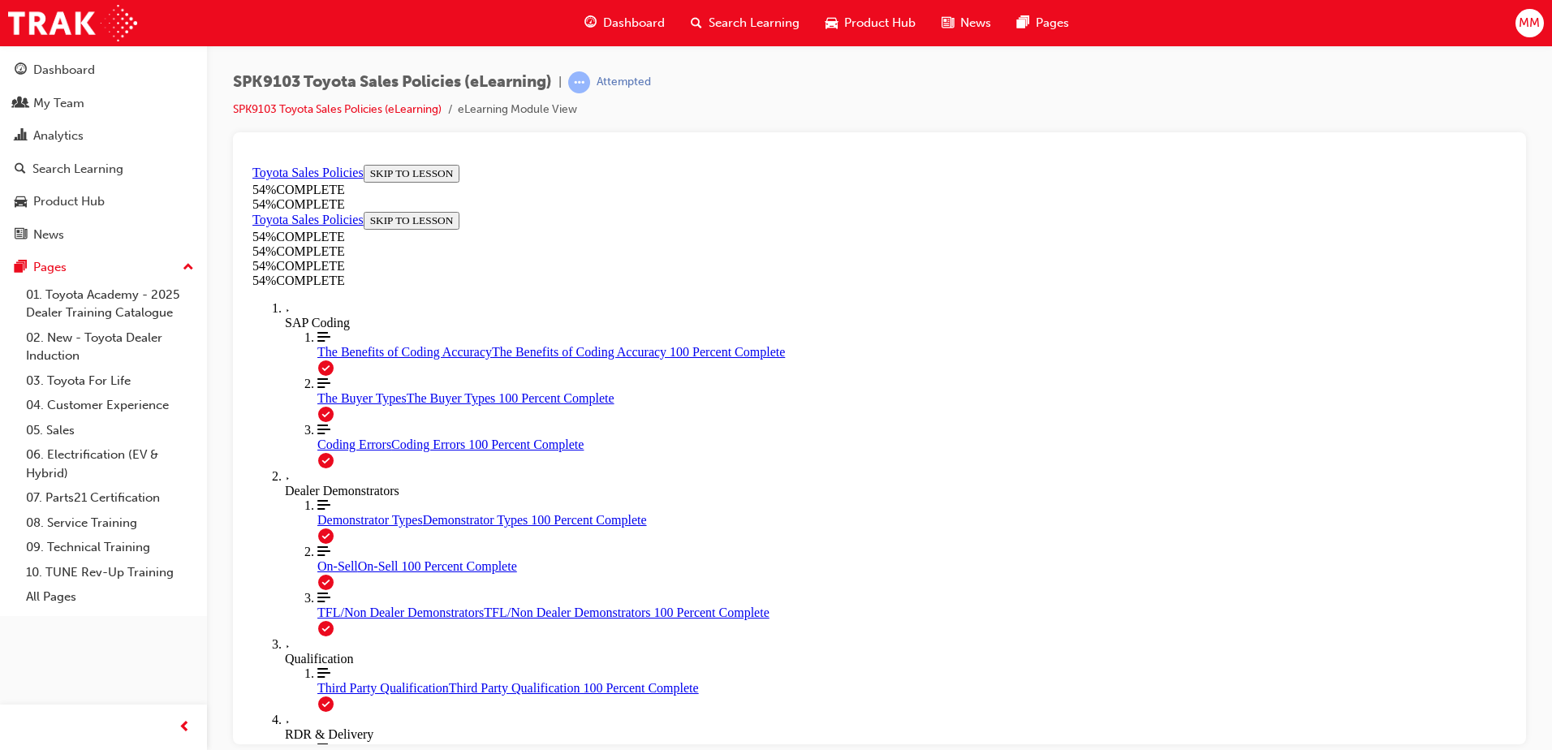
drag, startPoint x: 1148, startPoint y: 649, endPoint x: 1157, endPoint y: 650, distance: 9.1
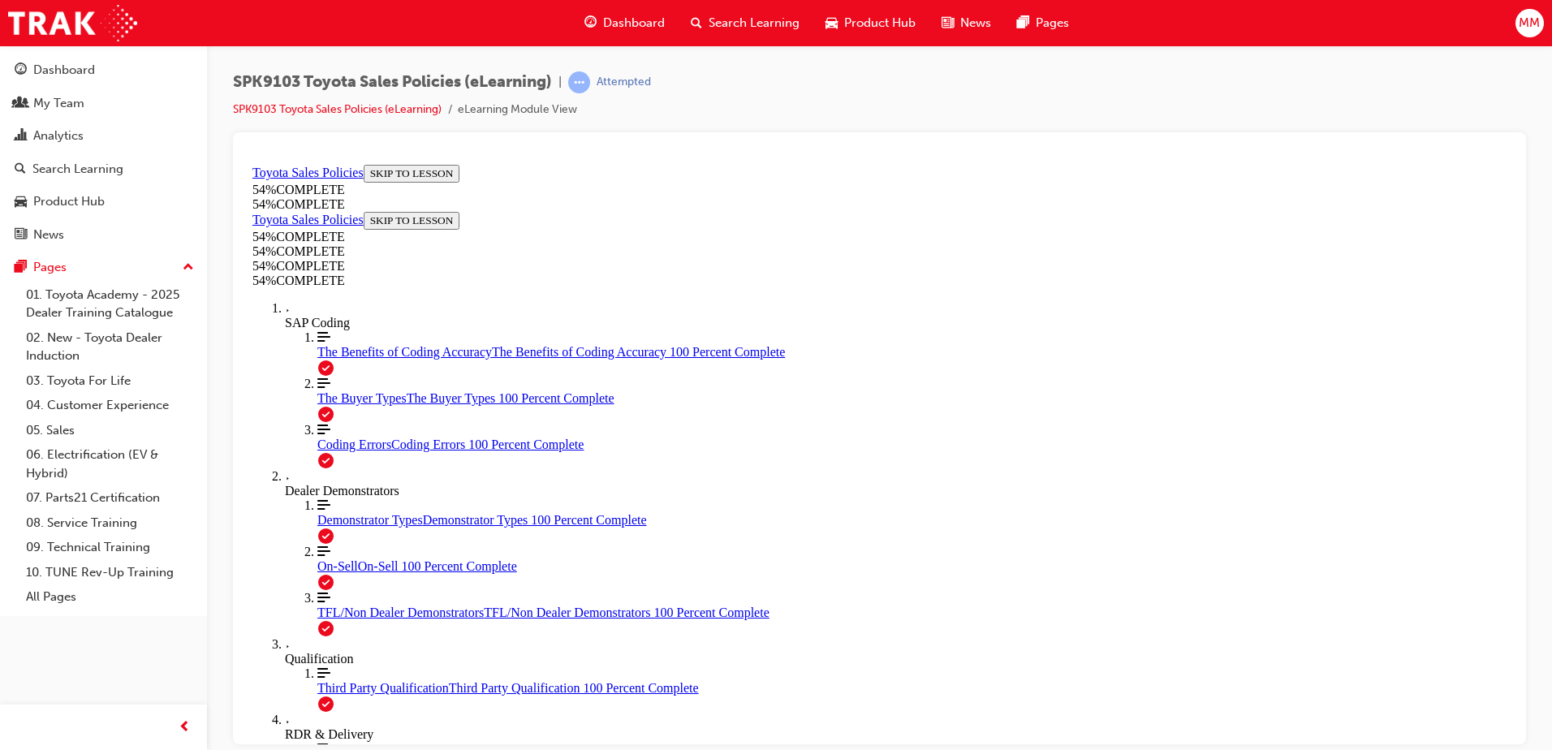
scroll to position [692, 0]
drag, startPoint x: 1508, startPoint y: 317, endPoint x: 1778, endPoint y: 733, distance: 495.9
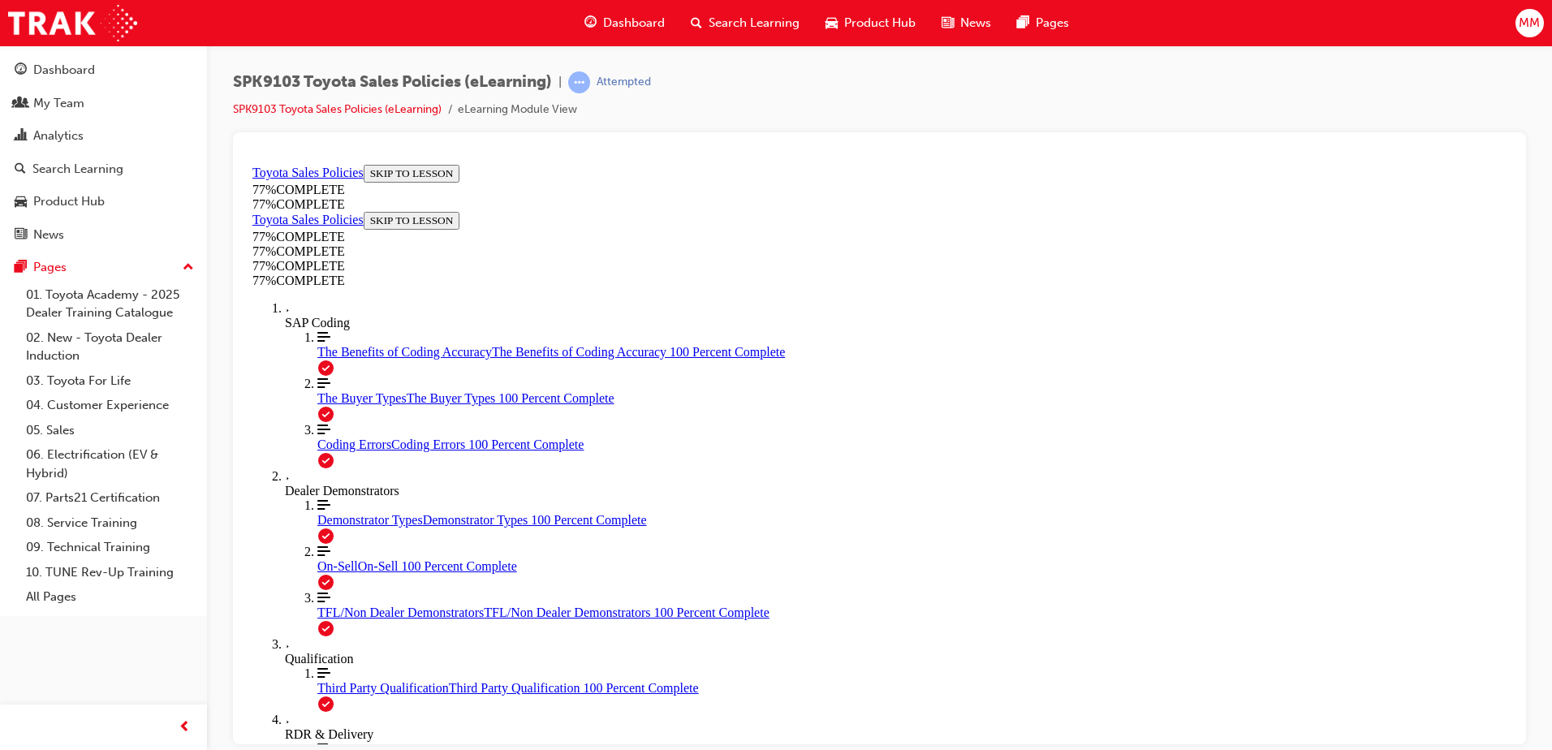
scroll to position [741, 0]
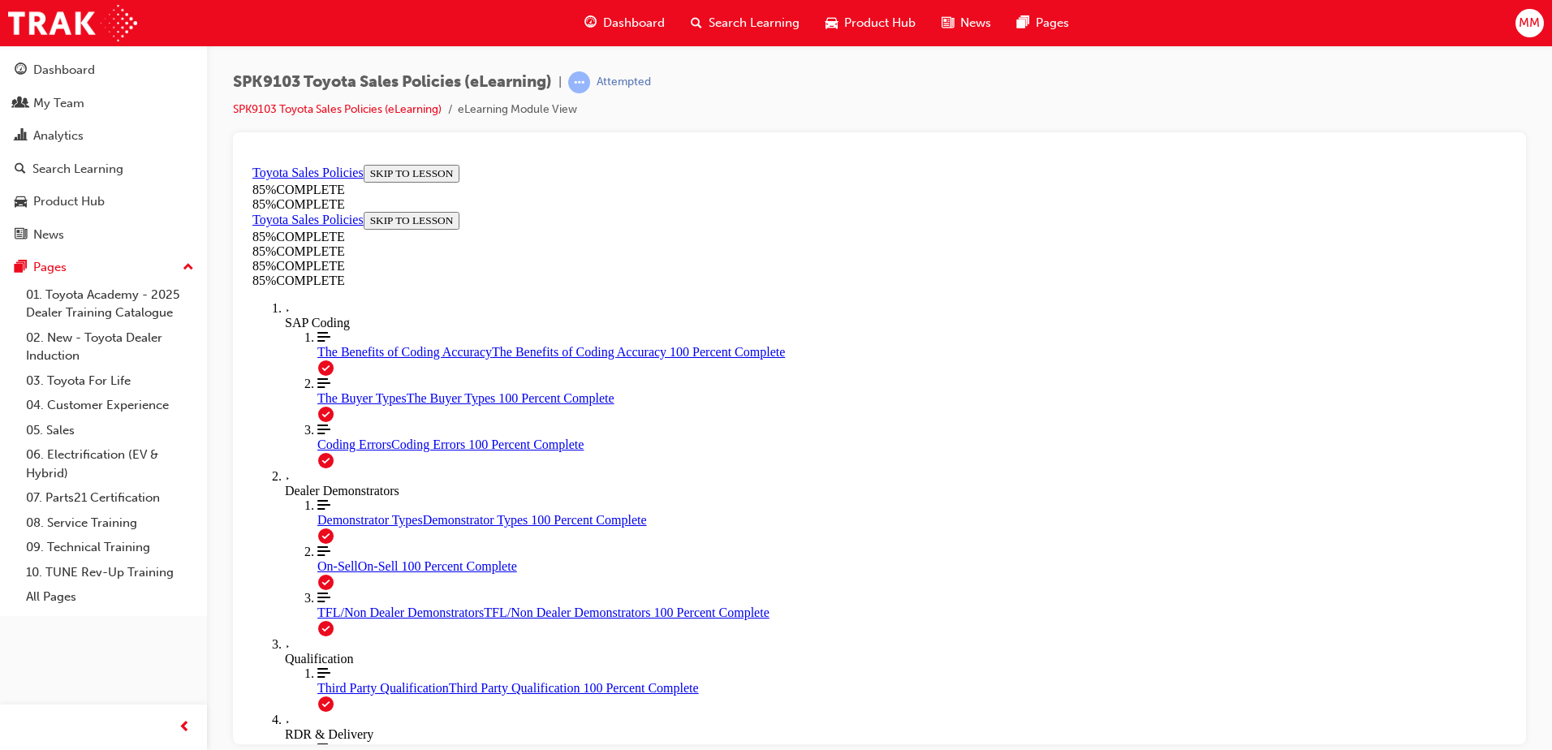
drag, startPoint x: 1029, startPoint y: 331, endPoint x: 1216, endPoint y: 533, distance: 275.8
drag, startPoint x: 1047, startPoint y: 327, endPoint x: 876, endPoint y: 516, distance: 255.2
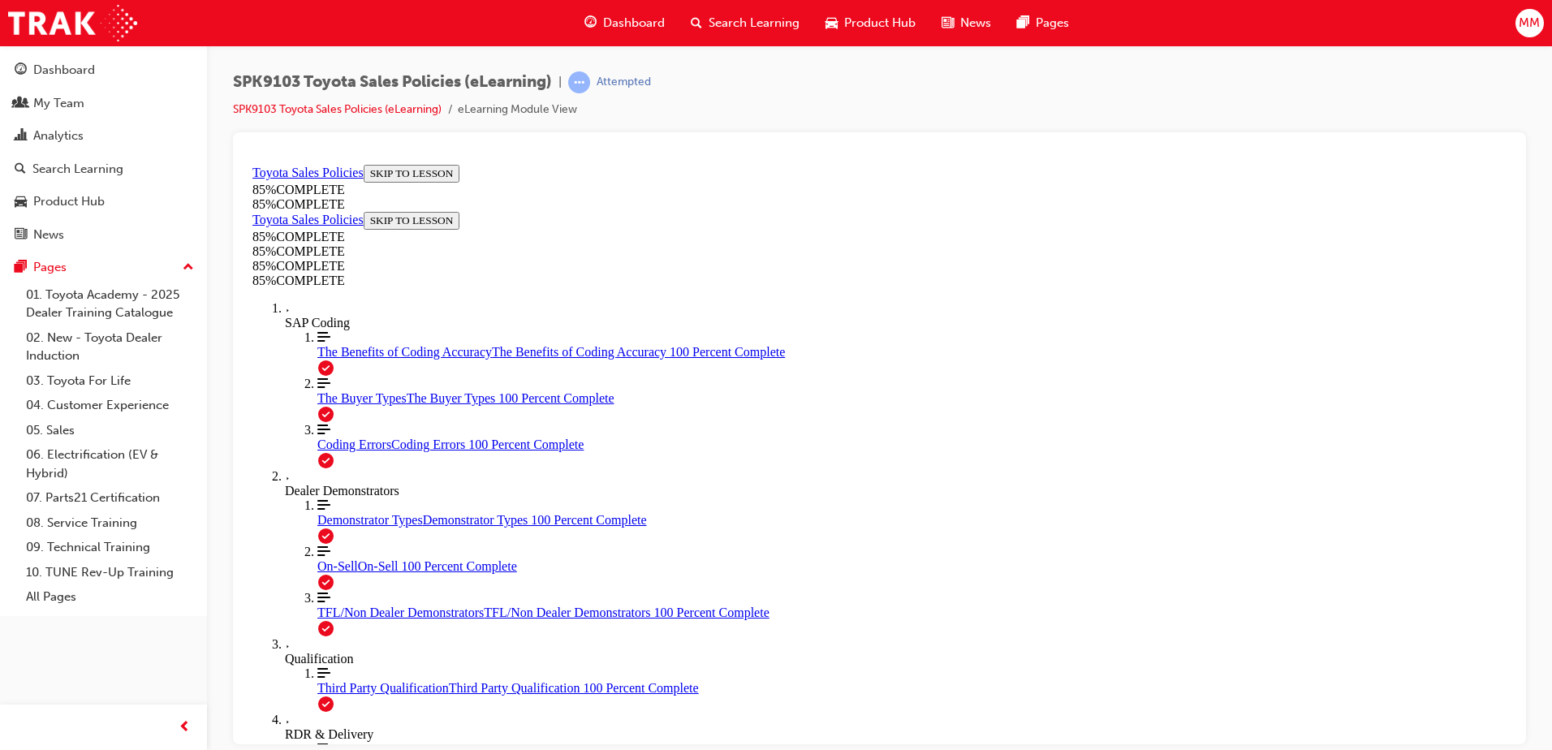
drag, startPoint x: 1007, startPoint y: 336, endPoint x: 812, endPoint y: 525, distance: 271.6
drag, startPoint x: 1035, startPoint y: 313, endPoint x: 827, endPoint y: 521, distance: 294.5
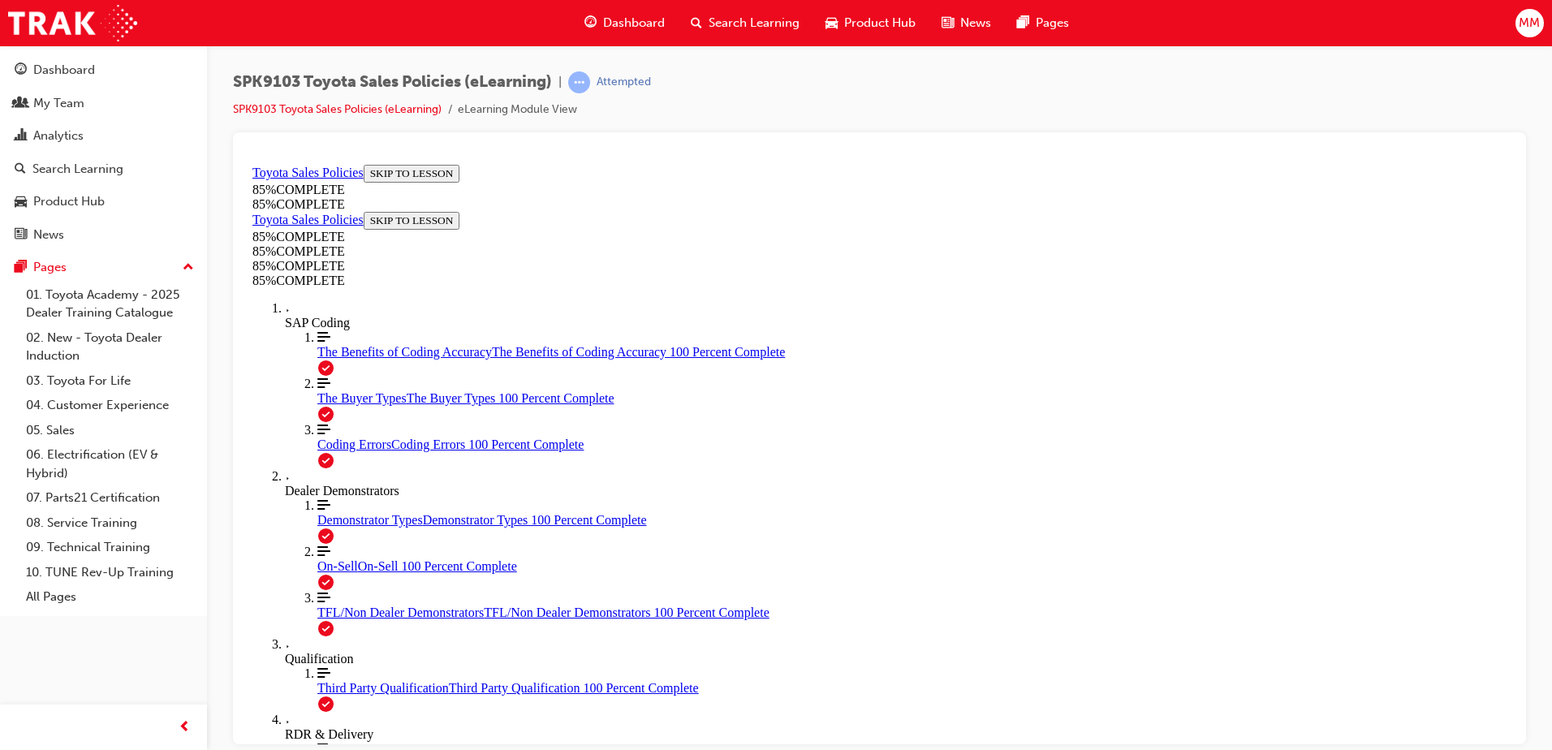
drag, startPoint x: 999, startPoint y: 326, endPoint x: 809, endPoint y: 539, distance: 285.2
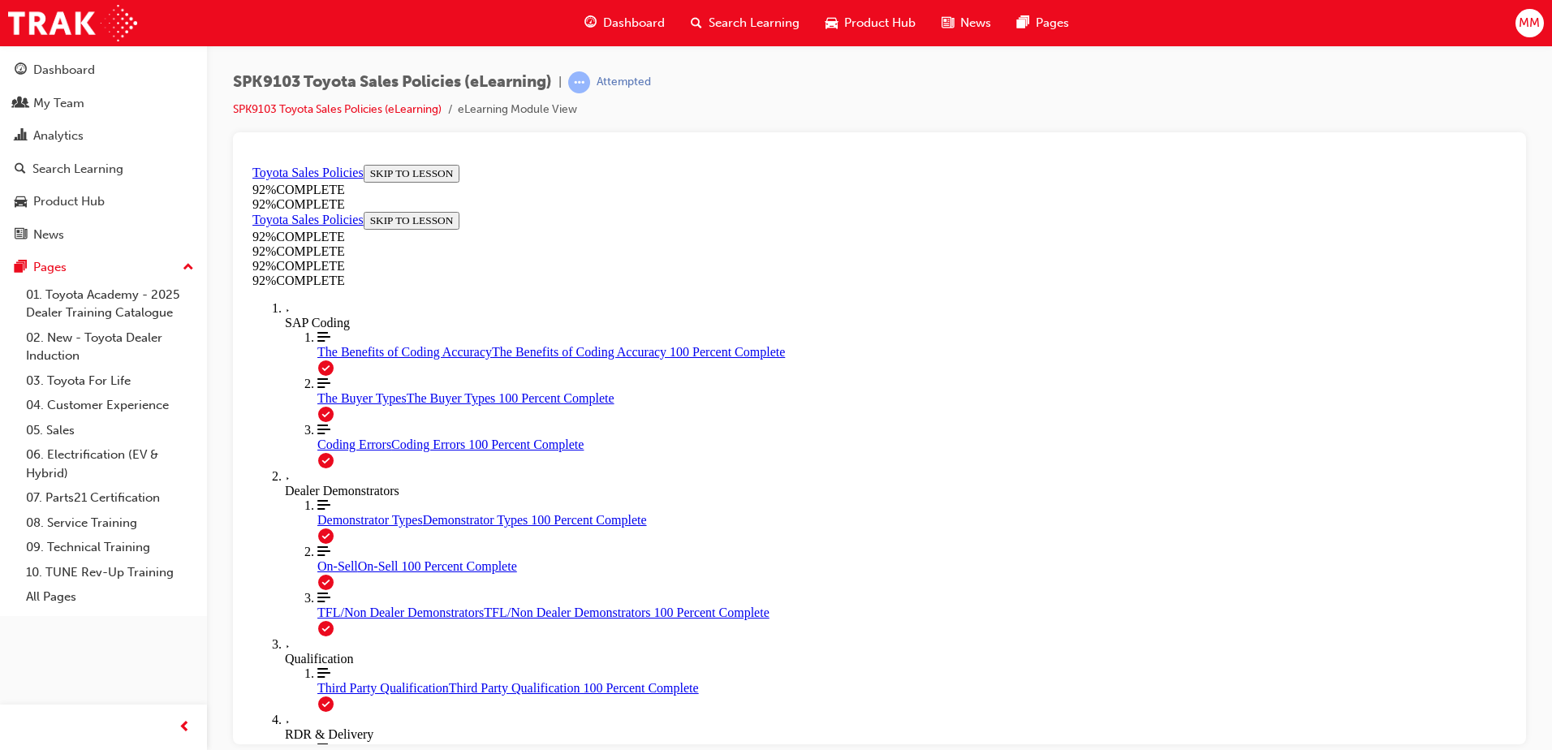
drag, startPoint x: 779, startPoint y: 602, endPoint x: 866, endPoint y: 637, distance: 94.4
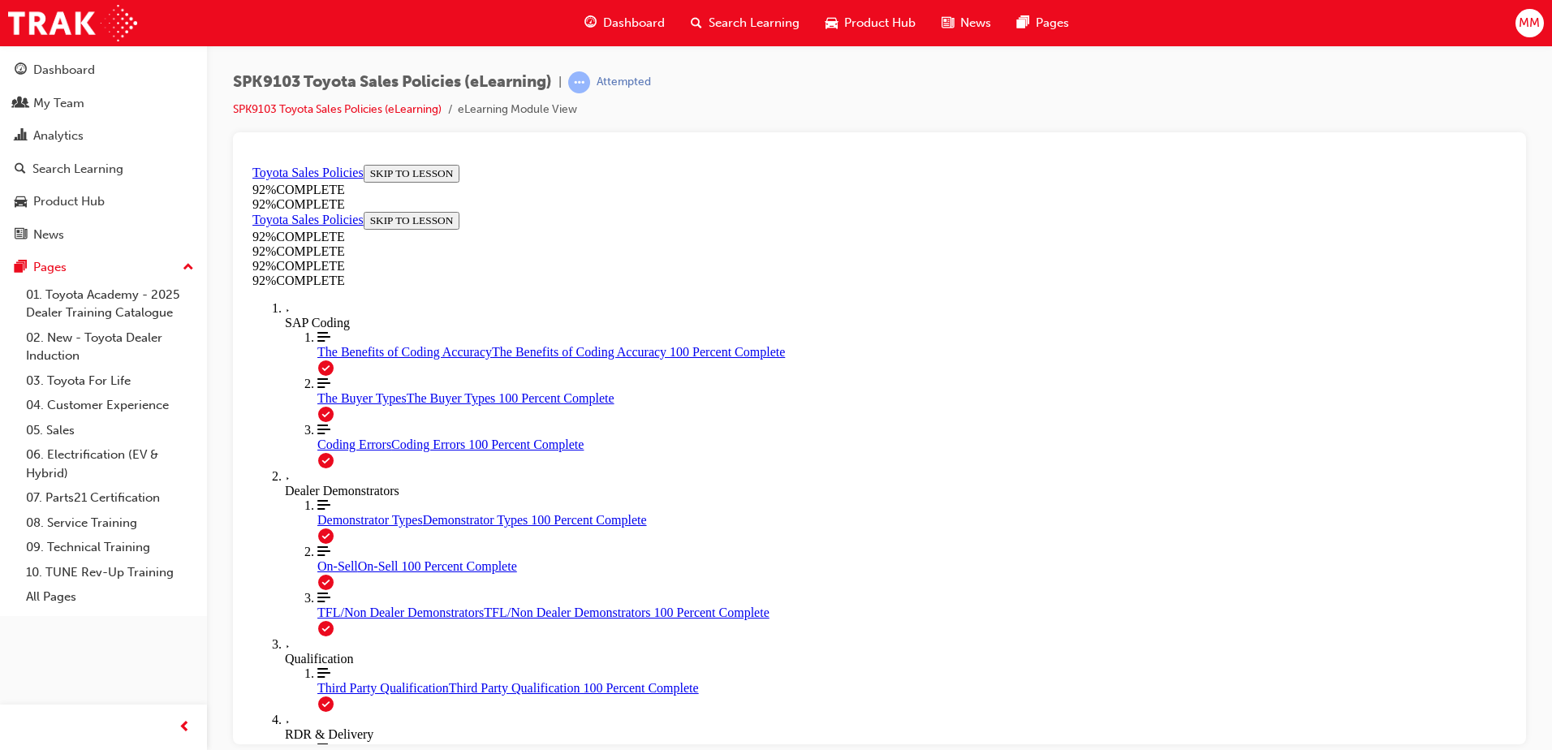
scroll to position [190, 0]
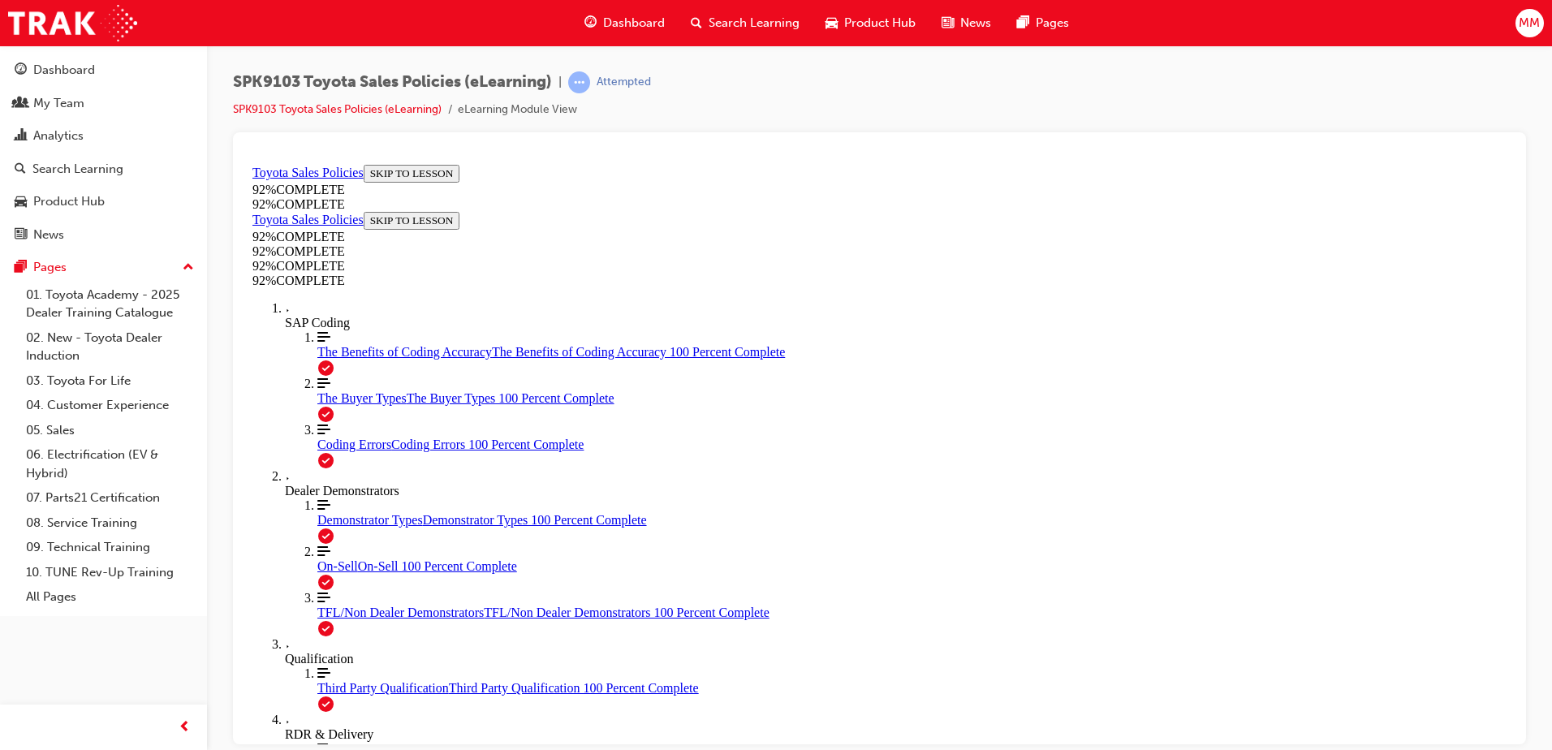
scroll to position [273, 0]
drag, startPoint x: 1507, startPoint y: 350, endPoint x: 1759, endPoint y: 578, distance: 340.3
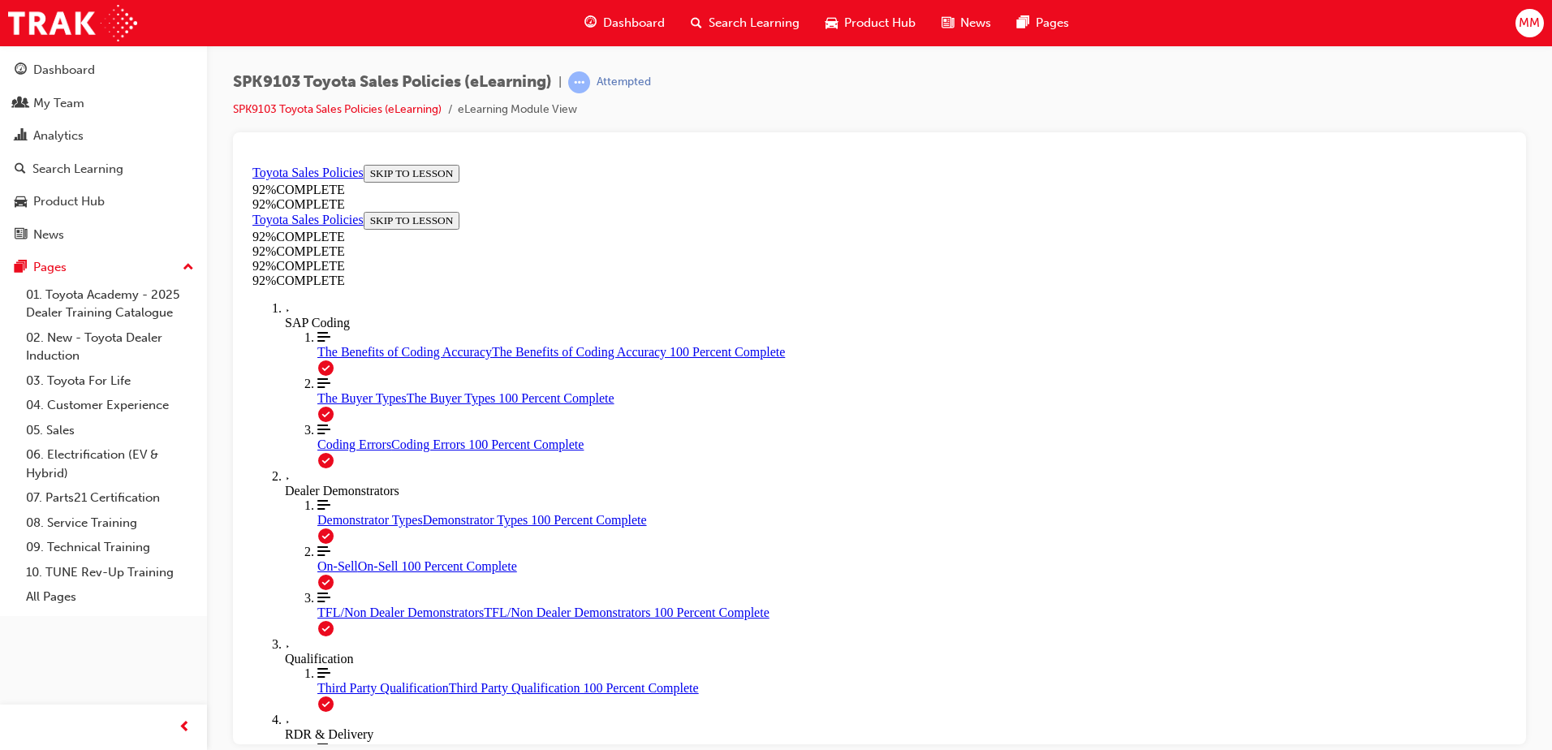
scroll to position [253, 0]
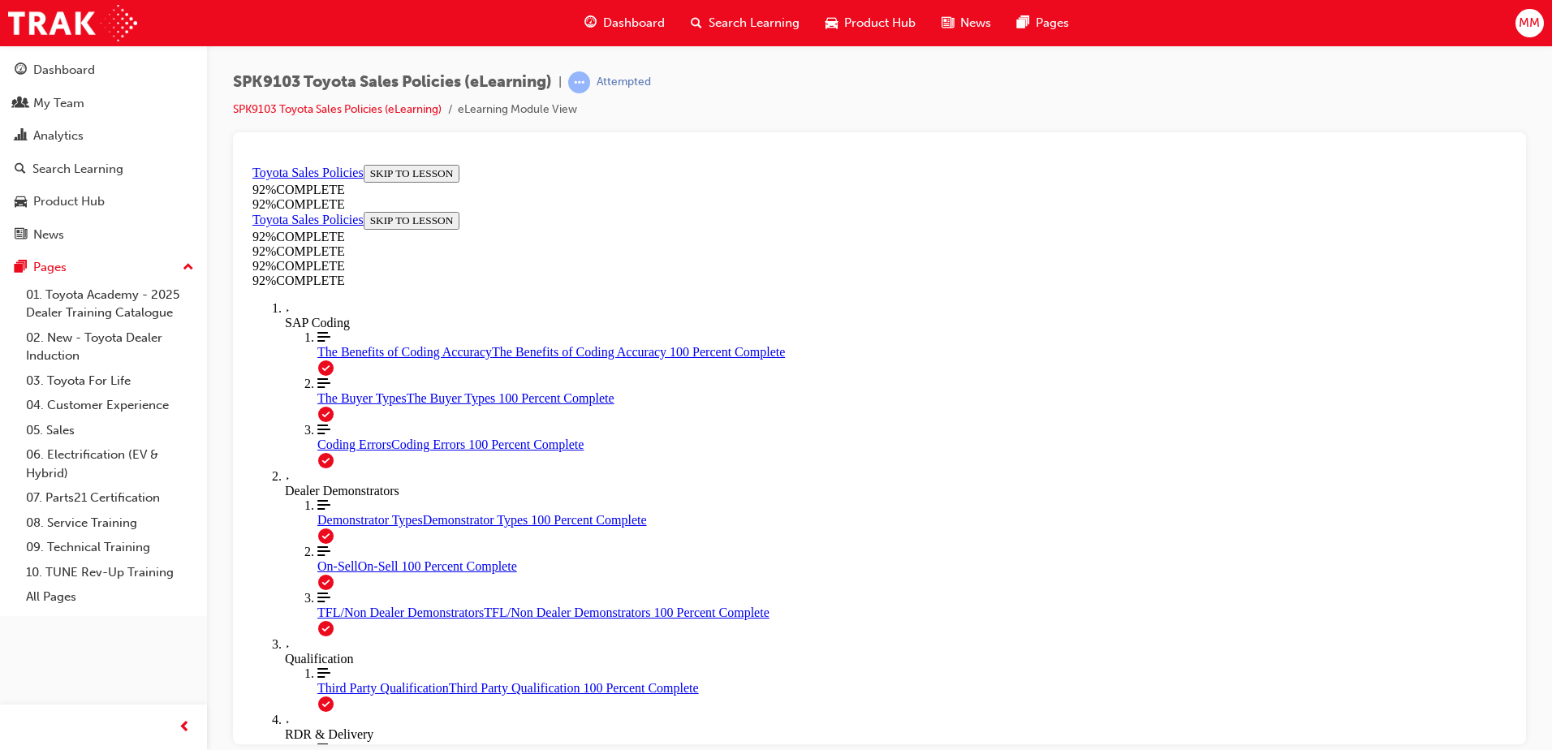
scroll to position [235, 0]
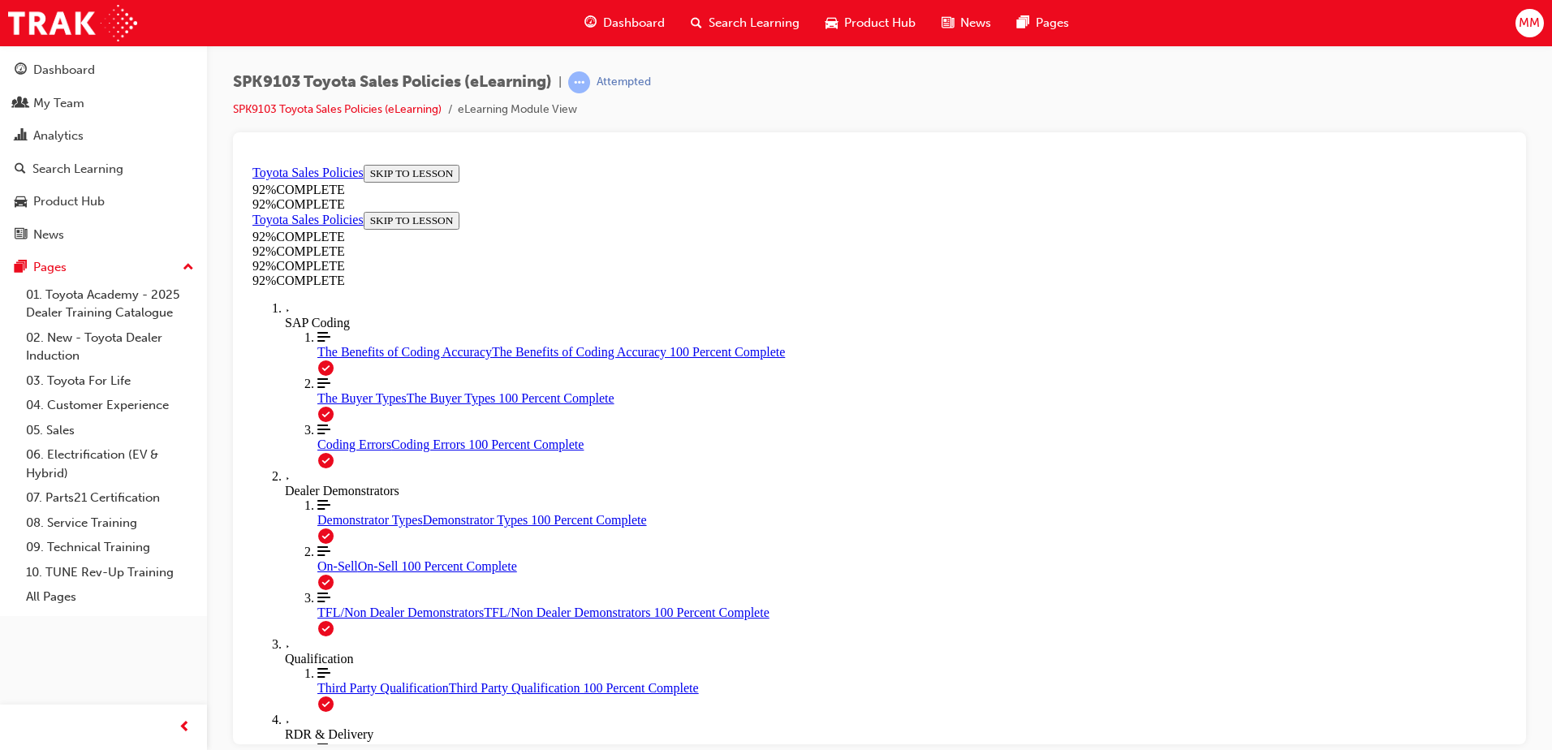
scroll to position [208, 0]
drag, startPoint x: 891, startPoint y: 597, endPoint x: 922, endPoint y: 650, distance: 61.8
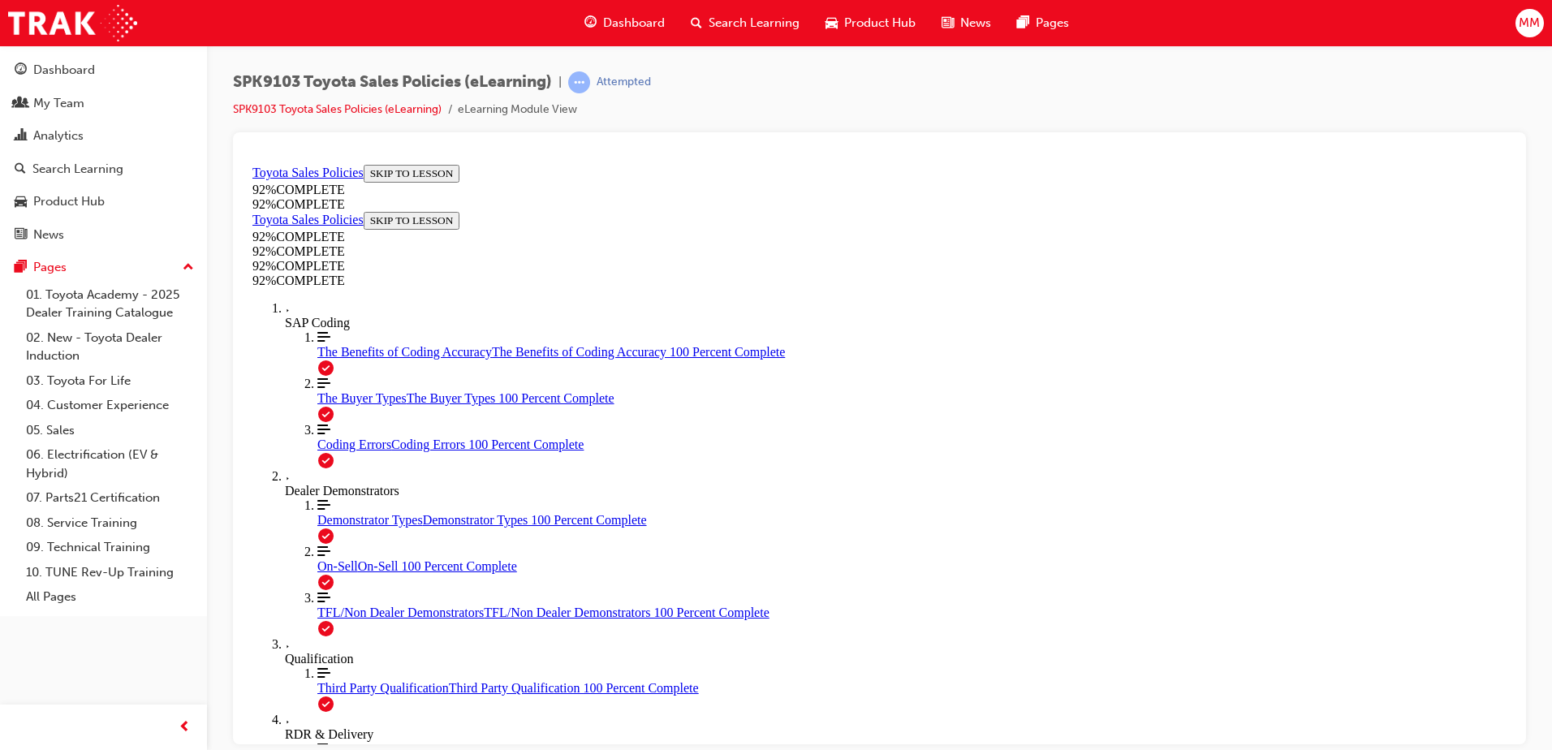
drag, startPoint x: 877, startPoint y: 511, endPoint x: 874, endPoint y: 533, distance: 21.4
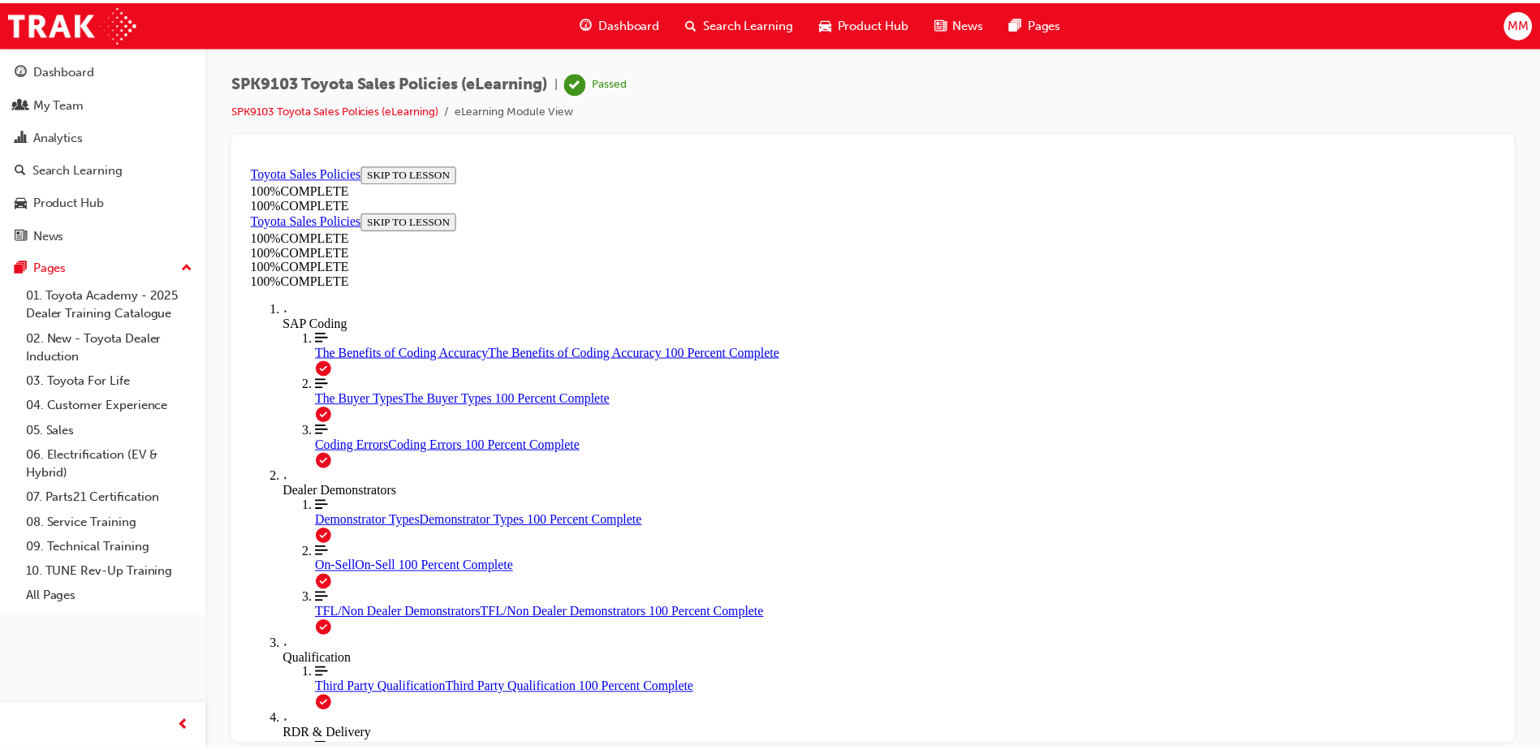
scroll to position [253, 0]
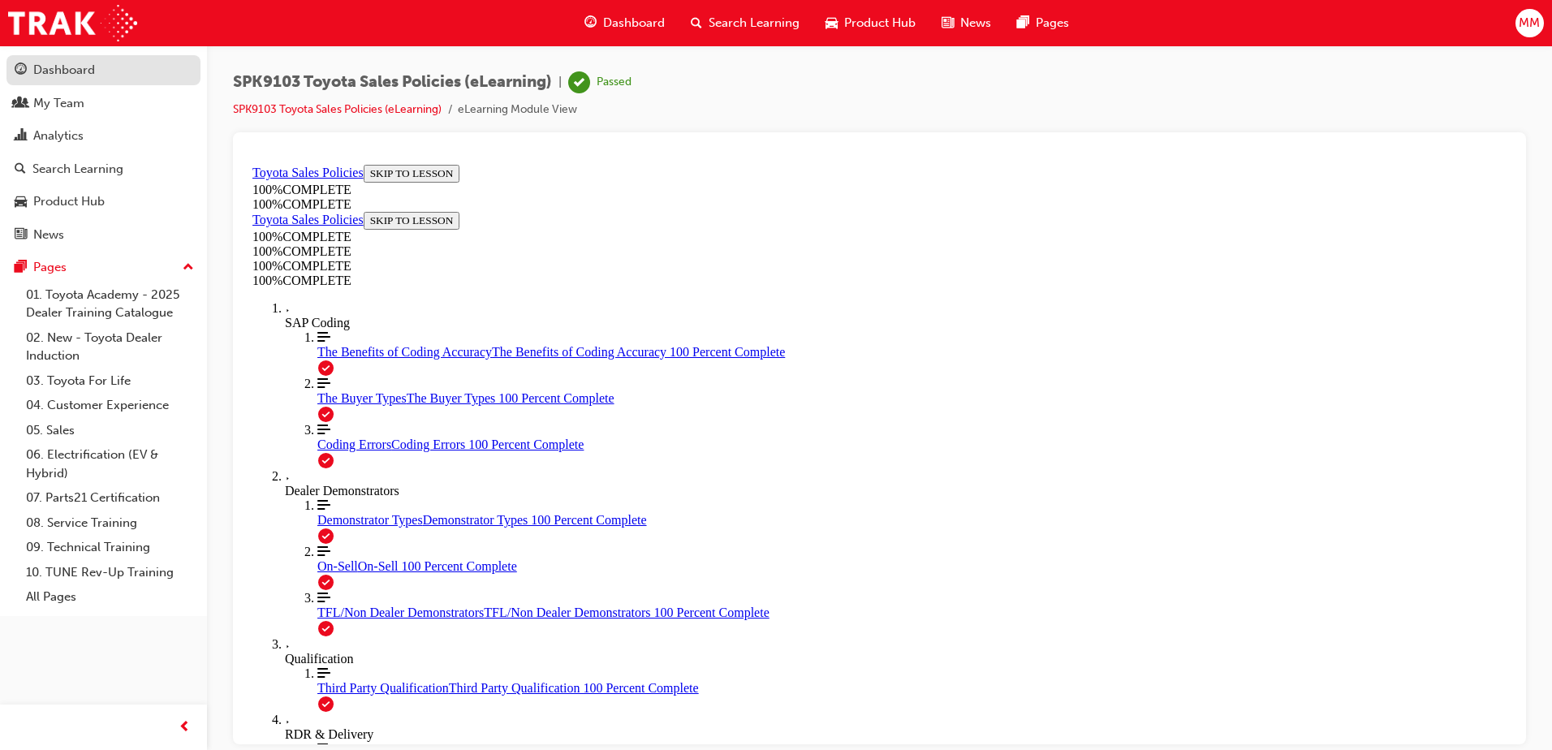
click at [67, 74] on div "Dashboard" at bounding box center [64, 70] width 62 height 19
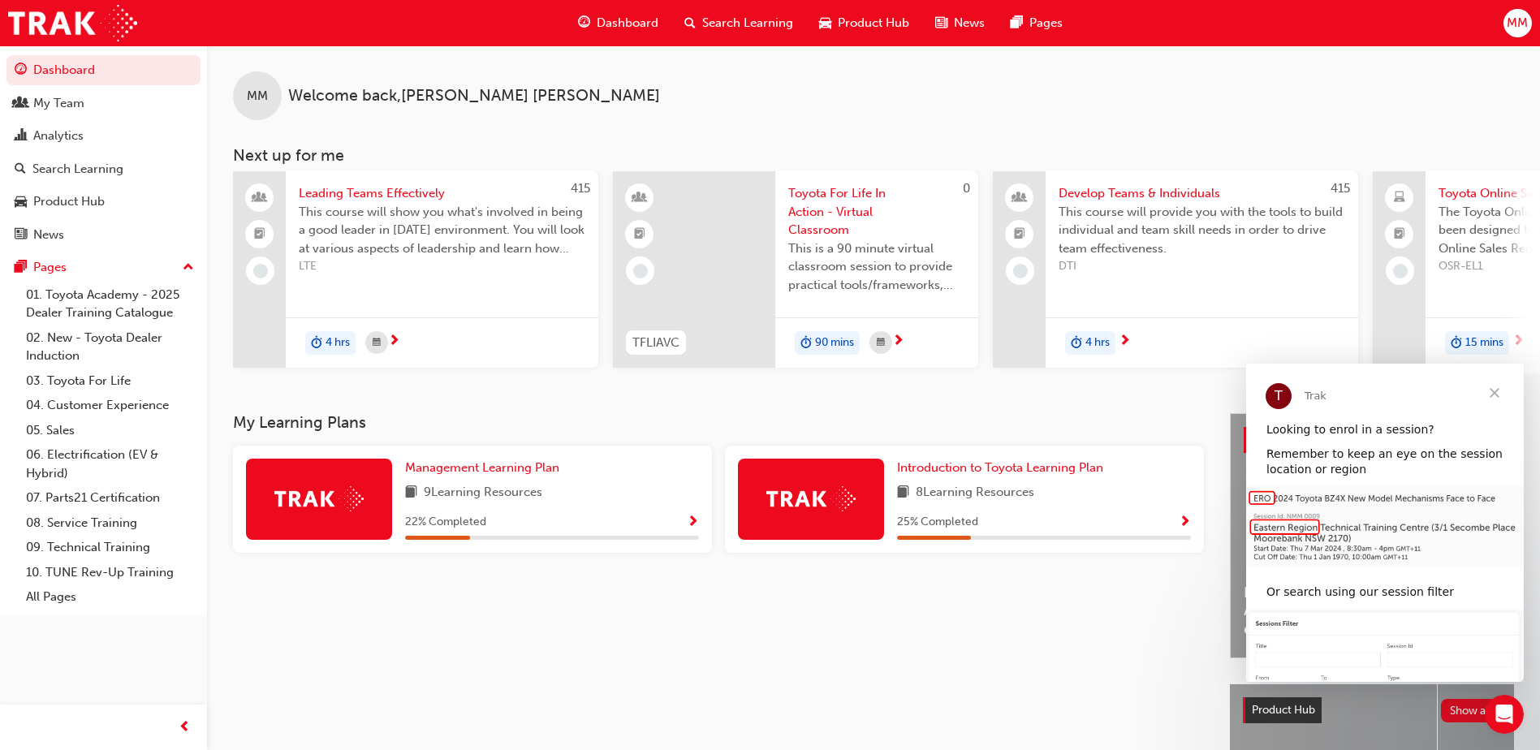
click at [1485, 394] on span "Close" at bounding box center [1494, 393] width 58 height 58
